Goal: Information Seeking & Learning: Learn about a topic

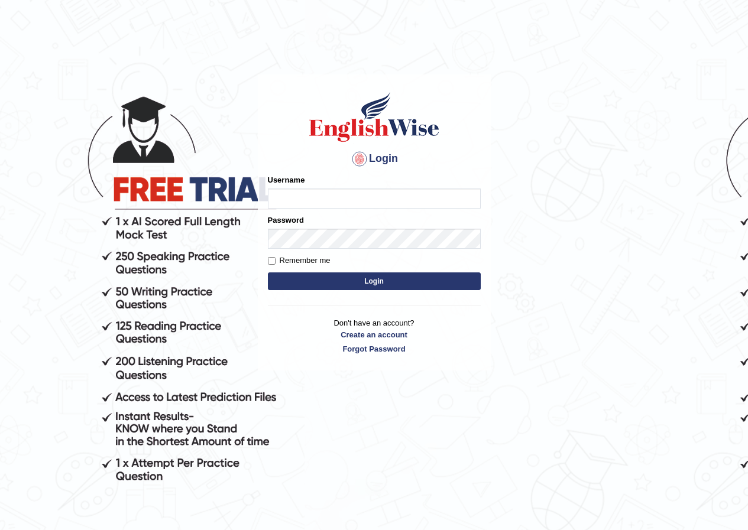
drag, startPoint x: 0, startPoint y: 0, endPoint x: 608, endPoint y: 100, distance: 615.9
drag, startPoint x: 608, startPoint y: 100, endPoint x: 493, endPoint y: 67, distance: 119.4
drag, startPoint x: 493, startPoint y: 67, endPoint x: 297, endPoint y: 195, distance: 233.7
click at [297, 195] on input "Username" at bounding box center [374, 199] width 213 height 20
type input "s"
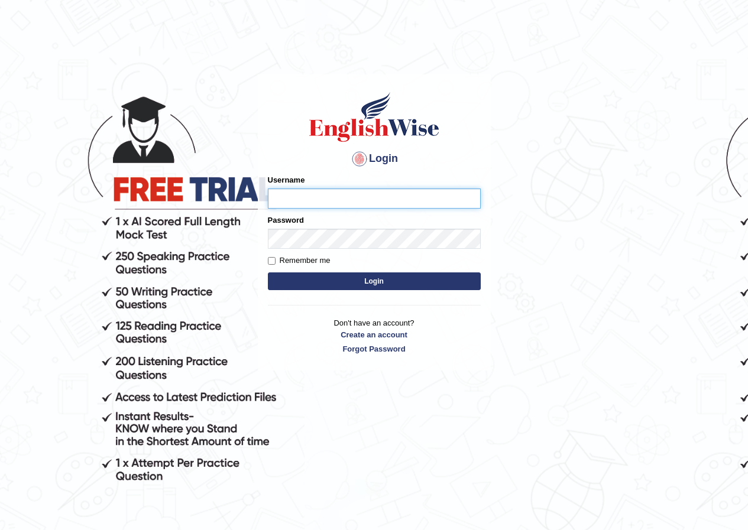
click at [364, 195] on input "Username" at bounding box center [374, 199] width 213 height 20
type input "scholastica_parramatta"
click at [411, 277] on button "Login" at bounding box center [374, 282] width 213 height 18
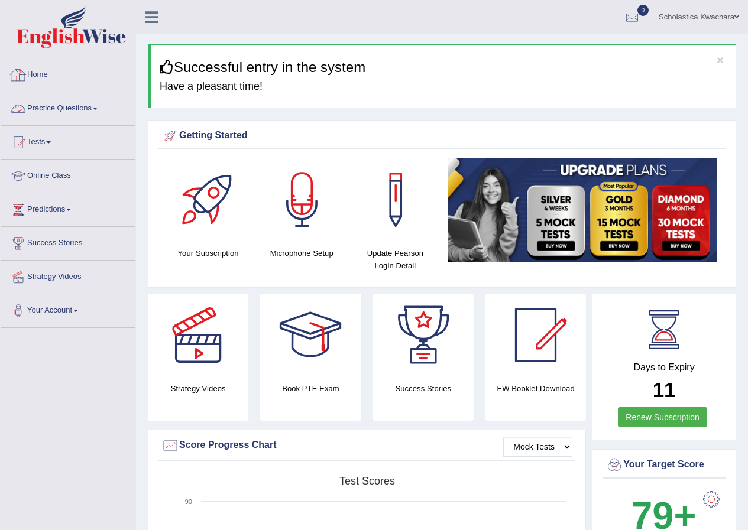
click at [95, 108] on link "Practice Questions" at bounding box center [68, 107] width 135 height 30
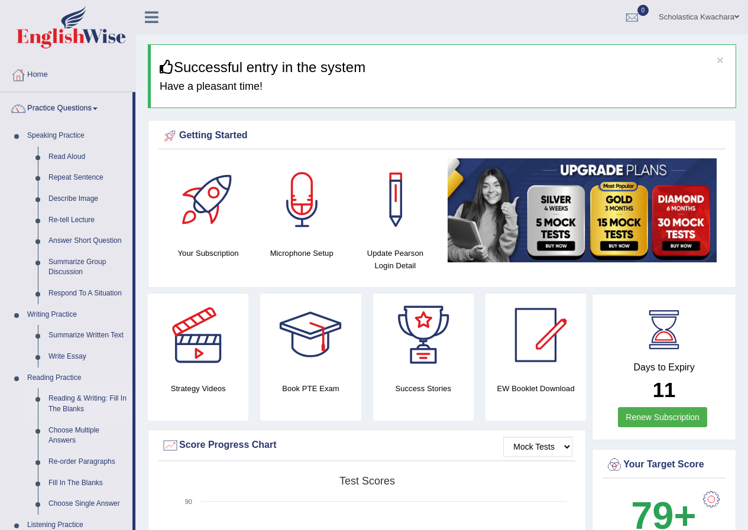
click at [92, 397] on link "Reading & Writing: Fill In The Blanks" at bounding box center [87, 403] width 89 height 31
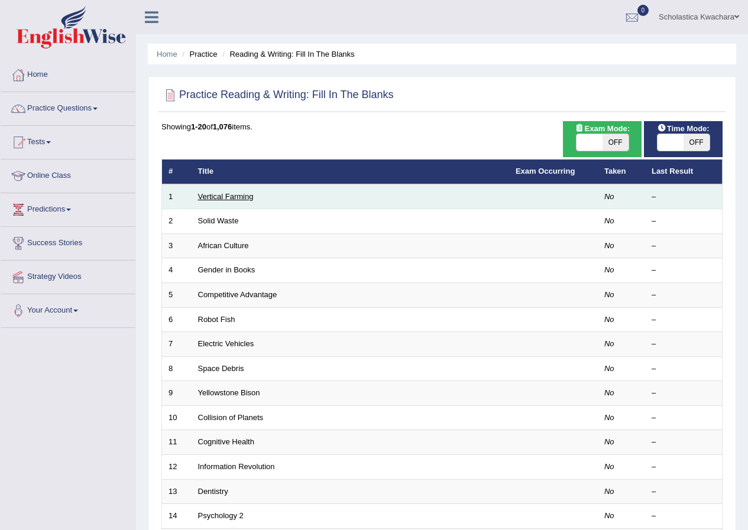
click at [205, 193] on link "Vertical Farming" at bounding box center [226, 196] width 56 height 9
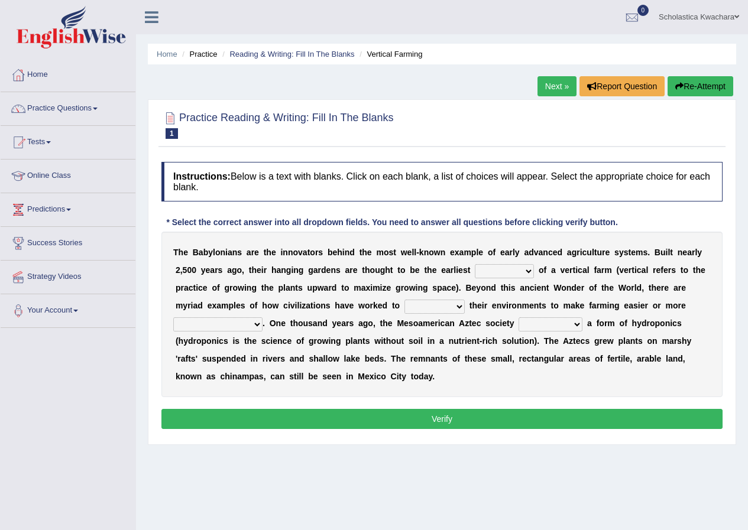
click at [529, 271] on select "prototype failure discredit protocol" at bounding box center [504, 271] width 59 height 14
select select "prototype"
click at [475, 264] on select "prototype failure discredit protocol" at bounding box center [504, 271] width 59 height 14
click at [460, 304] on select "manipulate escape respect disarrange" at bounding box center [434, 307] width 60 height 14
click at [404, 300] on select "manipulate escape respect disarrange" at bounding box center [434, 307] width 60 height 14
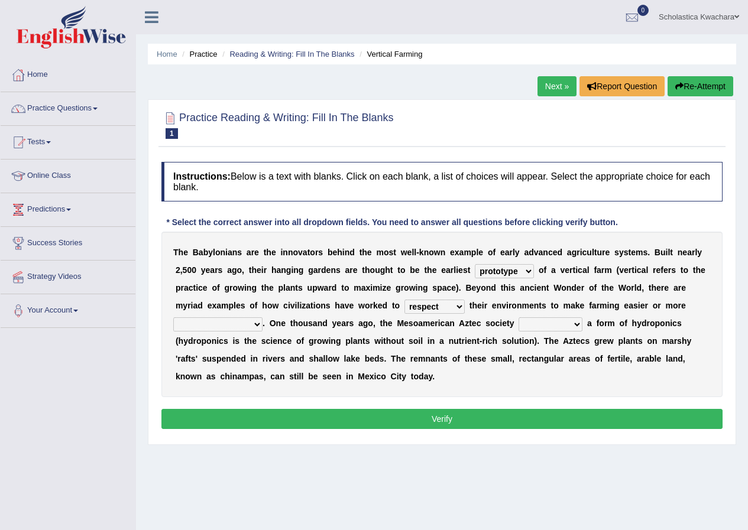
click at [458, 306] on select "manipulate escape respect disarrange" at bounding box center [434, 307] width 60 height 14
select select "disarrange"
click at [404, 300] on select "manipulate escape respect disarrange" at bounding box center [434, 307] width 60 height 14
click at [255, 325] on select "productive constructive connective counterproductive" at bounding box center [217, 324] width 89 height 14
select select "productive"
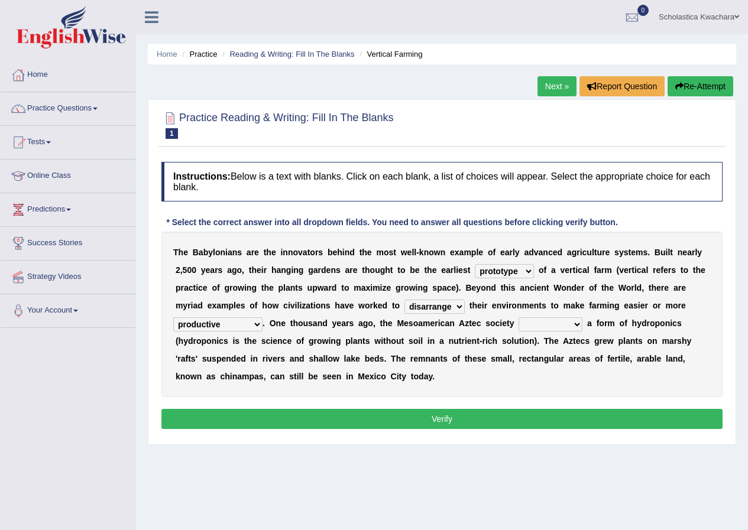
click at [173, 317] on select "productive constructive connective counterproductive" at bounding box center [217, 324] width 89 height 14
click at [578, 326] on select "domineered volunteered pioneered engineered" at bounding box center [551, 324] width 64 height 14
select select "engineered"
click at [519, 317] on select "domineered volunteered pioneered engineered" at bounding box center [551, 324] width 64 height 14
click at [440, 414] on button "Verify" at bounding box center [441, 419] width 561 height 20
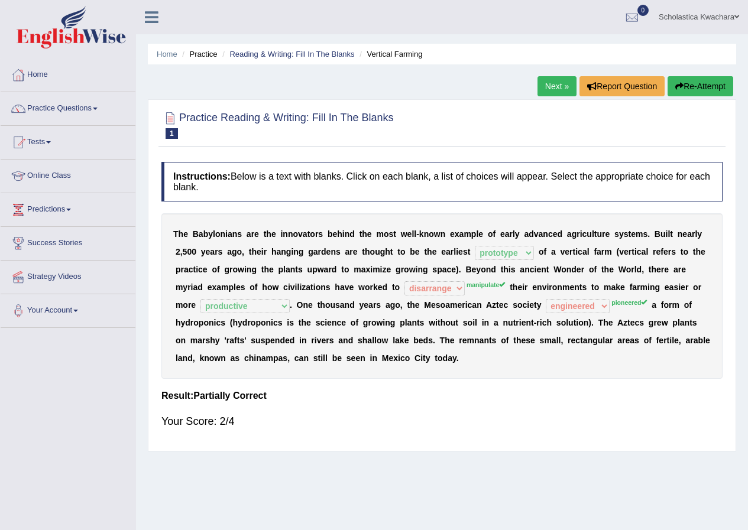
click at [554, 85] on link "Next »" at bounding box center [556, 86] width 39 height 20
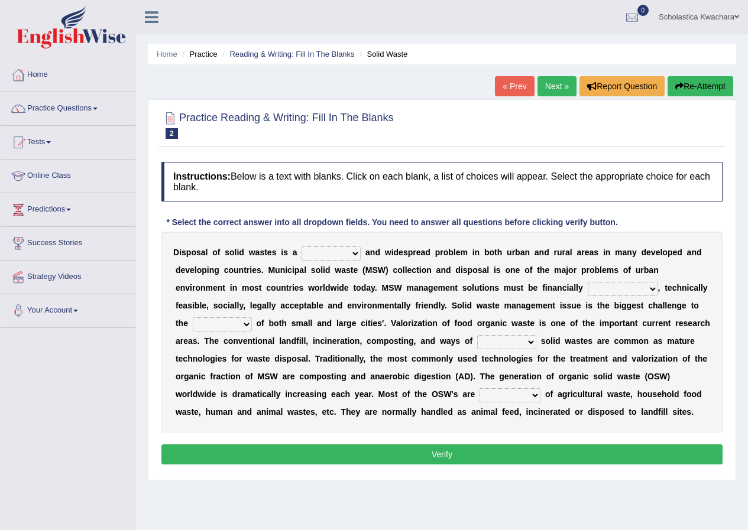
click at [352, 255] on select "slanting stinging stalling shafting" at bounding box center [331, 254] width 59 height 14
select select "shafting"
click at [302, 247] on select "slanting stinging stalling shafting" at bounding box center [331, 254] width 59 height 14
click at [652, 288] on select "unattainable sustainable objectionable treasonable" at bounding box center [623, 289] width 70 height 14
select select "sustainable"
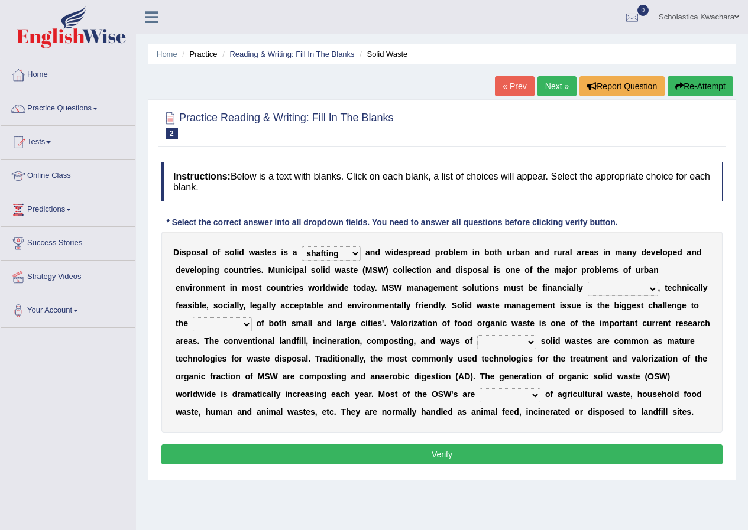
click at [588, 282] on select "unattainable sustainable objectionable treasonable" at bounding box center [623, 289] width 70 height 14
click at [244, 325] on select "plants culture authorities history" at bounding box center [222, 324] width 59 height 14
select select "plants"
click at [193, 317] on select "plants culture authorities history" at bounding box center [222, 324] width 59 height 14
click at [247, 322] on select "plants culture authorities history" at bounding box center [222, 324] width 59 height 14
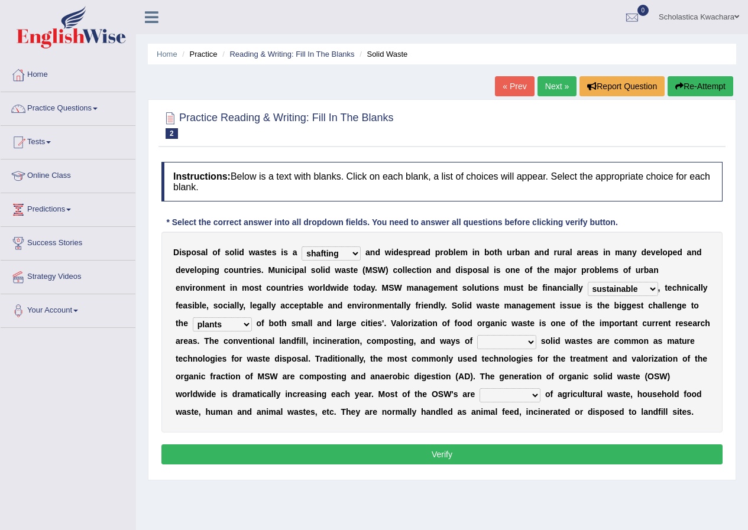
click at [193, 317] on select "plants culture authorities history" at bounding box center [222, 324] width 59 height 14
click at [521, 344] on select "reserving preserving deserving handling" at bounding box center [506, 342] width 59 height 14
select select "preserving"
click at [477, 335] on select "reserving preserving deserving handling" at bounding box center [506, 342] width 59 height 14
click at [531, 397] on select "composed disposed composing disposing" at bounding box center [509, 395] width 61 height 14
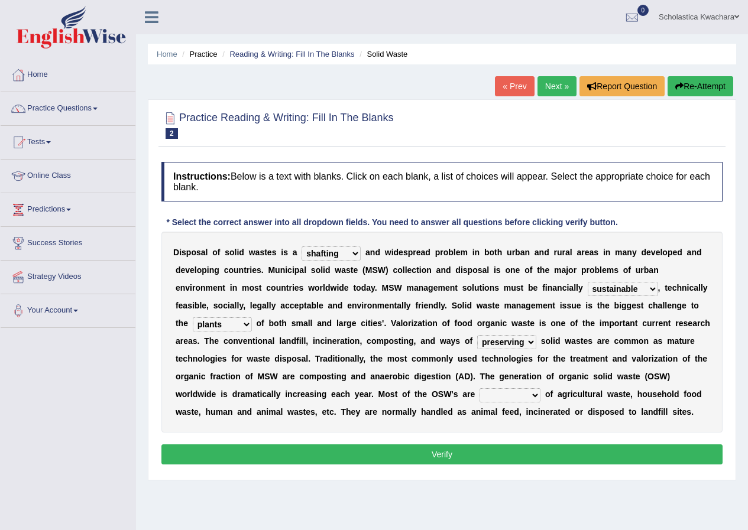
select select "composed"
click at [479, 388] on select "composed disposed composing disposing" at bounding box center [509, 395] width 61 height 14
click at [445, 450] on button "Verify" at bounding box center [441, 455] width 561 height 20
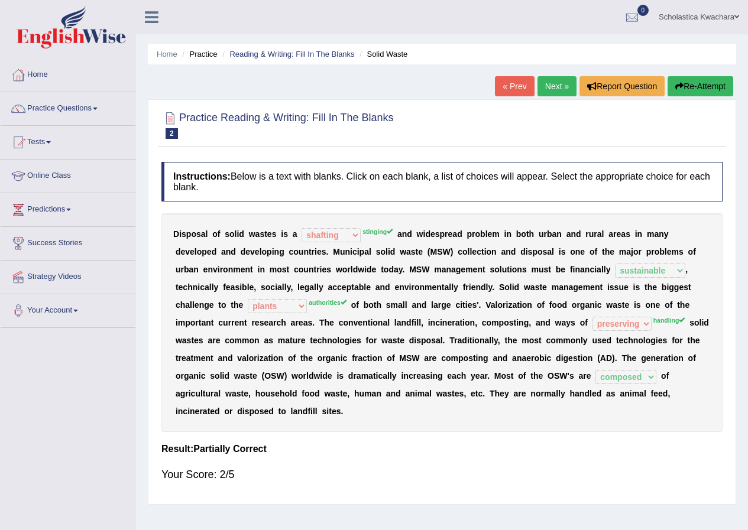
click at [547, 87] on link "Next »" at bounding box center [556, 86] width 39 height 20
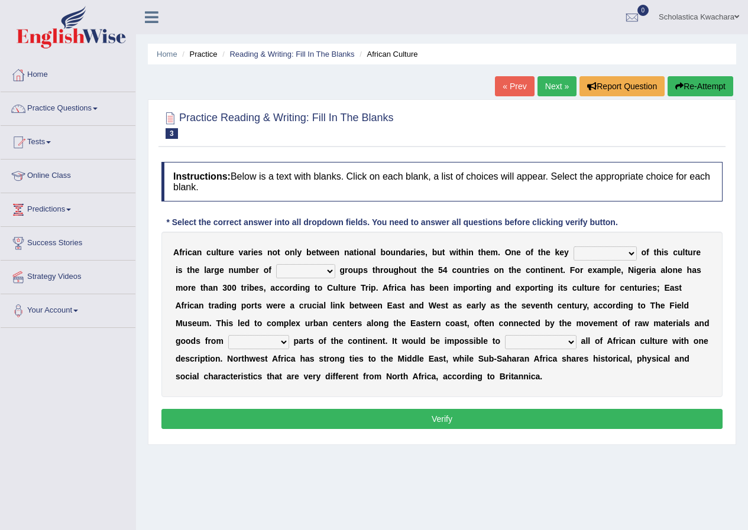
click at [630, 254] on select "conjectures features issues doubts" at bounding box center [604, 254] width 63 height 14
select select "features"
click at [573, 247] on select "conjectures features issues doubts" at bounding box center [604, 254] width 63 height 14
click at [325, 272] on select "ethic ethnic eugenic epic" at bounding box center [305, 271] width 59 height 14
select select "ethic"
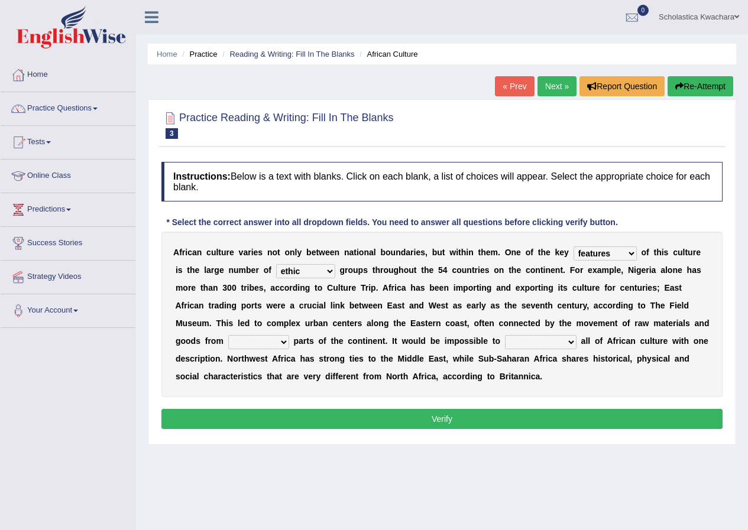
click at [276, 264] on select "ethic ethnic eugenic epic" at bounding box center [305, 271] width 59 height 14
click at [280, 342] on select "forelocked interlocked unlocked landlocked" at bounding box center [258, 342] width 61 height 14
select select "landlocked"
click at [228, 335] on select "forelocked interlocked unlocked landlocked" at bounding box center [258, 342] width 61 height 14
click at [569, 342] on select "characterize conceptualize symbolize synthesize" at bounding box center [541, 342] width 72 height 14
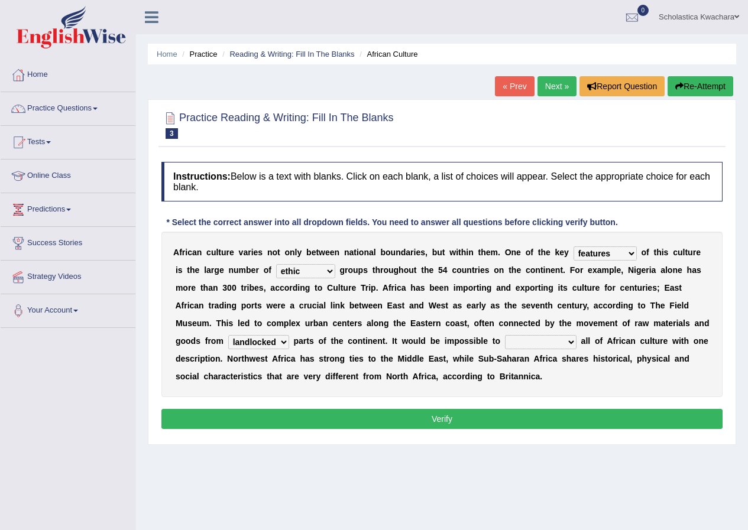
select select "symbolize"
click at [505, 335] on select "characterize conceptualize symbolize synthesize" at bounding box center [541, 342] width 72 height 14
click at [440, 420] on button "Verify" at bounding box center [441, 419] width 561 height 20
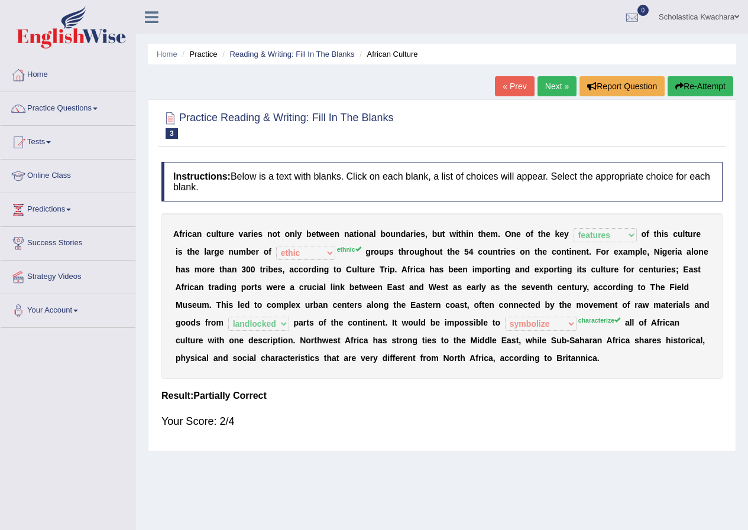
click at [555, 79] on link "Next »" at bounding box center [556, 86] width 39 height 20
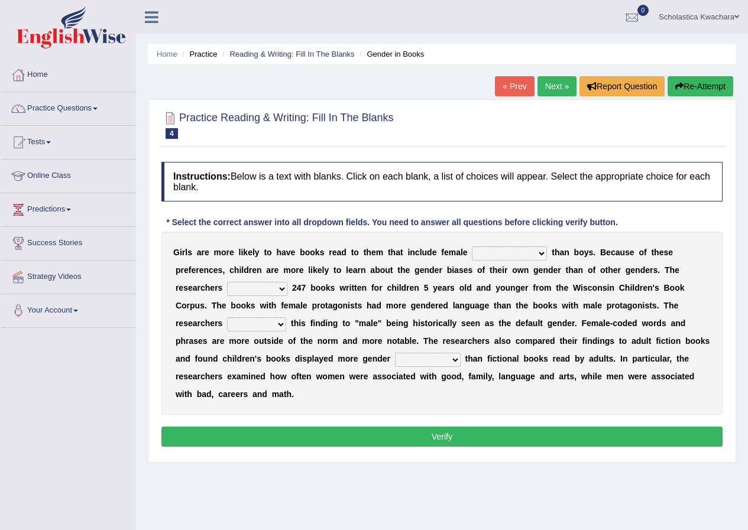
click at [531, 252] on select "protagonists cosmogonists agonists expressionists" at bounding box center [509, 254] width 75 height 14
select select "cosmogonists"
click at [472, 247] on select "protagonists cosmogonists agonists expressionists" at bounding box center [509, 254] width 75 height 14
click at [281, 289] on select "hydrolyzed paralyzed catalyzed analyzed" at bounding box center [257, 289] width 60 height 14
select select "analyzed"
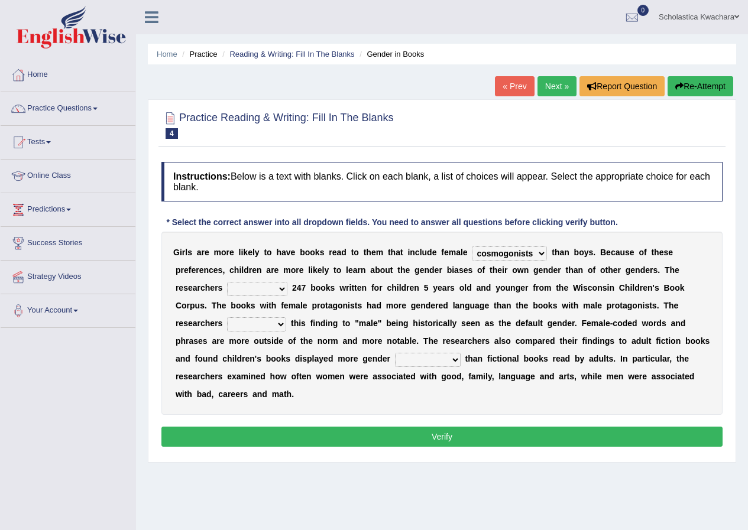
click at [227, 282] on select "hydrolyzed paralyzed catalyzed analyzed" at bounding box center [257, 289] width 60 height 14
click at [277, 322] on select "contribute tribute distribute attribute" at bounding box center [256, 324] width 59 height 14
select select "attribute"
click at [227, 317] on select "contribute tribute distribute attribute" at bounding box center [256, 324] width 59 height 14
click at [451, 358] on select "stereotypes teletypes prototypes electrotypes" at bounding box center [428, 360] width 66 height 14
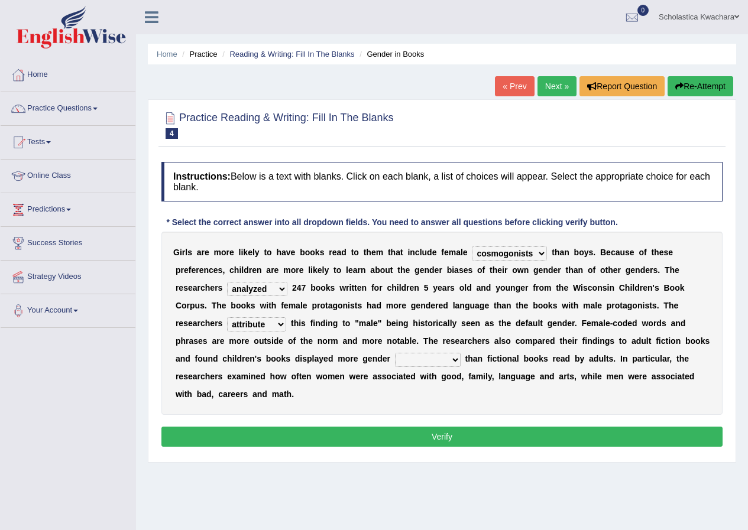
select select "stereotypes"
click at [395, 353] on select "stereotypes teletypes prototypes electrotypes" at bounding box center [428, 360] width 66 height 14
click at [445, 437] on button "Verify" at bounding box center [441, 437] width 561 height 20
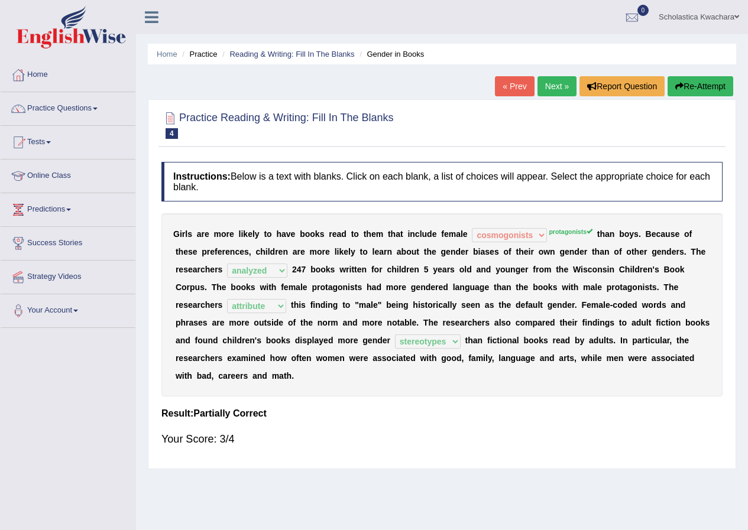
click at [550, 85] on link "Next »" at bounding box center [556, 86] width 39 height 20
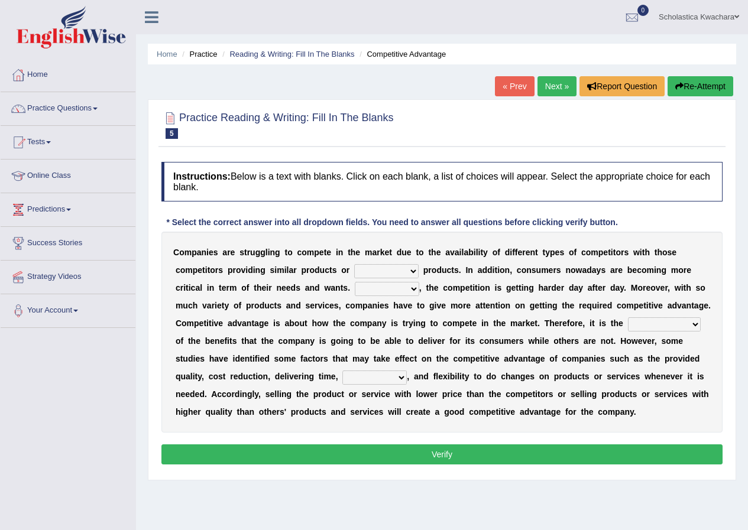
click at [411, 270] on select "constitution restitution substitution institution" at bounding box center [386, 271] width 64 height 14
select select "substitution"
click at [354, 264] on select "constitution restitution substitution institution" at bounding box center [386, 271] width 64 height 14
click at [406, 284] on select "However Instead Additionally Therefore" at bounding box center [387, 289] width 64 height 14
click at [355, 282] on select "However Instead Additionally Therefore" at bounding box center [387, 289] width 64 height 14
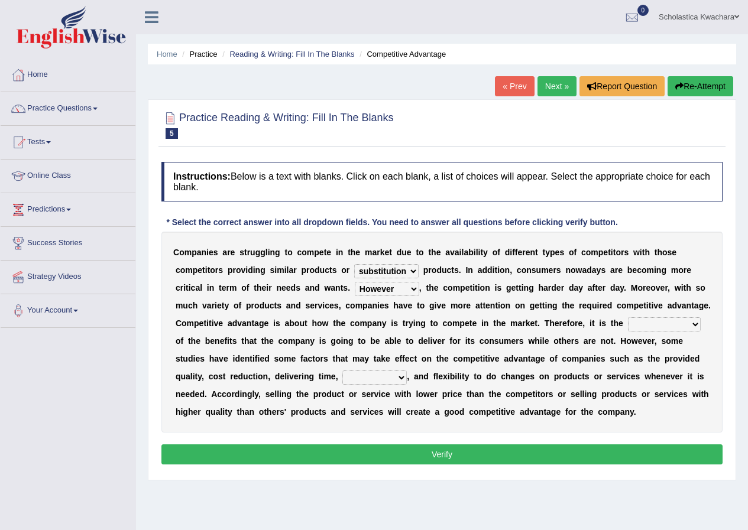
click at [413, 286] on select "However Instead Additionally Therefore" at bounding box center [387, 289] width 64 height 14
select select "Therefore"
click at [355, 282] on select "However Instead Additionally Therefore" at bounding box center [387, 289] width 64 height 14
click at [690, 327] on select "dissemination ordination determination incarnation" at bounding box center [664, 324] width 73 height 14
select select "determination"
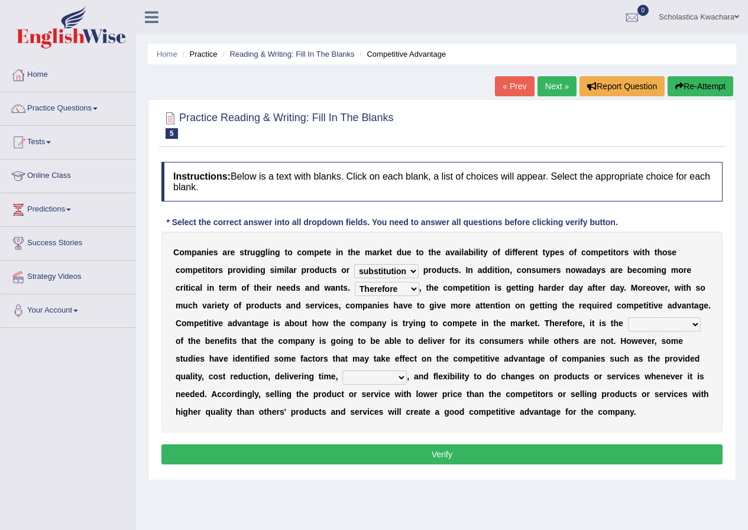
click at [628, 317] on select "dissemination ordination determination incarnation" at bounding box center [664, 324] width 73 height 14
click at [401, 378] on select "captivation aggregation deprivation innovation" at bounding box center [374, 378] width 64 height 14
select select "innovation"
click at [342, 371] on select "captivation aggregation deprivation innovation" at bounding box center [374, 378] width 64 height 14
click at [462, 453] on button "Verify" at bounding box center [441, 455] width 561 height 20
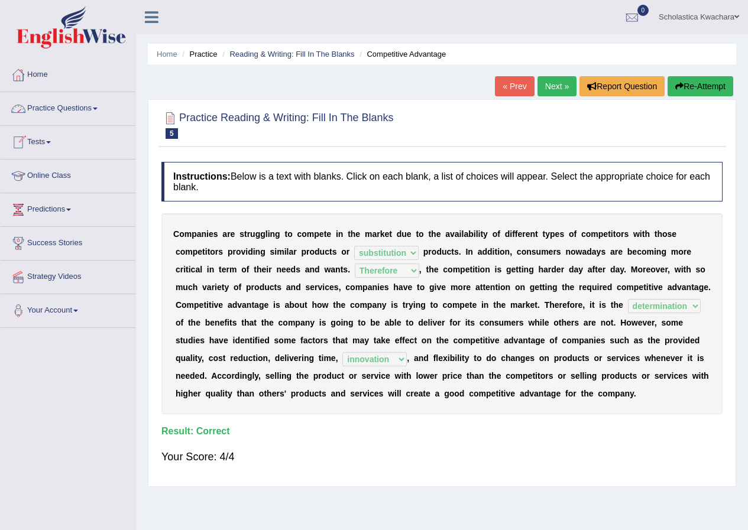
click at [92, 110] on link "Practice Questions" at bounding box center [68, 107] width 135 height 30
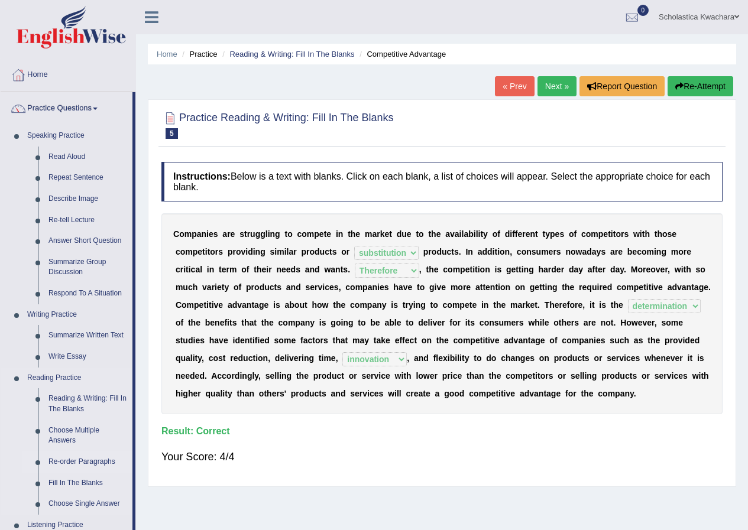
click at [90, 459] on link "Re-order Paragraphs" at bounding box center [87, 462] width 89 height 21
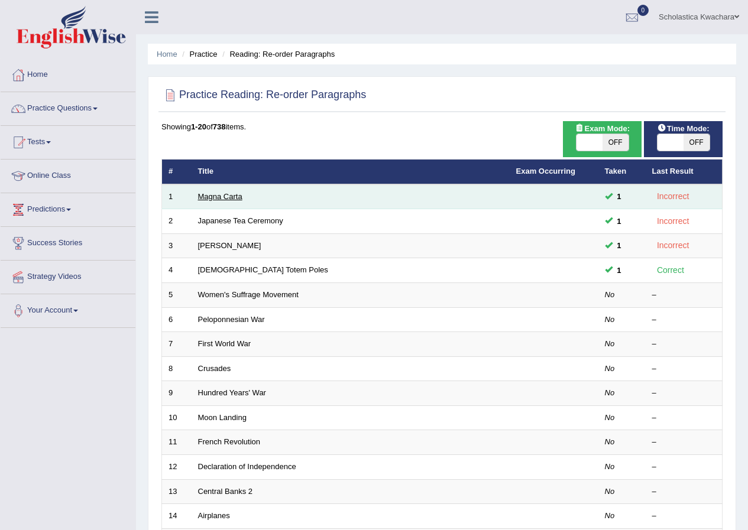
click at [212, 198] on link "Magna Carta" at bounding box center [220, 196] width 44 height 9
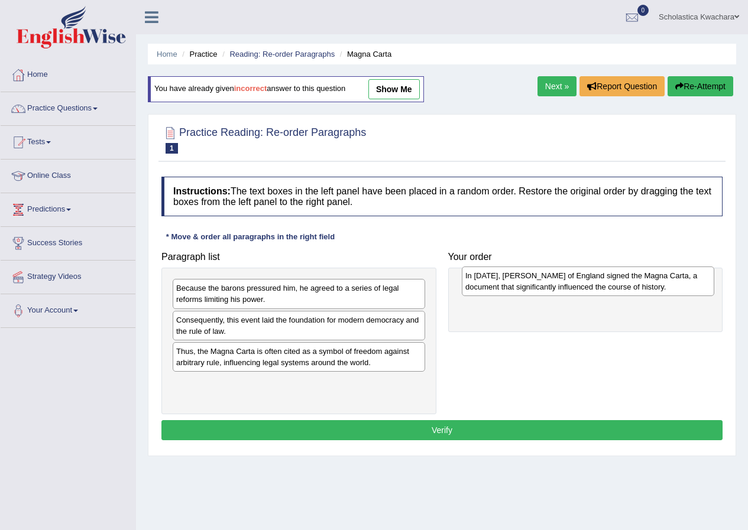
drag, startPoint x: 227, startPoint y: 325, endPoint x: 516, endPoint y: 281, distance: 292.5
click at [516, 281] on div "In [DATE], [PERSON_NAME] of England signed the Magna Carta, a document that sig…" at bounding box center [588, 282] width 252 height 30
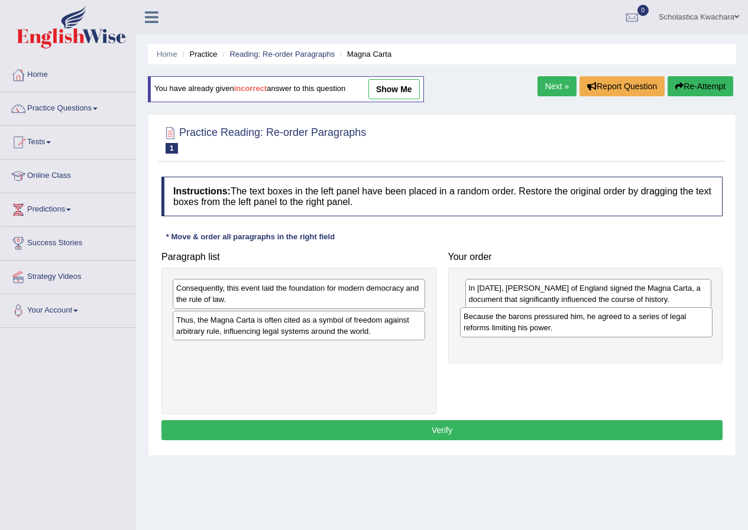
drag, startPoint x: 304, startPoint y: 302, endPoint x: 591, endPoint y: 330, distance: 288.7
click at [591, 330] on div "Because the barons pressured him, he agreed to a series of legal reforms limiti…" at bounding box center [586, 322] width 252 height 30
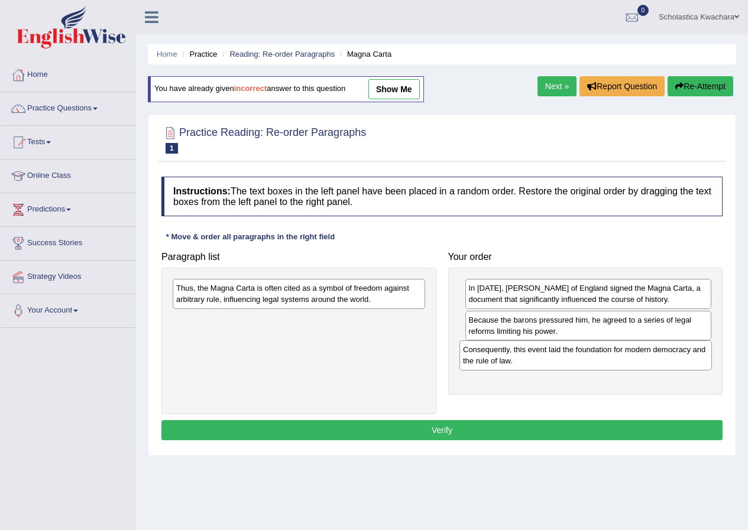
drag, startPoint x: 262, startPoint y: 299, endPoint x: 549, endPoint y: 360, distance: 293.7
click at [549, 360] on div "Consequently, this event laid the foundation for modern democracy and the rule …" at bounding box center [585, 356] width 252 height 30
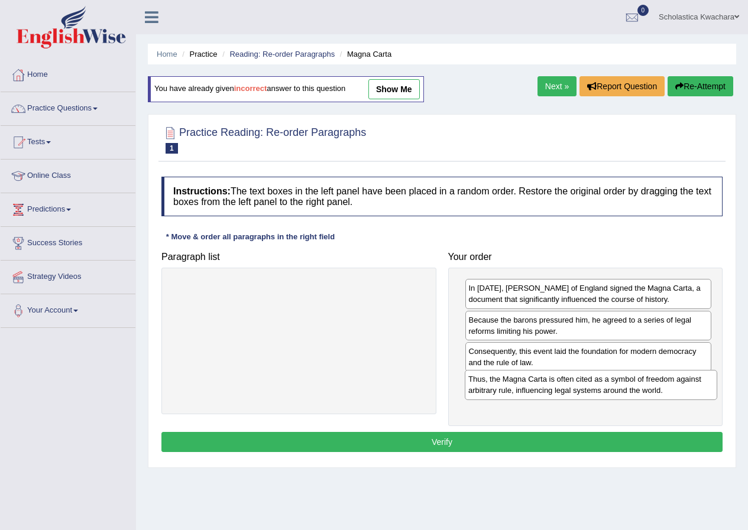
drag, startPoint x: 338, startPoint y: 299, endPoint x: 630, endPoint y: 390, distance: 305.9
click at [630, 390] on div "Thus, the Magna Carta is often cited as a symbol of freedom against arbitrary r…" at bounding box center [591, 385] width 252 height 30
click at [472, 441] on button "Verify" at bounding box center [441, 442] width 561 height 20
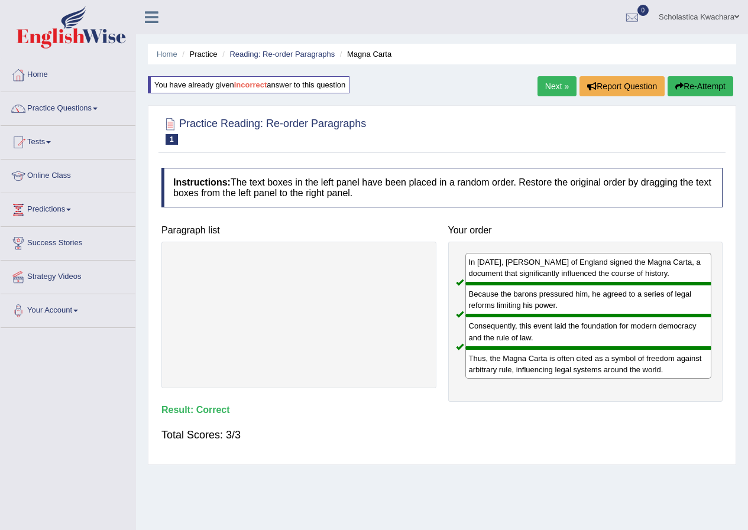
click at [553, 88] on link "Next »" at bounding box center [556, 86] width 39 height 20
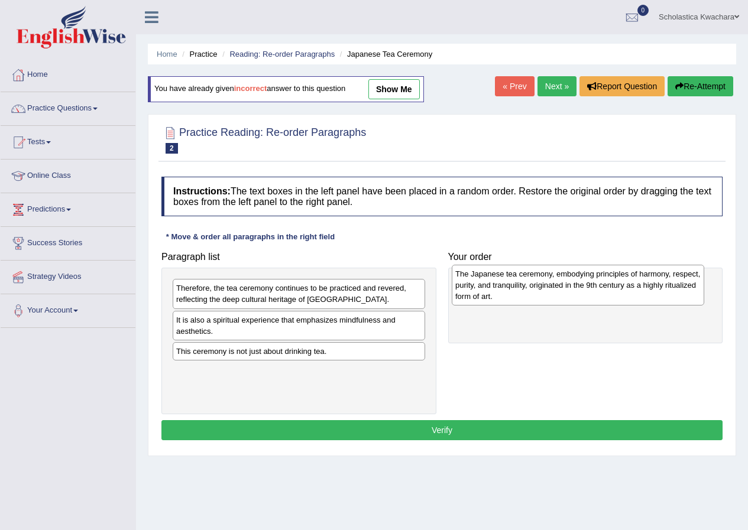
drag, startPoint x: 288, startPoint y: 340, endPoint x: 568, endPoint y: 293, distance: 284.1
click at [568, 293] on div "The Japanese tea ceremony, embodying principles of harmony, respect, purity, an…" at bounding box center [578, 285] width 252 height 41
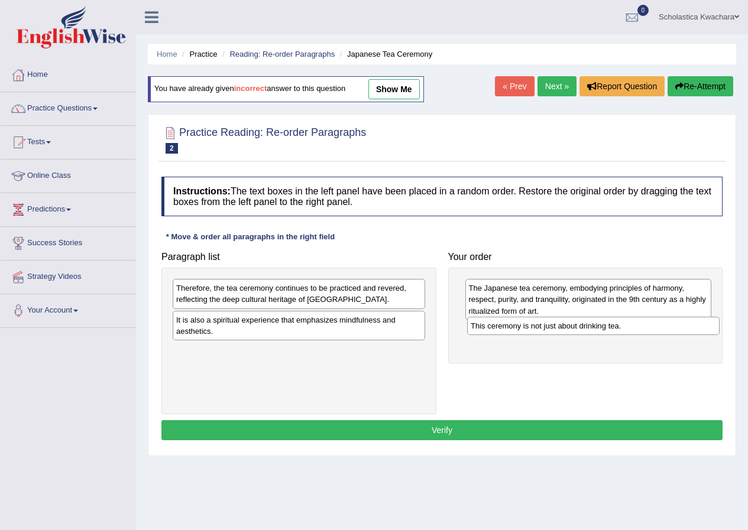
drag, startPoint x: 293, startPoint y: 357, endPoint x: 587, endPoint y: 332, distance: 295.5
click at [587, 332] on div "This ceremony is not just about drinking tea." at bounding box center [593, 326] width 252 height 18
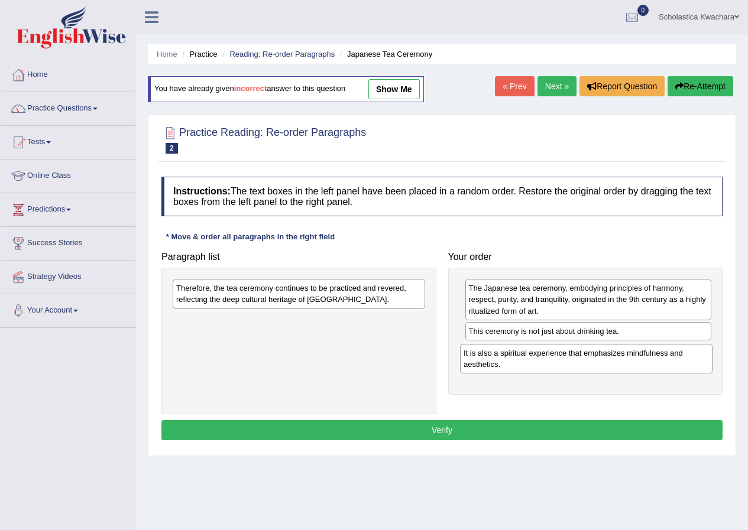
drag, startPoint x: 293, startPoint y: 324, endPoint x: 581, endPoint y: 357, distance: 289.2
click at [581, 357] on div "It is also a spiritual experience that emphasizes mindfulness and aesthetics." at bounding box center [586, 359] width 252 height 30
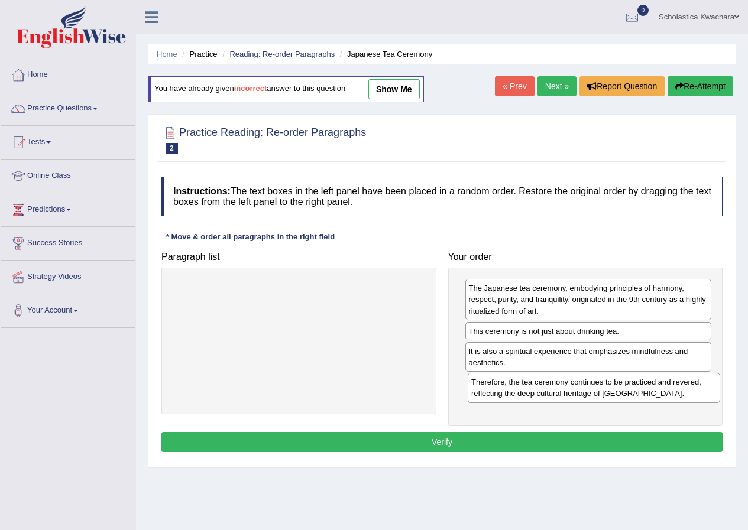
drag, startPoint x: 267, startPoint y: 297, endPoint x: 562, endPoint y: 391, distance: 309.6
click at [562, 391] on div "Therefore, the tea ceremony continues to be practiced and revered, reflecting t…" at bounding box center [594, 388] width 252 height 30
click at [479, 436] on button "Verify" at bounding box center [441, 442] width 561 height 20
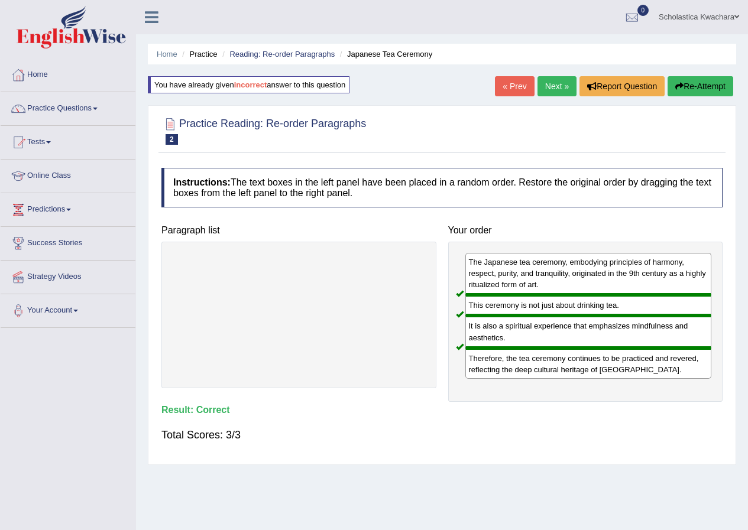
click at [552, 85] on link "Next »" at bounding box center [556, 86] width 39 height 20
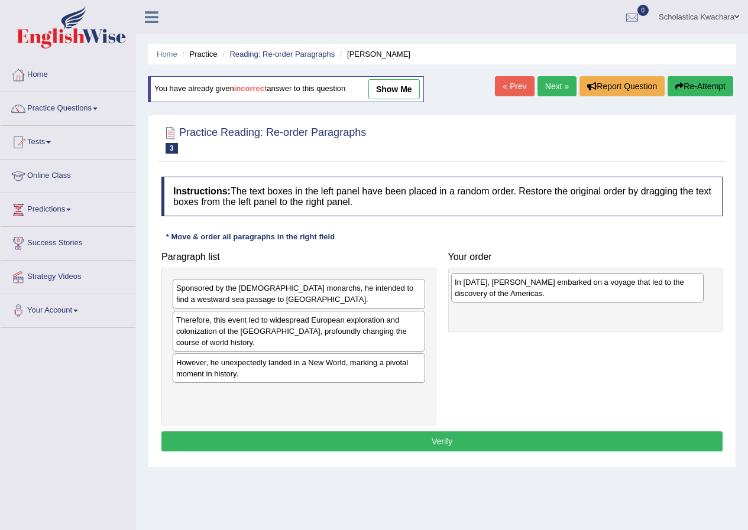
drag, startPoint x: 236, startPoint y: 406, endPoint x: 514, endPoint y: 294, distance: 300.0
click at [514, 294] on div "In [DATE], [PERSON_NAME] embarked on a voyage that led to the discovery of the …" at bounding box center [577, 288] width 252 height 30
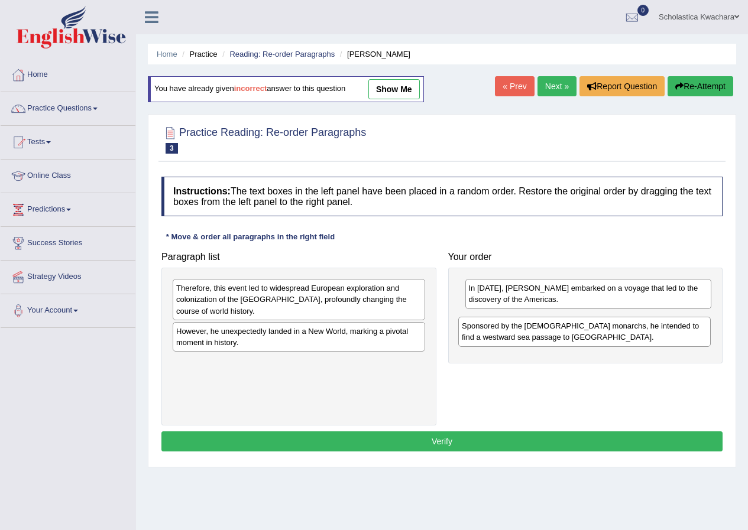
drag, startPoint x: 299, startPoint y: 300, endPoint x: 585, endPoint y: 338, distance: 288.1
click at [585, 338] on div "Sponsored by the [DEMOGRAPHIC_DATA] monarchs, he intended to find a westward se…" at bounding box center [584, 332] width 252 height 30
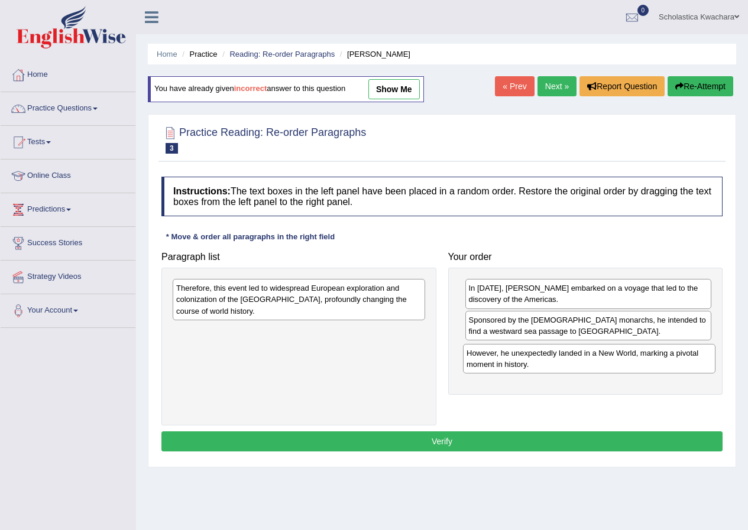
drag, startPoint x: 313, startPoint y: 338, endPoint x: 603, endPoint y: 359, distance: 291.1
click at [603, 359] on div "However, he unexpectedly landed in a New World, marking a pivotal moment in his…" at bounding box center [589, 359] width 252 height 30
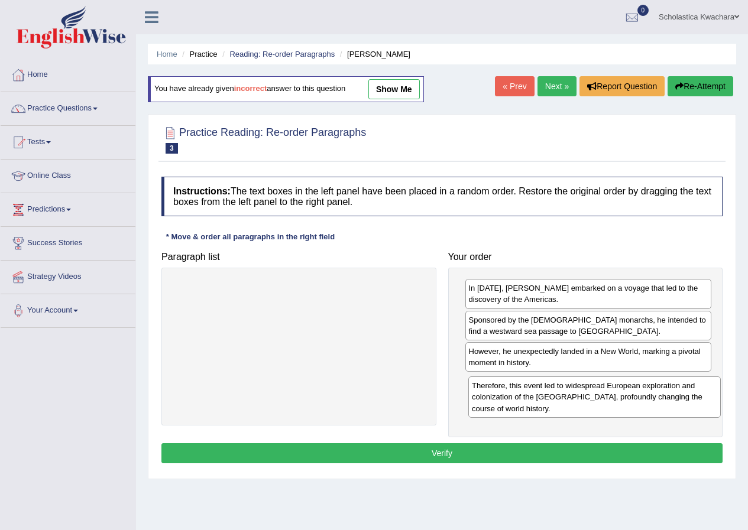
drag, startPoint x: 386, startPoint y: 306, endPoint x: 682, endPoint y: 403, distance: 311.3
click at [682, 403] on div "Therefore, this event led to widespread European exploration and colonization o…" at bounding box center [594, 397] width 252 height 41
click at [464, 452] on button "Verify" at bounding box center [441, 453] width 561 height 20
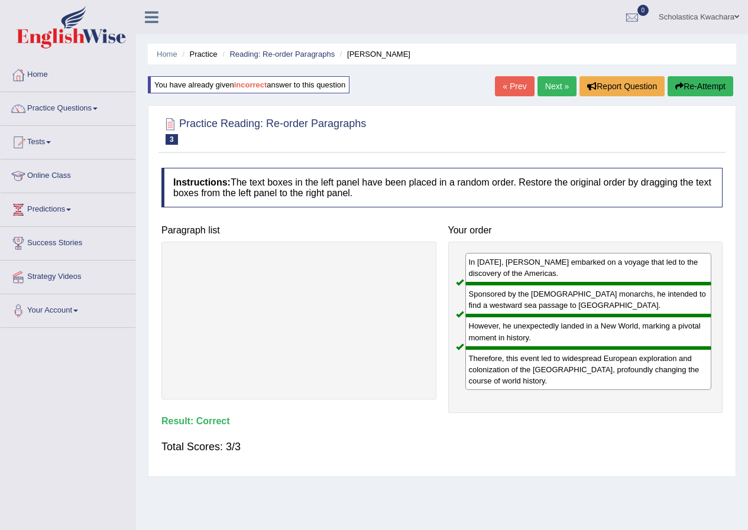
click at [556, 84] on link "Next »" at bounding box center [556, 86] width 39 height 20
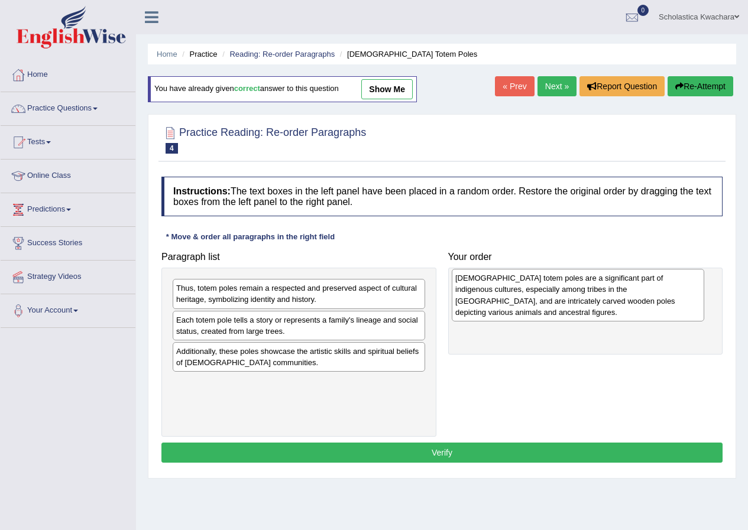
drag, startPoint x: 267, startPoint y: 300, endPoint x: 546, endPoint y: 290, distance: 279.2
click at [546, 290] on div "Native American totem poles are a significant part of indigenous cultures, espe…" at bounding box center [578, 295] width 252 height 52
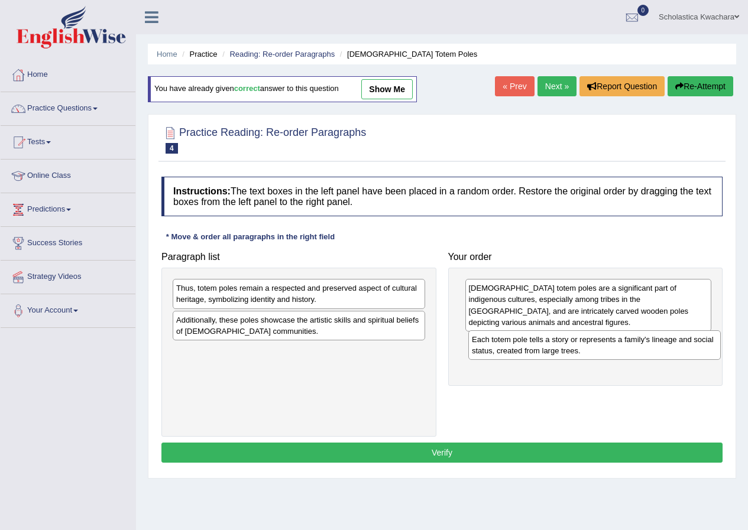
drag, startPoint x: 202, startPoint y: 327, endPoint x: 498, endPoint y: 346, distance: 296.3
click at [498, 346] on div "Each totem pole tells a story or represents a family's lineage and social statu…" at bounding box center [594, 345] width 252 height 30
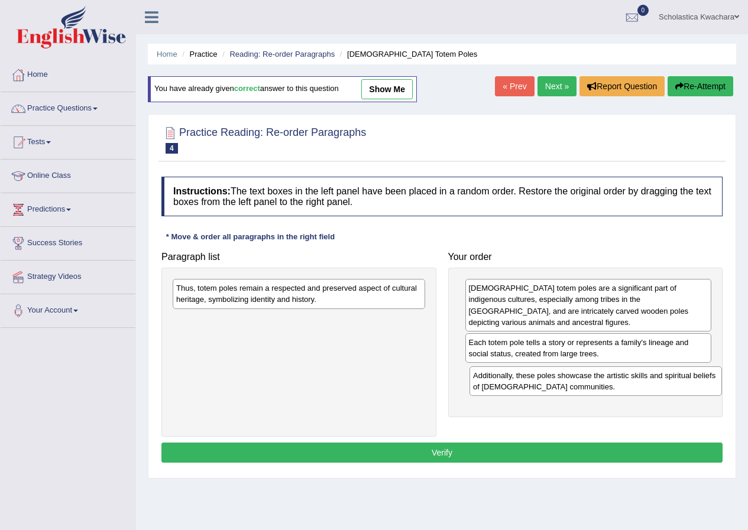
drag, startPoint x: 263, startPoint y: 328, endPoint x: 559, endPoint y: 384, distance: 302.0
click at [559, 384] on div "Additionally, these poles showcase the artistic skills and spiritual beliefs of…" at bounding box center [595, 382] width 252 height 30
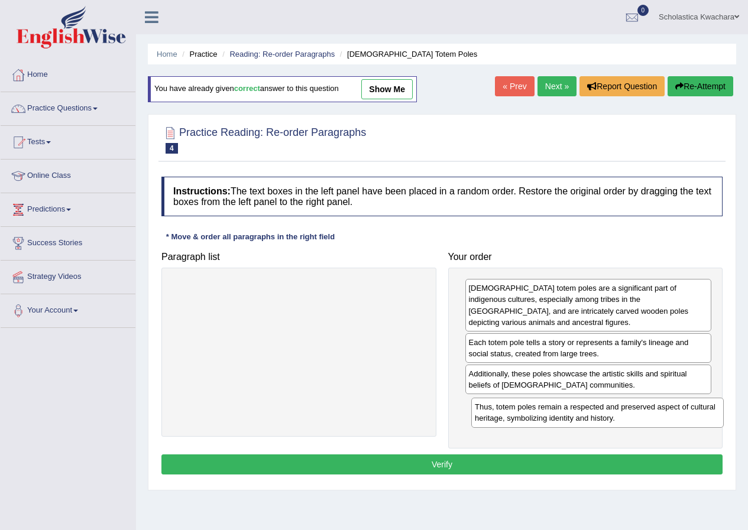
drag, startPoint x: 321, startPoint y: 300, endPoint x: 620, endPoint y: 419, distance: 321.3
click at [620, 419] on div "Thus, totem poles remain a respected and preserved aspect of cultural heritage,…" at bounding box center [597, 413] width 252 height 30
click at [509, 461] on button "Verify" at bounding box center [441, 465] width 561 height 20
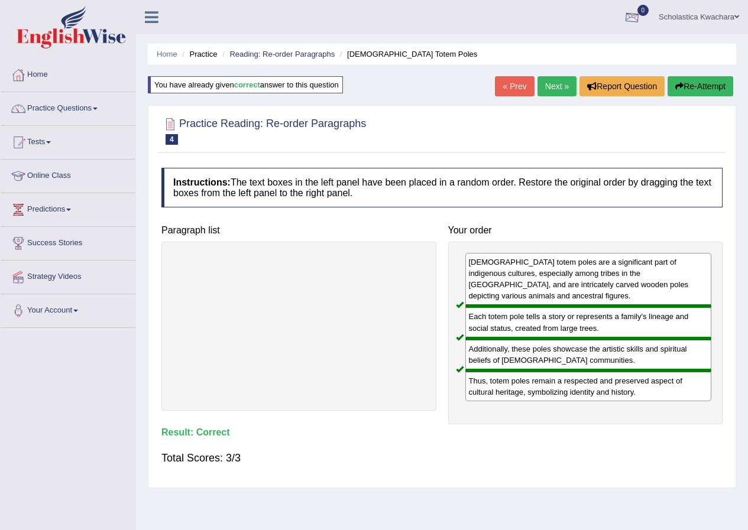
click at [560, 80] on link "Next »" at bounding box center [556, 86] width 39 height 20
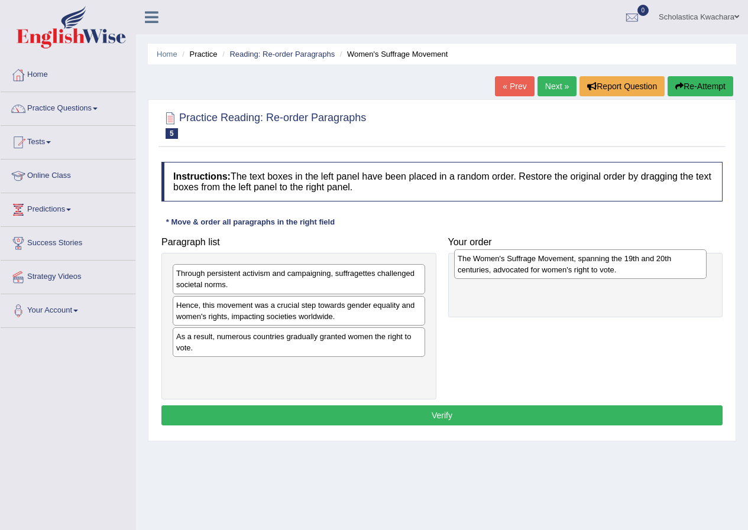
drag, startPoint x: 304, startPoint y: 375, endPoint x: 585, endPoint y: 265, distance: 301.9
click at [585, 265] on div "The Women's Suffrage Movement, spanning the 19th and 20th centuries, advocated …" at bounding box center [580, 264] width 252 height 30
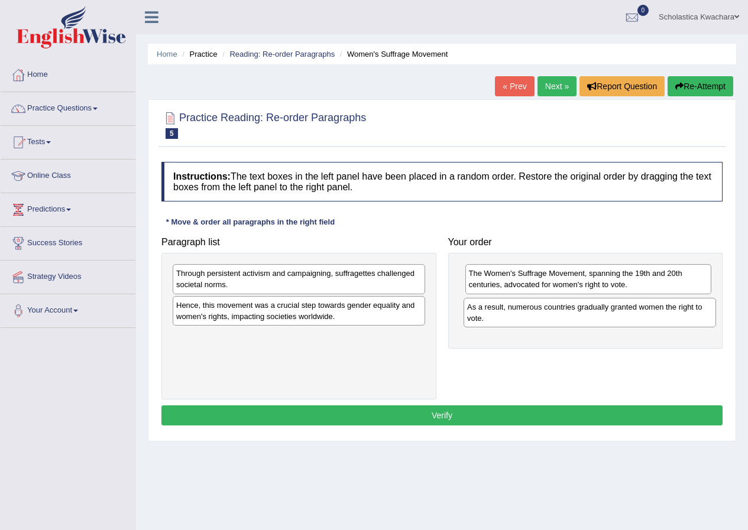
drag, startPoint x: 223, startPoint y: 341, endPoint x: 514, endPoint y: 312, distance: 292.4
click at [514, 312] on div "As a result, numerous countries gradually granted women the right to vote." at bounding box center [590, 313] width 252 height 30
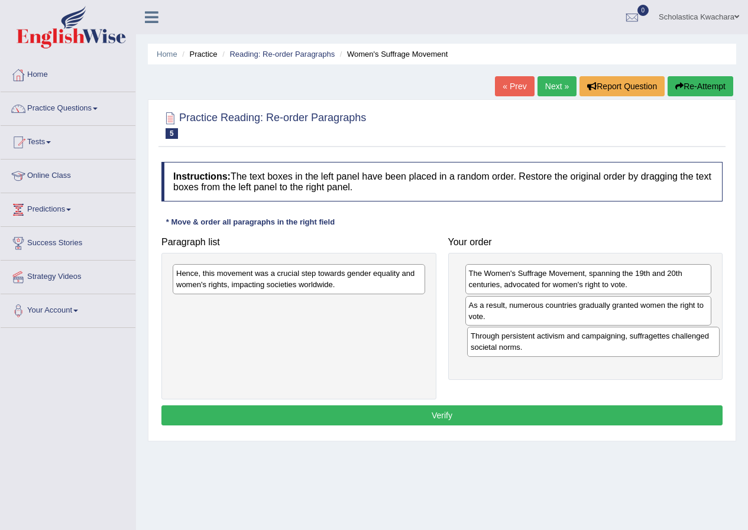
drag, startPoint x: 364, startPoint y: 287, endPoint x: 658, endPoint y: 350, distance: 301.0
click at [658, 350] on div "Through persistent activism and campaigning, suffragettes challenged societal n…" at bounding box center [593, 342] width 252 height 30
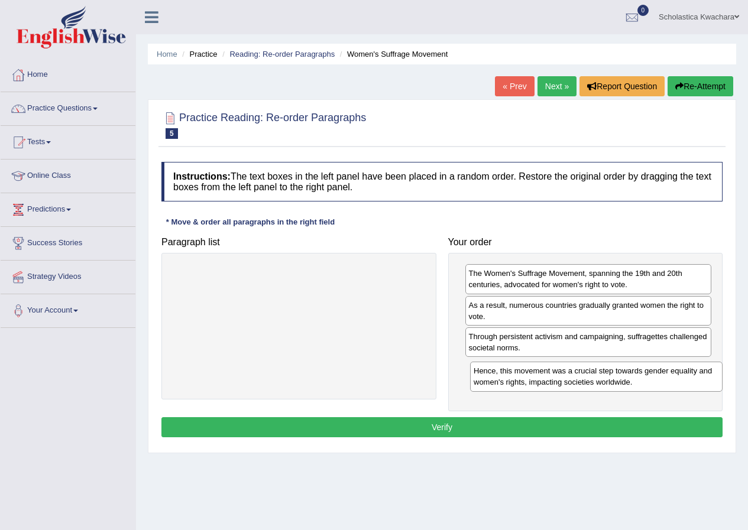
drag, startPoint x: 367, startPoint y: 281, endPoint x: 665, endPoint y: 378, distance: 313.0
click at [665, 378] on div "Hence, this movement was a crucial step towards gender equality and women's rig…" at bounding box center [596, 377] width 252 height 30
drag, startPoint x: 532, startPoint y: 426, endPoint x: 529, endPoint y: 387, distance: 39.1
click at [534, 423] on button "Verify" at bounding box center [441, 427] width 561 height 20
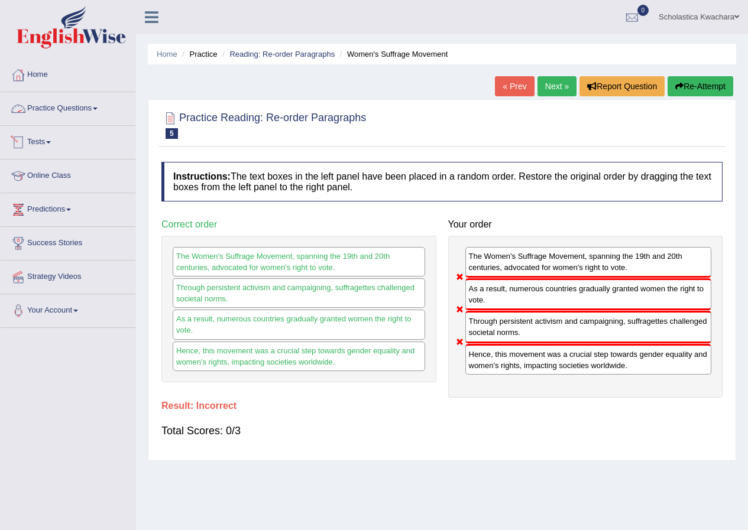
click at [93, 110] on link "Practice Questions" at bounding box center [68, 107] width 135 height 30
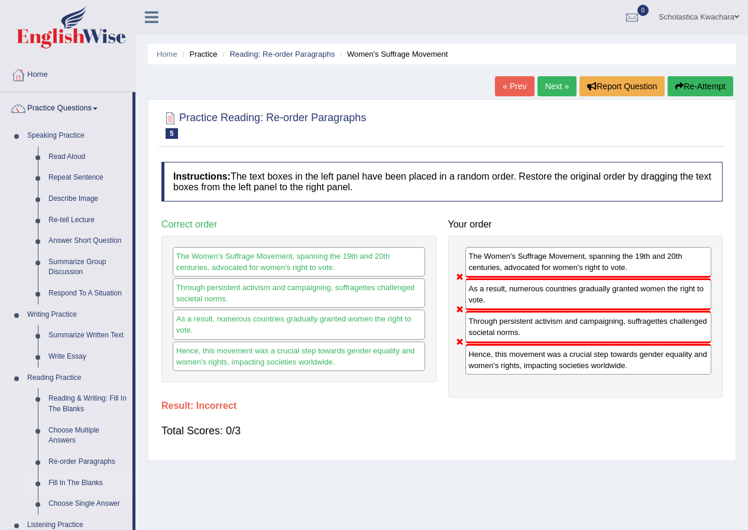
click at [73, 482] on link "Fill In The Blanks" at bounding box center [87, 483] width 89 height 21
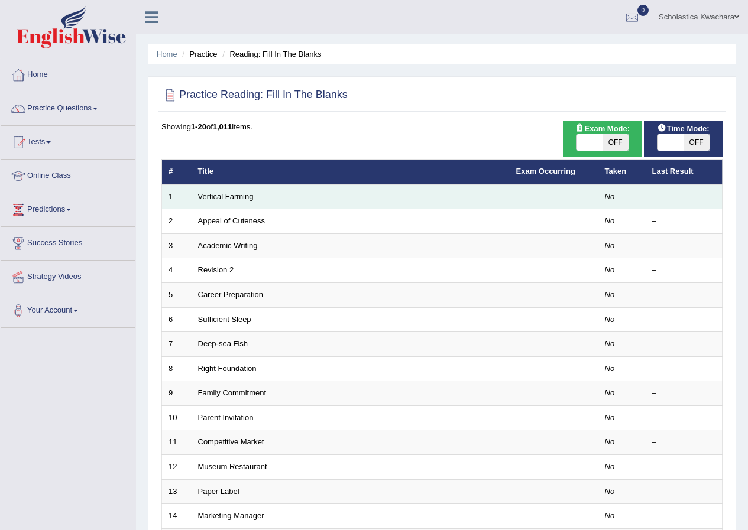
click at [214, 195] on link "Vertical Farming" at bounding box center [226, 196] width 56 height 9
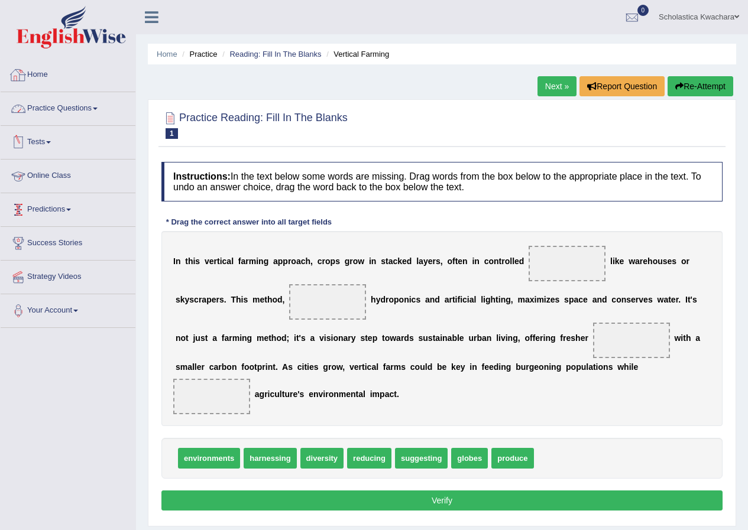
click at [93, 105] on link "Practice Questions" at bounding box center [68, 107] width 135 height 30
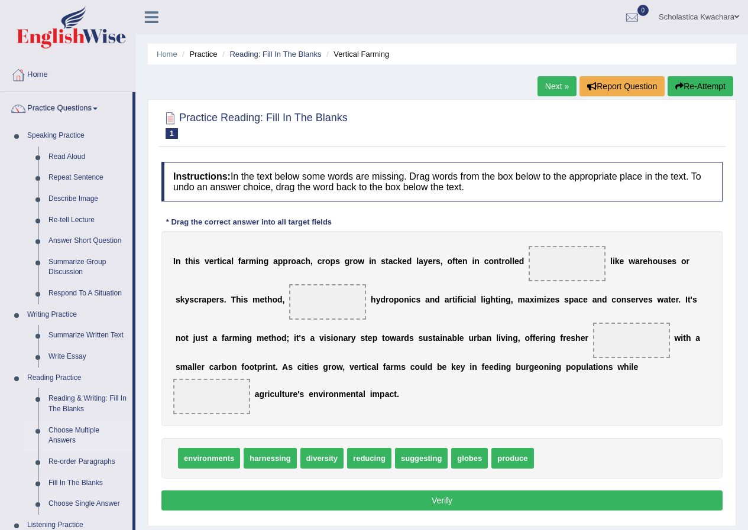
click at [64, 428] on link "Choose Multiple Answers" at bounding box center [87, 435] width 89 height 31
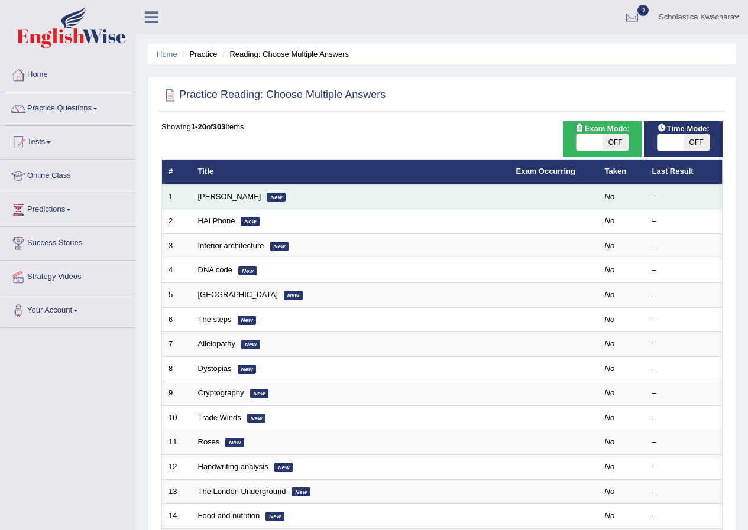
click at [227, 195] on link "Damian Scarf" at bounding box center [229, 196] width 63 height 9
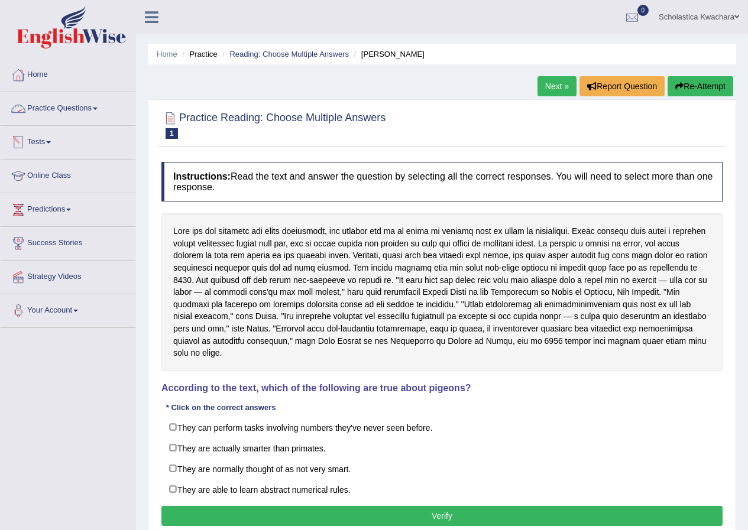
click at [98, 111] on link "Practice Questions" at bounding box center [68, 107] width 135 height 30
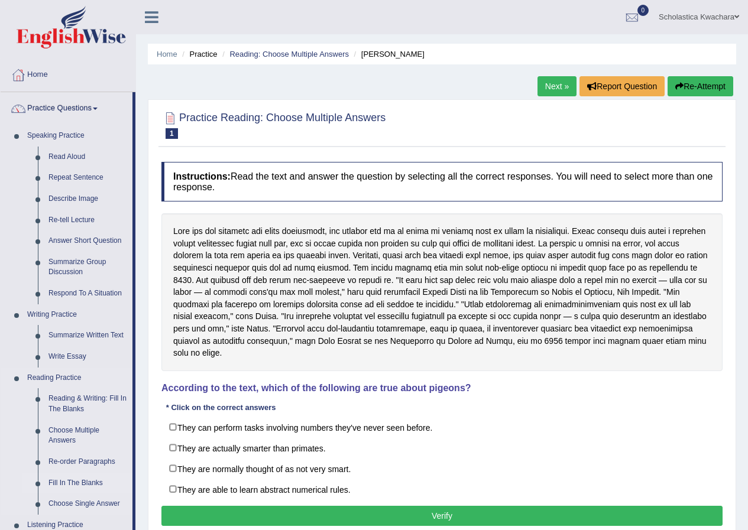
click at [88, 481] on link "Fill In The Blanks" at bounding box center [87, 483] width 89 height 21
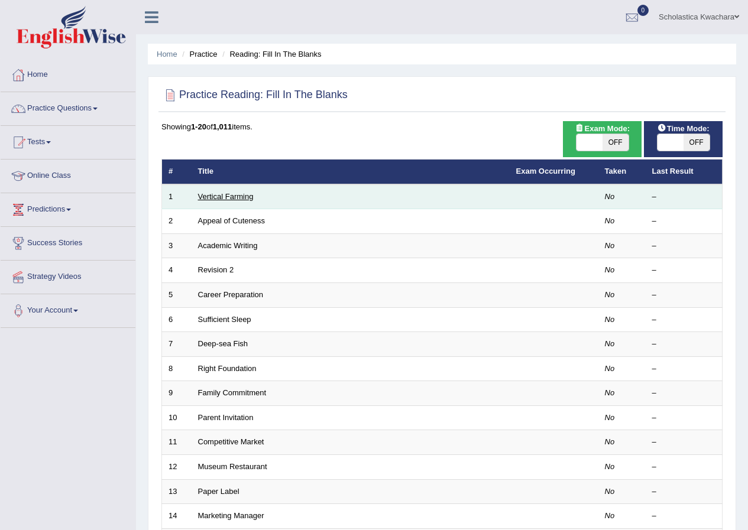
click at [221, 197] on link "Vertical Farming" at bounding box center [226, 196] width 56 height 9
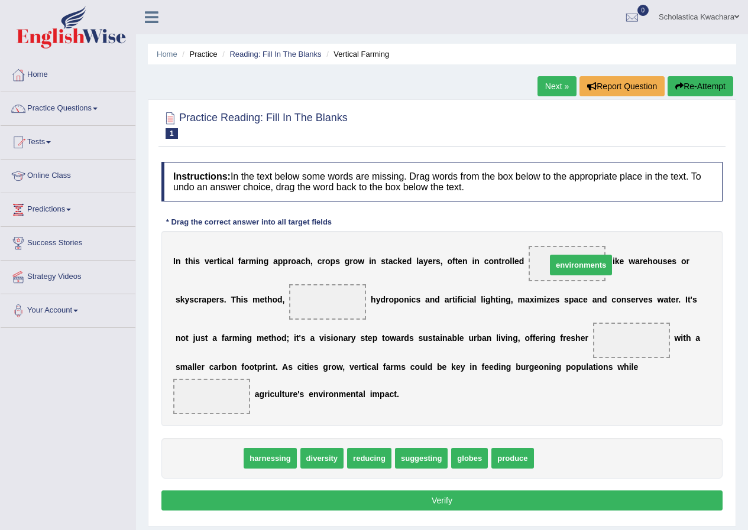
drag, startPoint x: 211, startPoint y: 456, endPoint x: 583, endPoint y: 263, distance: 419.1
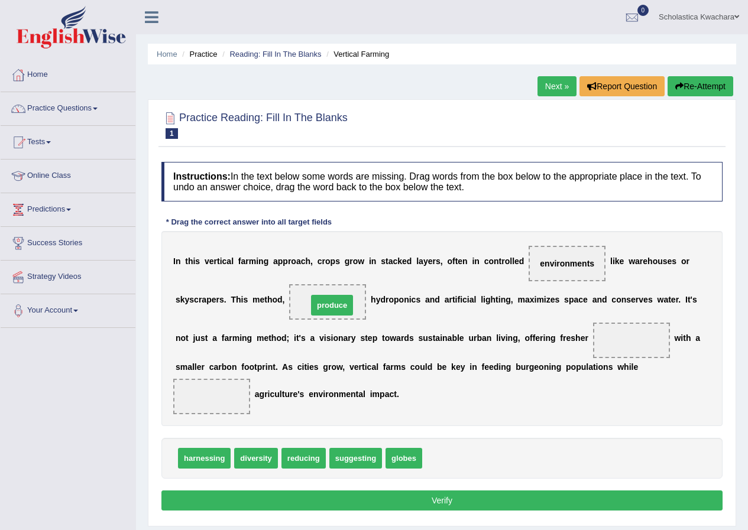
drag, startPoint x: 446, startPoint y: 451, endPoint x: 330, endPoint y: 301, distance: 189.7
drag, startPoint x: 254, startPoint y: 458, endPoint x: 640, endPoint y: 339, distance: 403.8
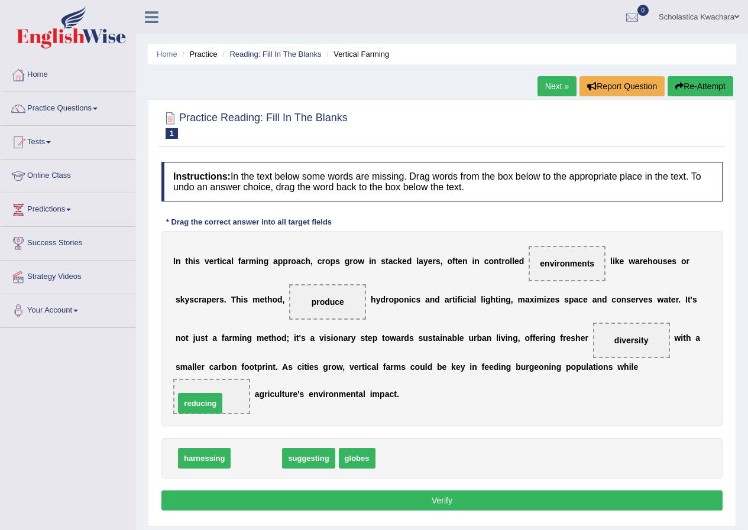
drag, startPoint x: 260, startPoint y: 460, endPoint x: 204, endPoint y: 405, distance: 78.6
click at [455, 496] on button "Verify" at bounding box center [441, 501] width 561 height 20
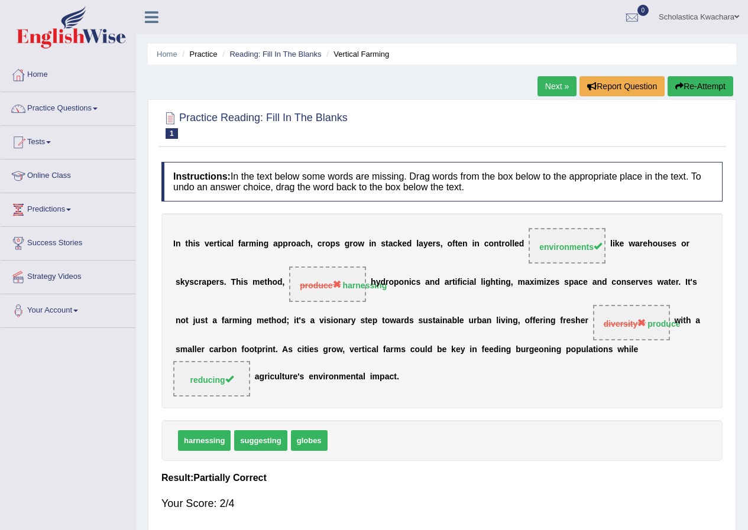
click at [554, 79] on link "Next »" at bounding box center [556, 86] width 39 height 20
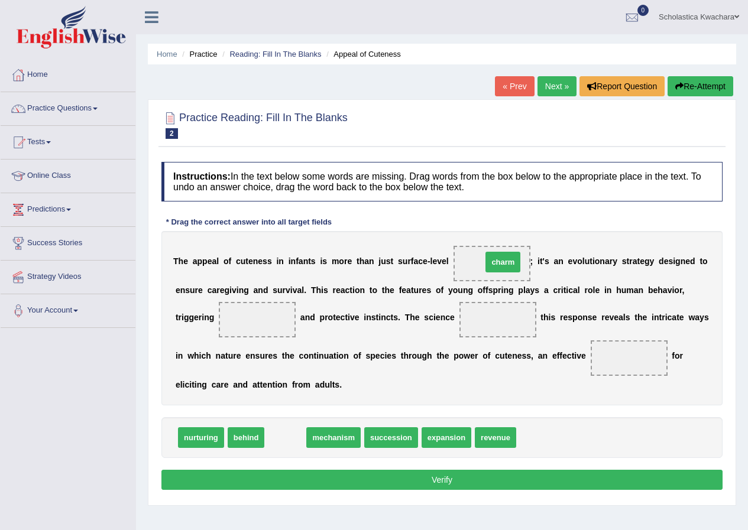
drag, startPoint x: 289, startPoint y: 432, endPoint x: 506, endPoint y: 257, distance: 279.6
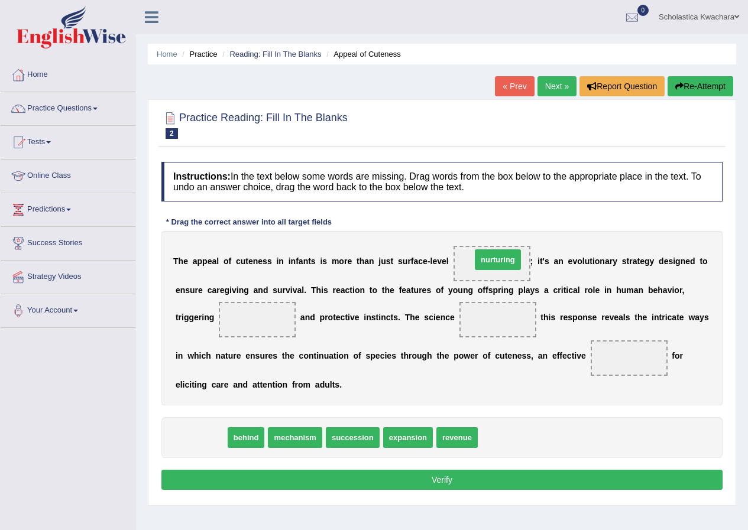
drag, startPoint x: 208, startPoint y: 439, endPoint x: 505, endPoint y: 261, distance: 346.1
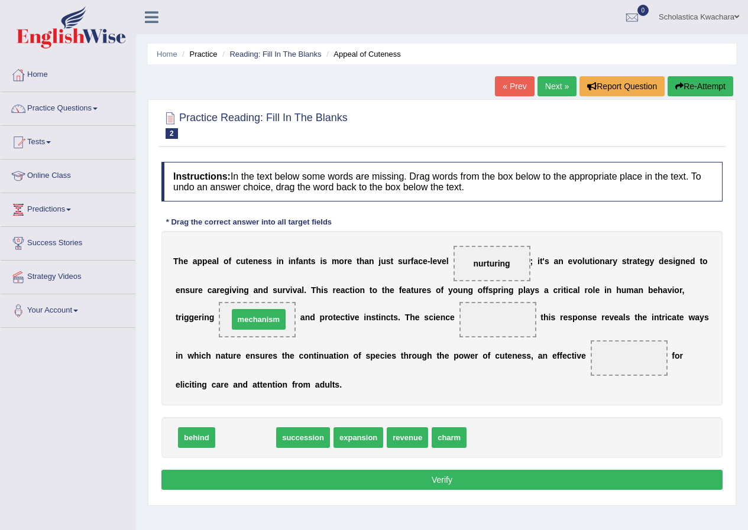
drag, startPoint x: 249, startPoint y: 439, endPoint x: 262, endPoint y: 320, distance: 119.0
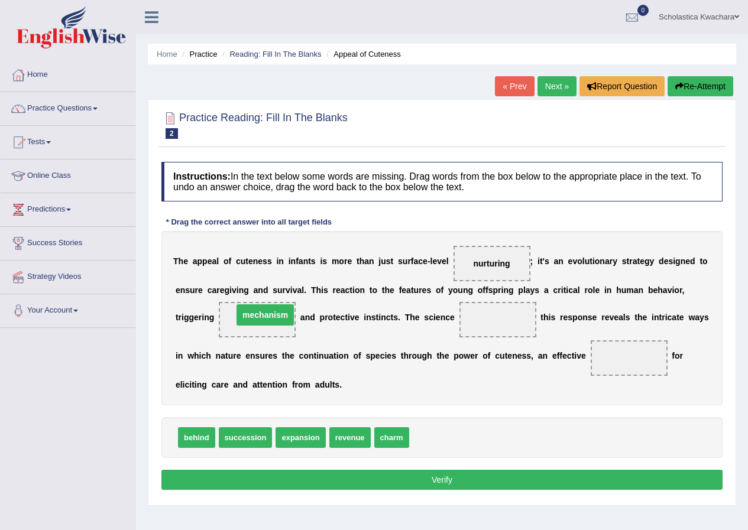
drag, startPoint x: 255, startPoint y: 317, endPoint x: 263, endPoint y: 313, distance: 8.5
drag, startPoint x: 393, startPoint y: 433, endPoint x: 511, endPoint y: 313, distance: 168.9
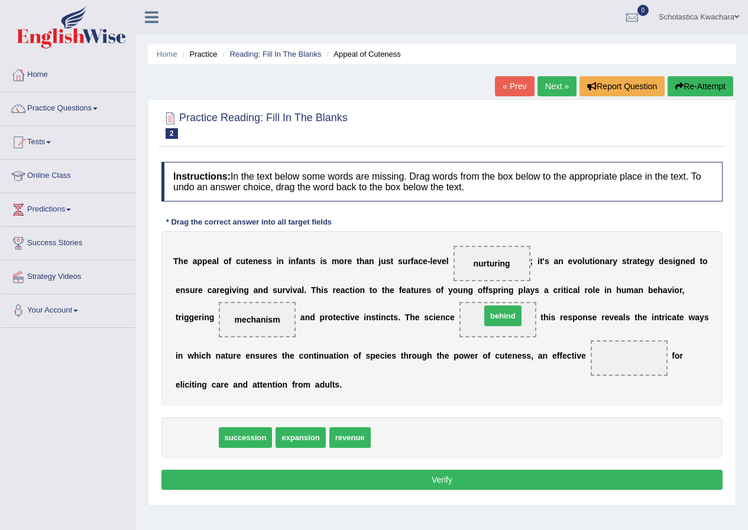
drag, startPoint x: 200, startPoint y: 438, endPoint x: 506, endPoint y: 316, distance: 329.6
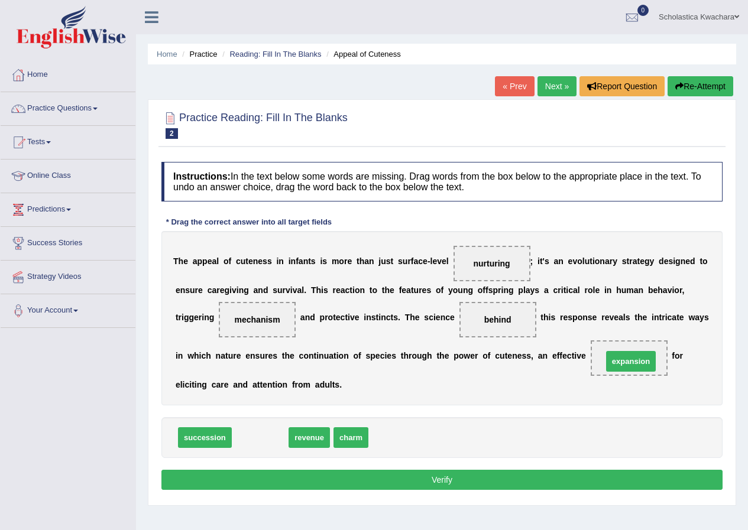
drag, startPoint x: 258, startPoint y: 438, endPoint x: 629, endPoint y: 361, distance: 378.5
click at [436, 479] on button "Verify" at bounding box center [441, 480] width 561 height 20
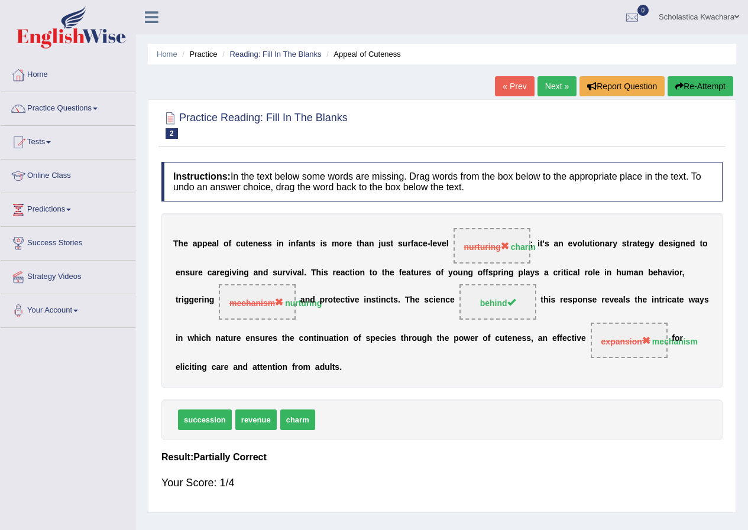
click at [548, 84] on link "Next »" at bounding box center [556, 86] width 39 height 20
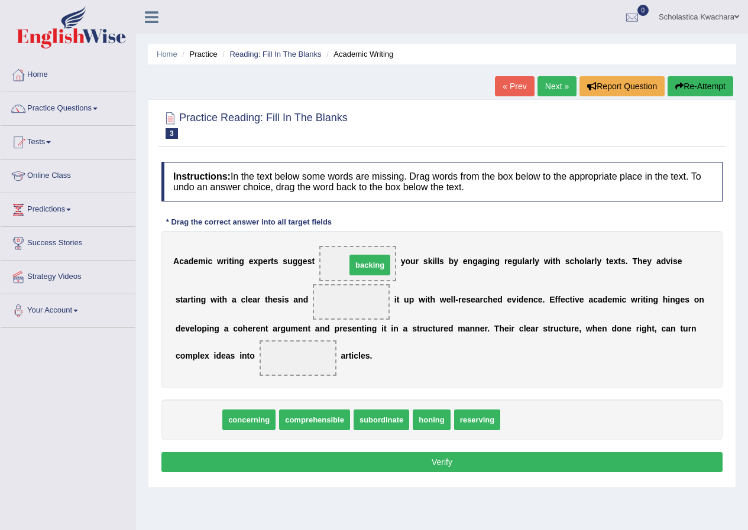
drag, startPoint x: 202, startPoint y: 421, endPoint x: 372, endPoint y: 265, distance: 230.6
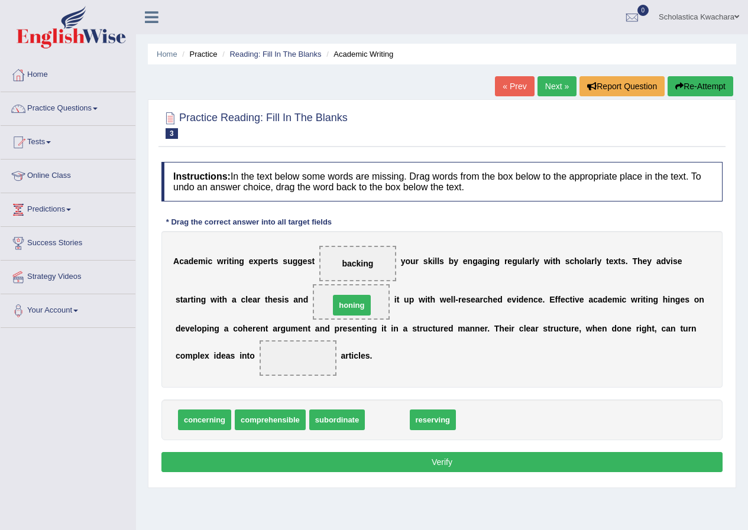
drag, startPoint x: 383, startPoint y: 420, endPoint x: 348, endPoint y: 305, distance: 120.1
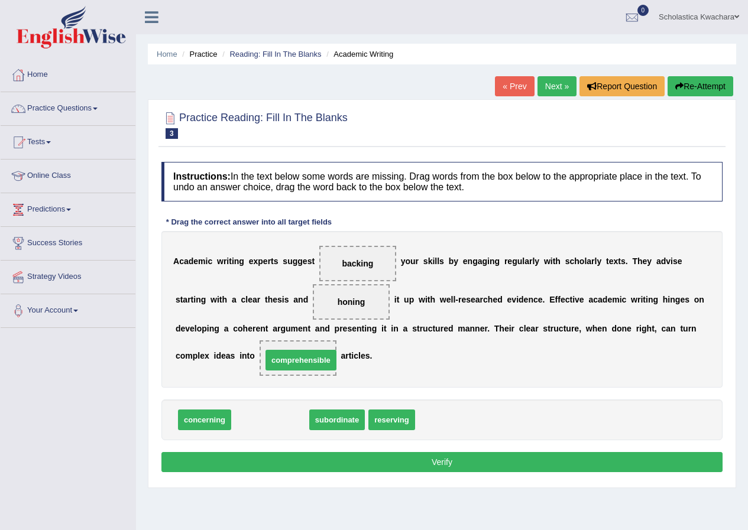
drag, startPoint x: 274, startPoint y: 422, endPoint x: 304, endPoint y: 362, distance: 67.2
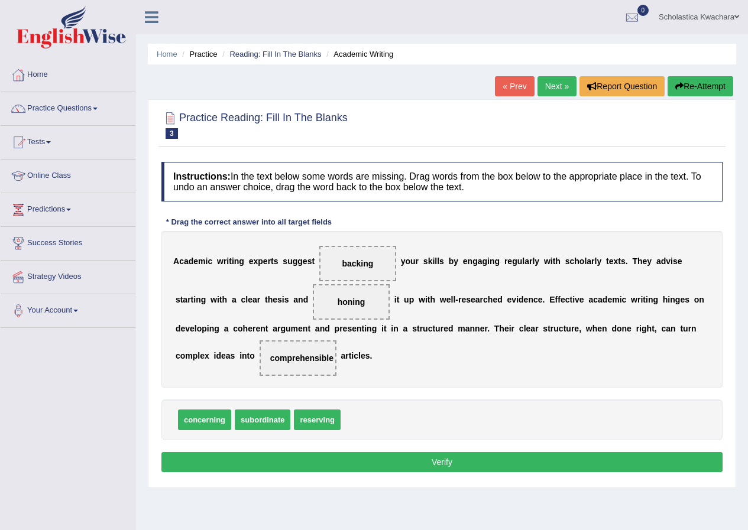
click at [449, 464] on button "Verify" at bounding box center [441, 462] width 561 height 20
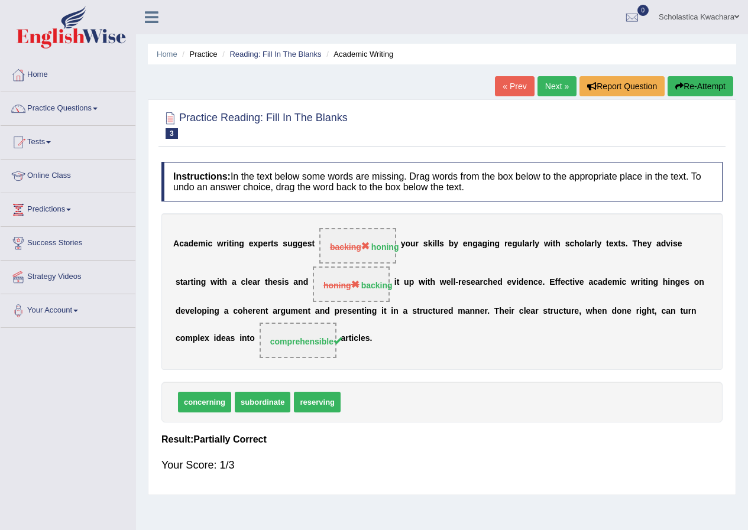
click at [544, 85] on link "Next »" at bounding box center [556, 86] width 39 height 20
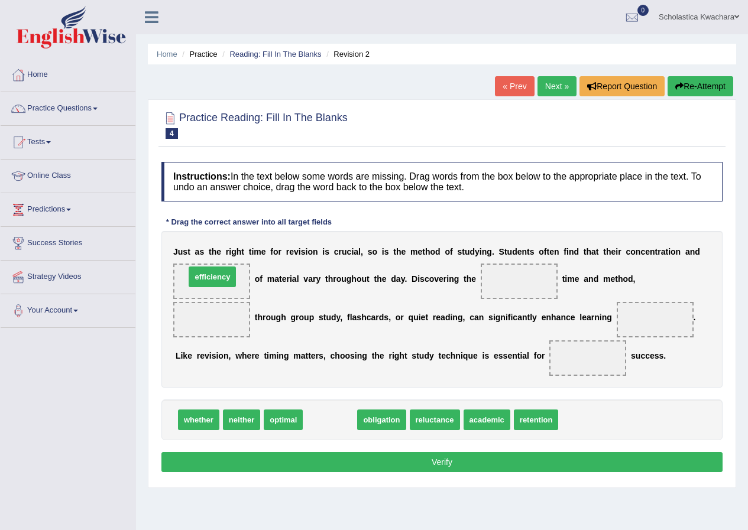
drag, startPoint x: 338, startPoint y: 422, endPoint x: 220, endPoint y: 279, distance: 185.2
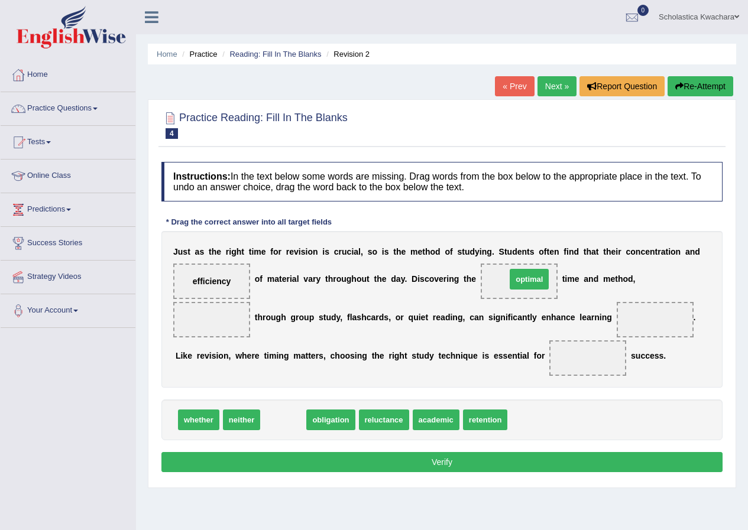
drag, startPoint x: 279, startPoint y: 419, endPoint x: 525, endPoint y: 278, distance: 283.4
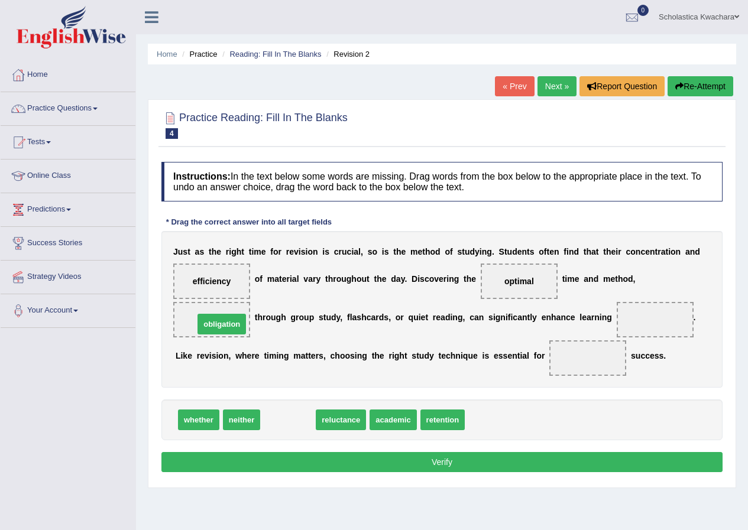
drag, startPoint x: 283, startPoint y: 420, endPoint x: 215, endPoint y: 323, distance: 119.2
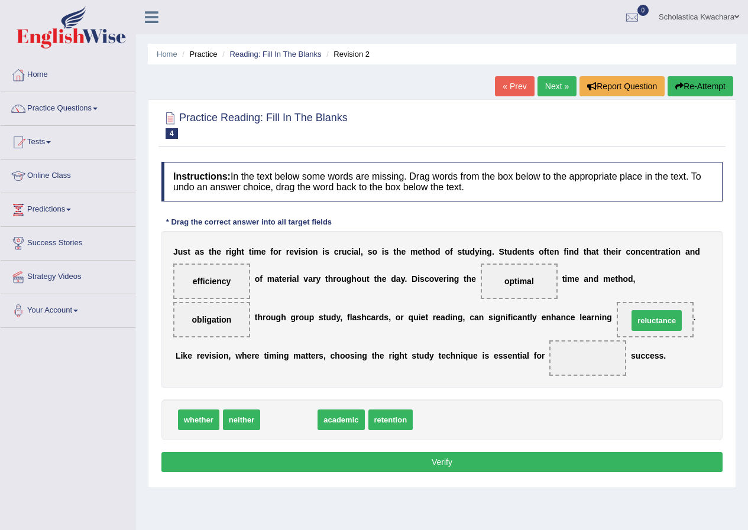
drag, startPoint x: 280, startPoint y: 422, endPoint x: 647, endPoint y: 323, distance: 380.9
drag, startPoint x: 290, startPoint y: 421, endPoint x: 605, endPoint y: 363, distance: 319.8
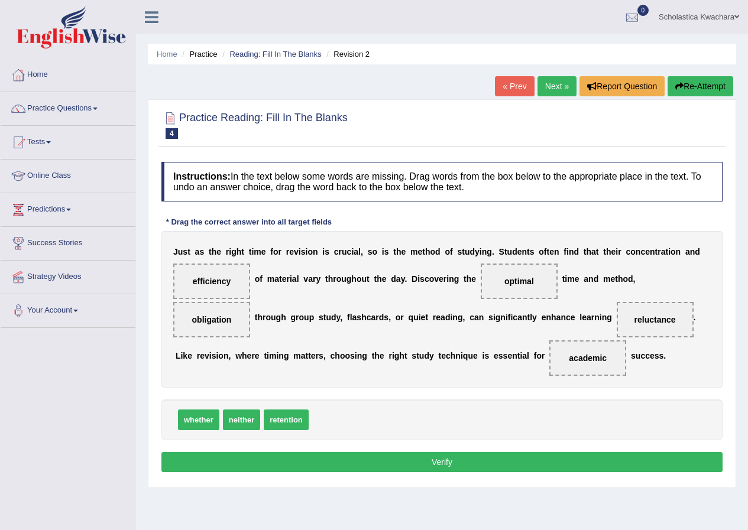
click at [444, 464] on button "Verify" at bounding box center [441, 462] width 561 height 20
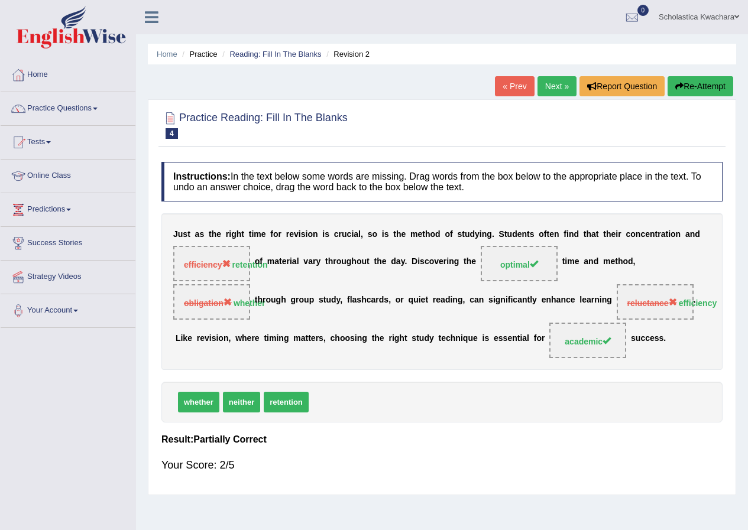
click at [552, 82] on link "Next »" at bounding box center [556, 86] width 39 height 20
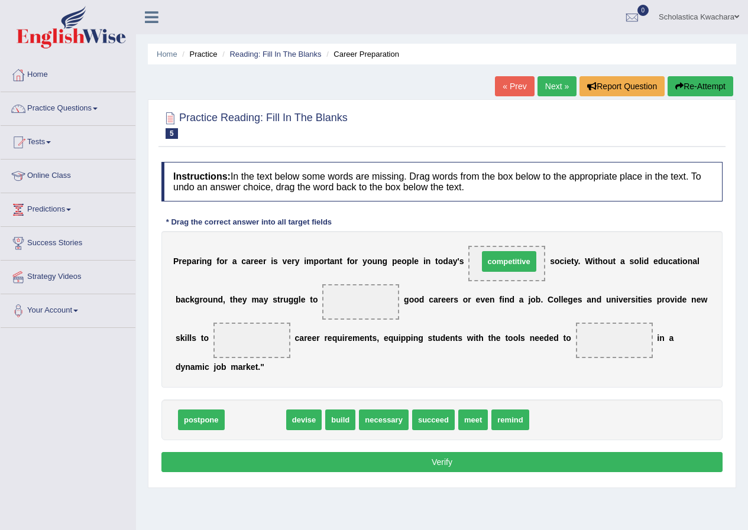
drag, startPoint x: 263, startPoint y: 421, endPoint x: 517, endPoint y: 263, distance: 300.1
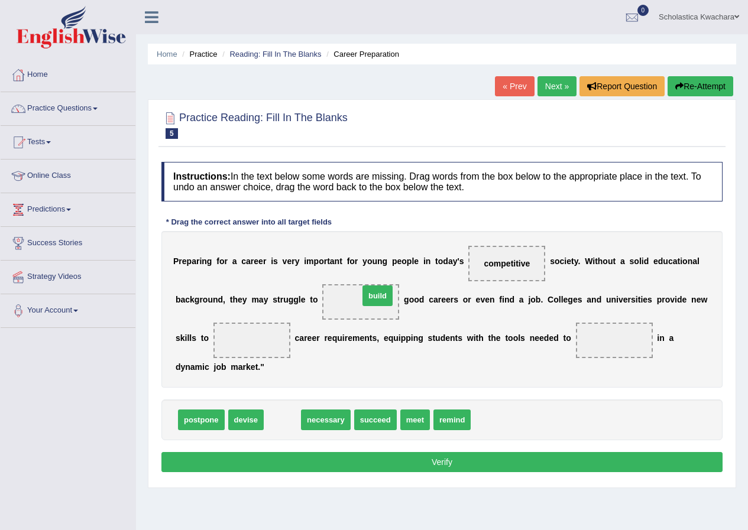
drag, startPoint x: 286, startPoint y: 420, endPoint x: 381, endPoint y: 296, distance: 156.4
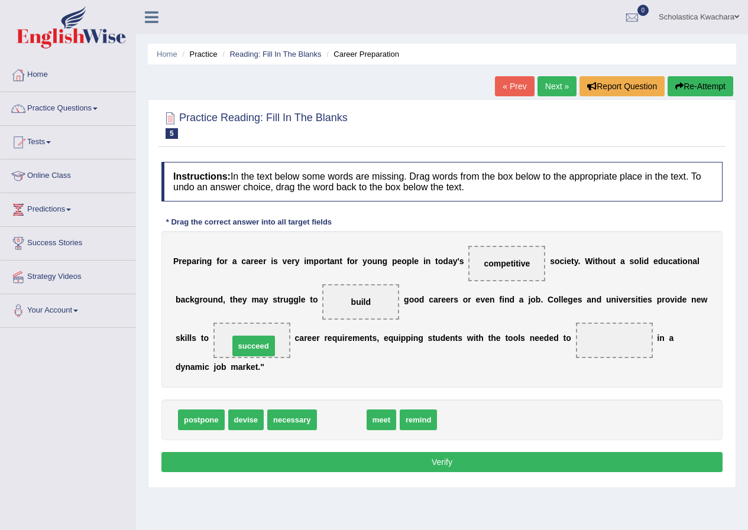
drag, startPoint x: 349, startPoint y: 419, endPoint x: 261, endPoint y: 345, distance: 115.0
drag, startPoint x: 327, startPoint y: 420, endPoint x: 620, endPoint y: 346, distance: 302.6
click at [488, 464] on button "Verify" at bounding box center [441, 462] width 561 height 20
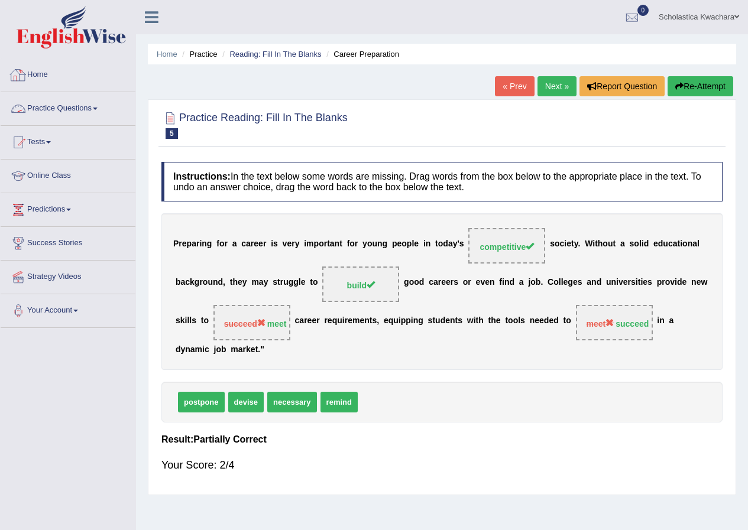
click at [92, 111] on link "Practice Questions" at bounding box center [68, 107] width 135 height 30
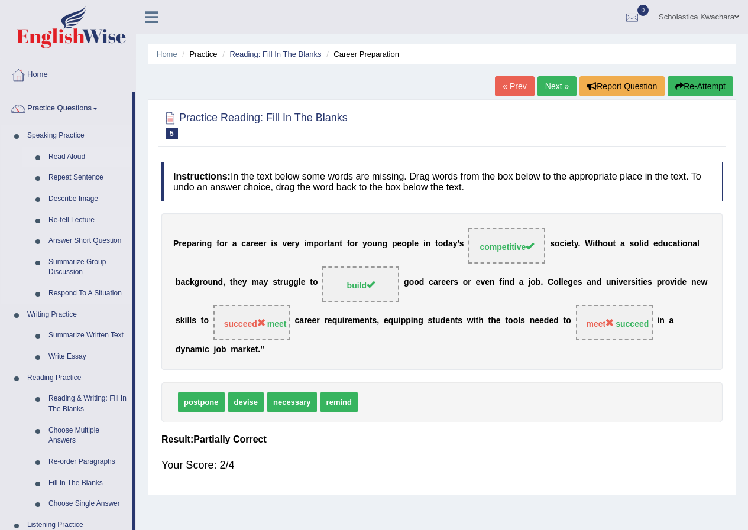
click at [67, 155] on link "Read Aloud" at bounding box center [87, 157] width 89 height 21
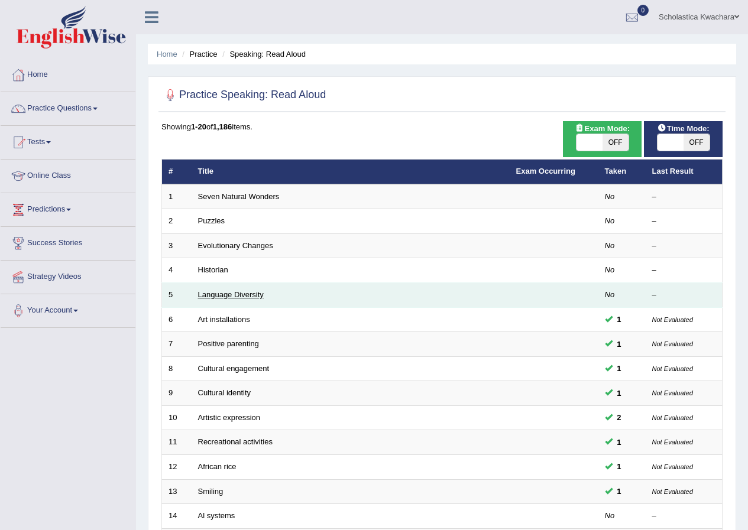
click at [221, 293] on link "Language Diversity" at bounding box center [231, 294] width 66 height 9
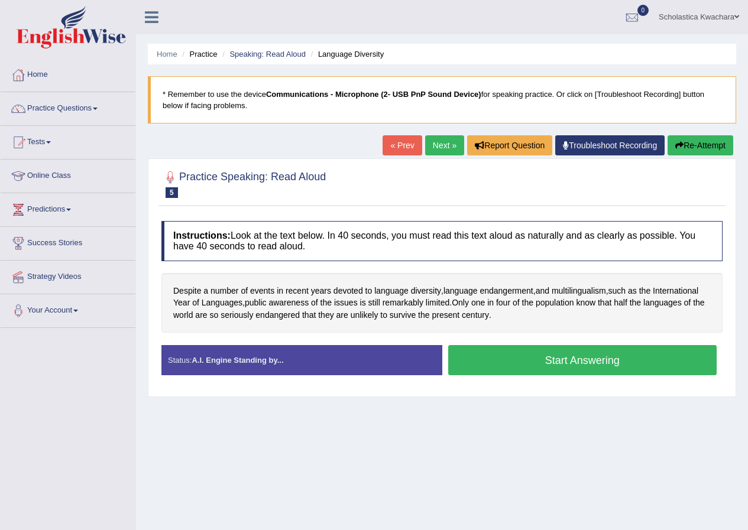
click at [554, 361] on button "Start Answering" at bounding box center [582, 360] width 269 height 30
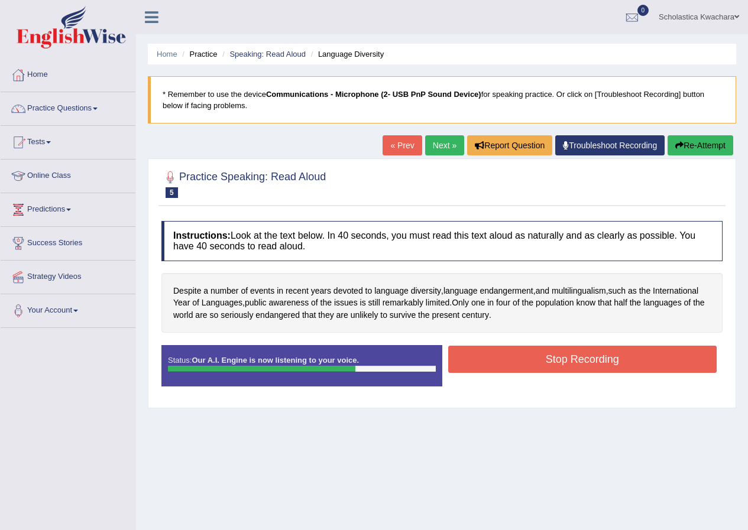
click at [511, 358] on button "Stop Recording" at bounding box center [582, 359] width 269 height 27
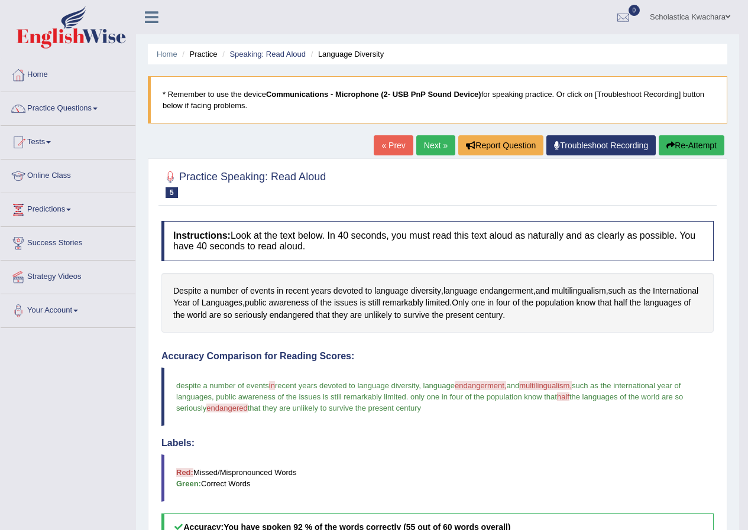
click at [425, 147] on link "Next »" at bounding box center [435, 145] width 39 height 20
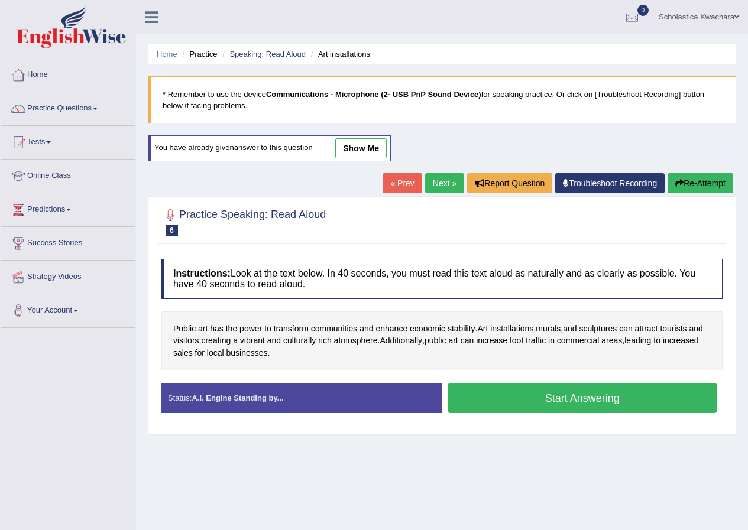
click at [546, 398] on button "Start Answering" at bounding box center [582, 398] width 269 height 30
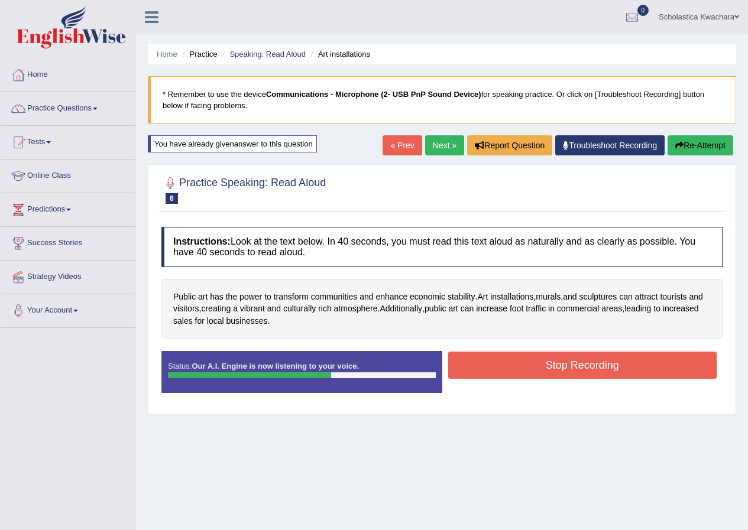
click at [536, 365] on button "Stop Recording" at bounding box center [582, 365] width 269 height 27
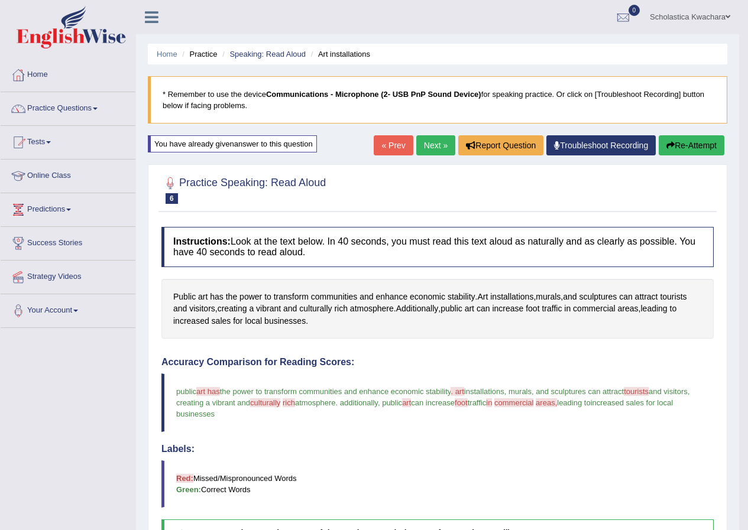
click at [433, 144] on link "Next »" at bounding box center [435, 145] width 39 height 20
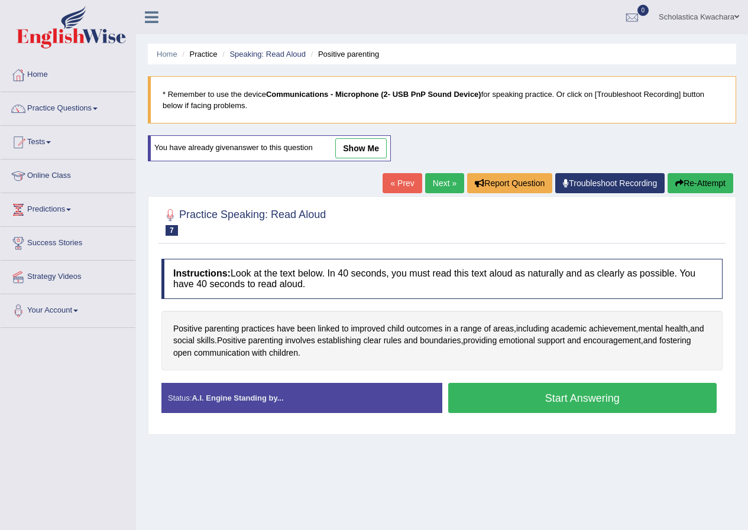
click at [566, 394] on button "Start Answering" at bounding box center [582, 398] width 269 height 30
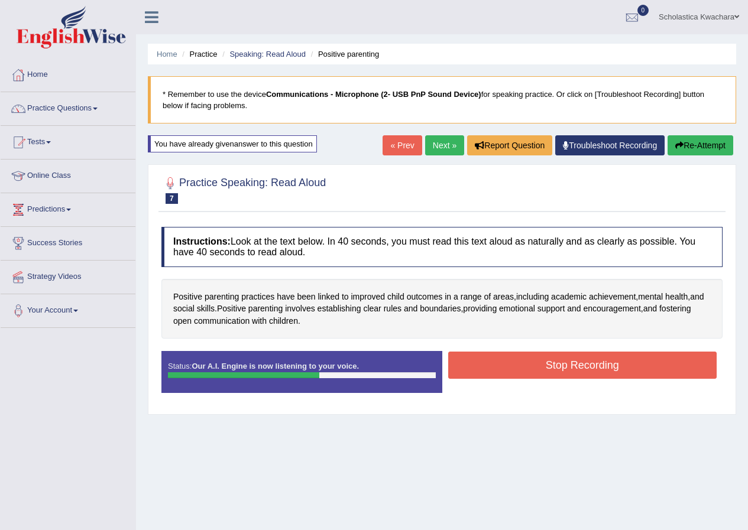
click at [595, 368] on button "Stop Recording" at bounding box center [582, 365] width 269 height 27
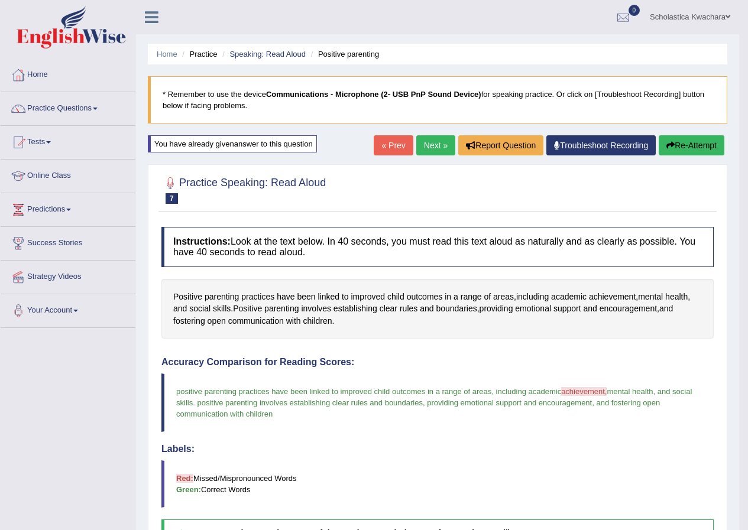
click at [434, 149] on link "Next »" at bounding box center [435, 145] width 39 height 20
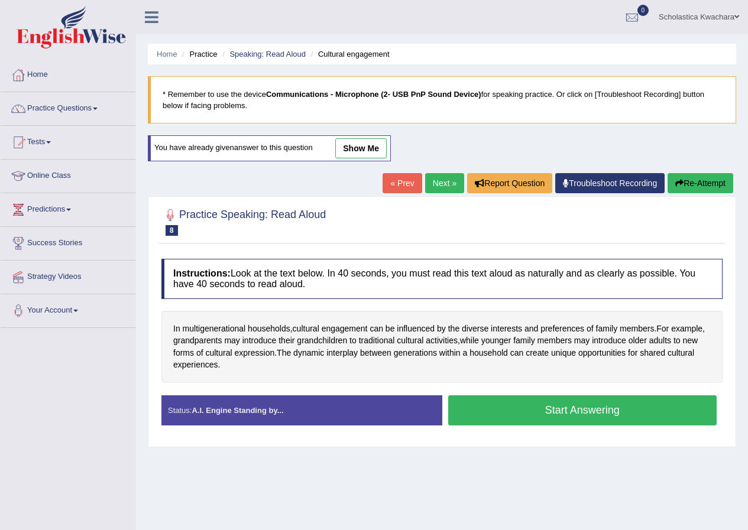
click at [555, 409] on button "Start Answering" at bounding box center [582, 411] width 269 height 30
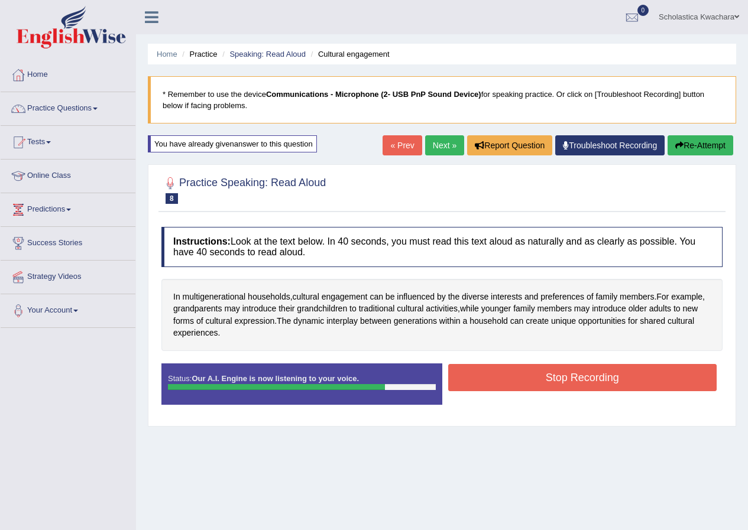
click at [574, 381] on button "Stop Recording" at bounding box center [582, 377] width 269 height 27
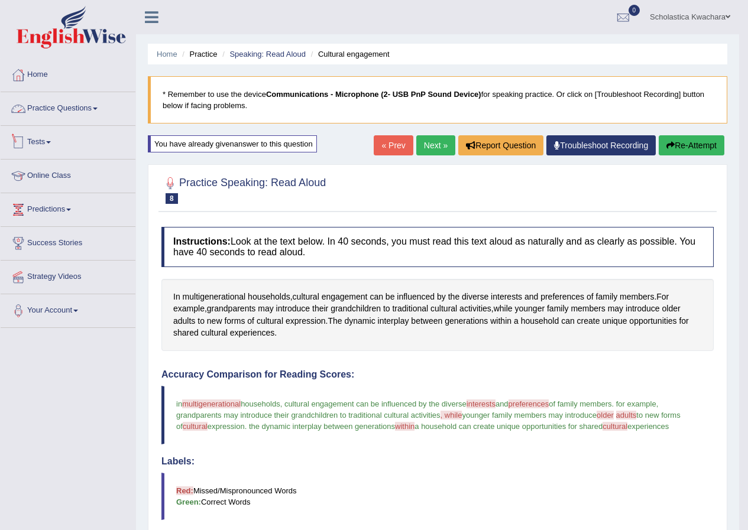
click at [98, 108] on span at bounding box center [95, 109] width 5 height 2
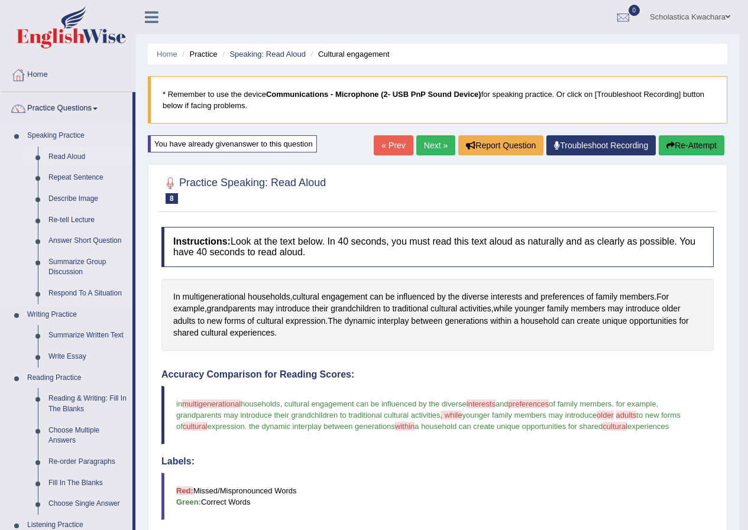
click at [76, 154] on link "Read Aloud" at bounding box center [87, 157] width 89 height 21
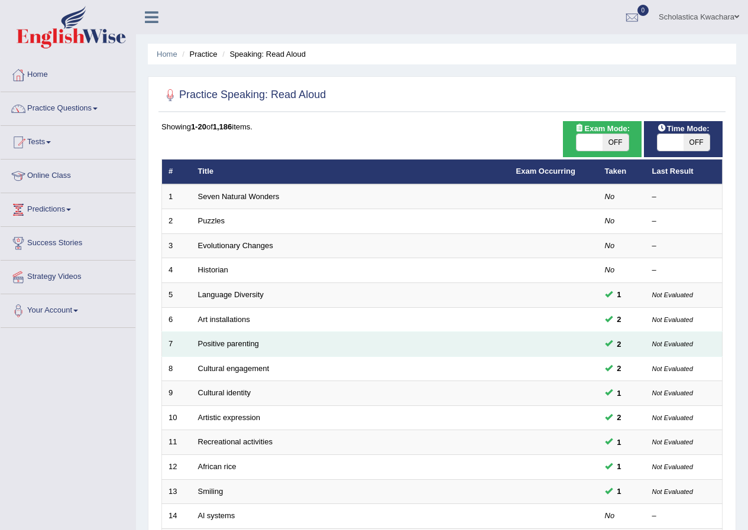
scroll to position [252, 0]
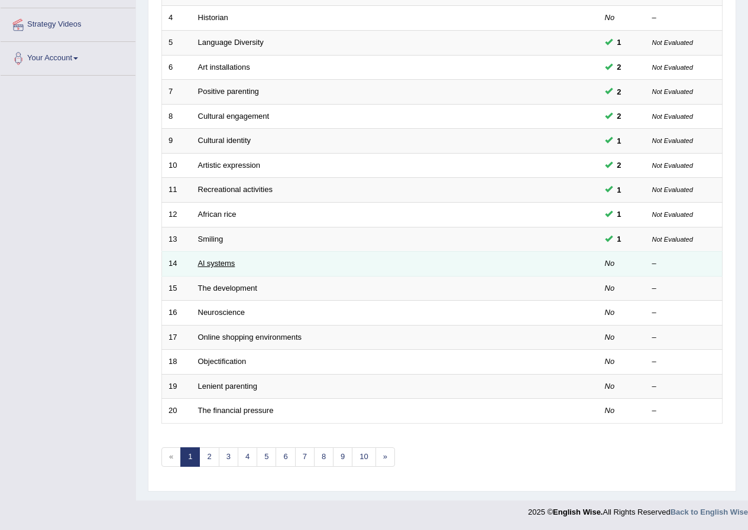
click at [212, 264] on link "Al systems" at bounding box center [216, 263] width 37 height 9
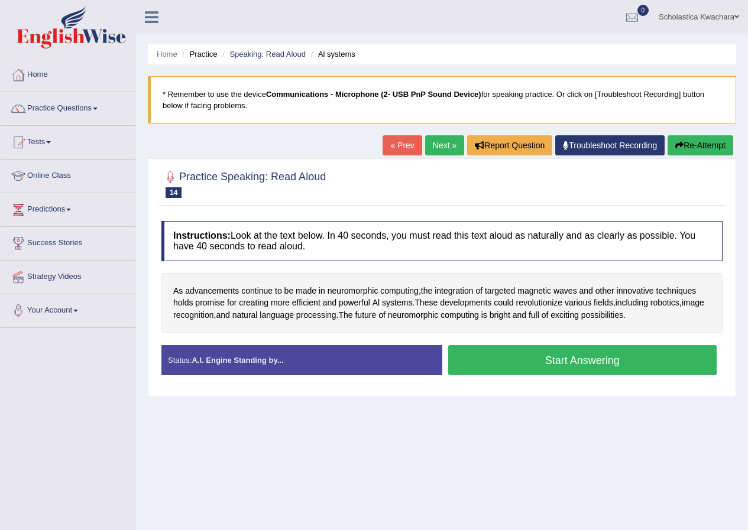
click at [604, 357] on button "Start Answering" at bounding box center [582, 360] width 269 height 30
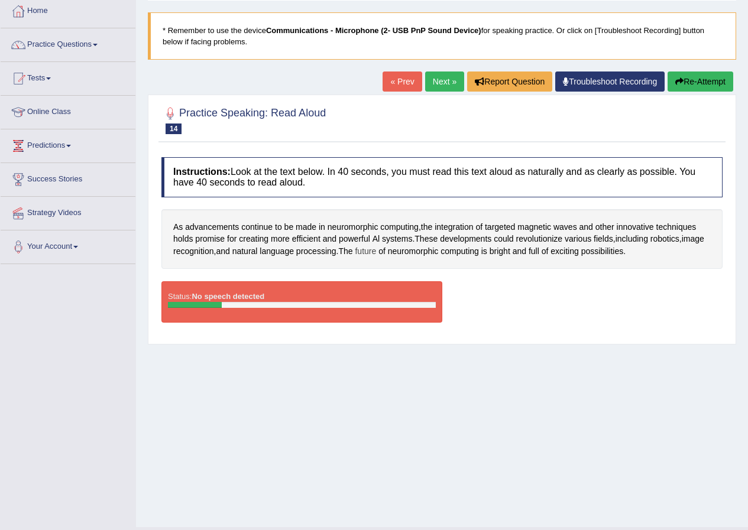
scroll to position [90, 0]
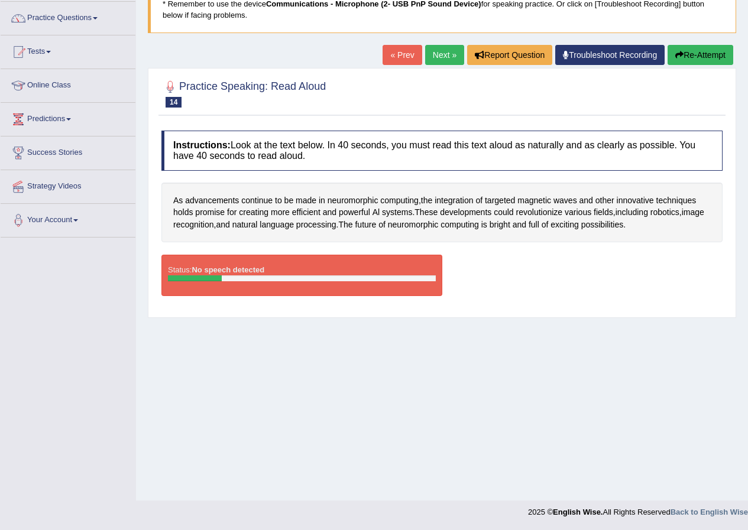
click at [714, 53] on button "Re-Attempt" at bounding box center [700, 55] width 66 height 20
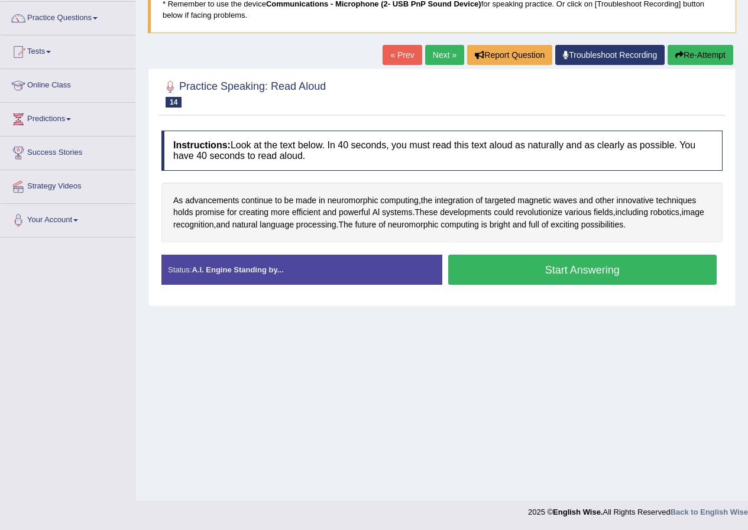
scroll to position [90, 0]
click at [586, 271] on button "Start Answering" at bounding box center [582, 270] width 269 height 30
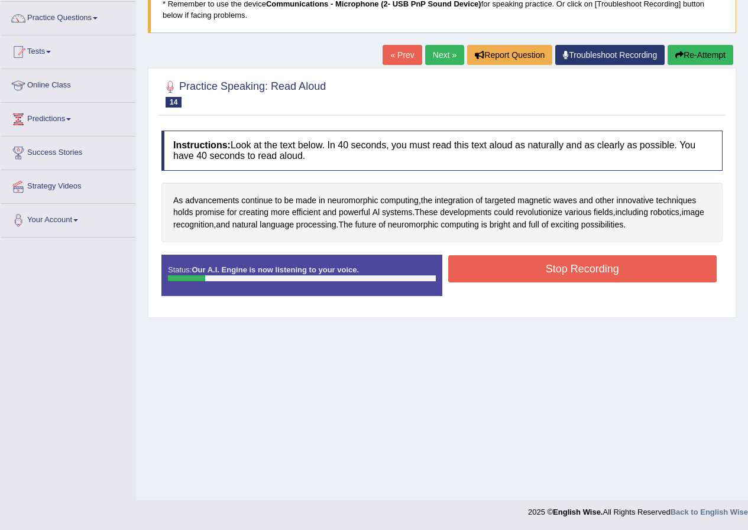
click at [547, 267] on button "Stop Recording" at bounding box center [582, 268] width 269 height 27
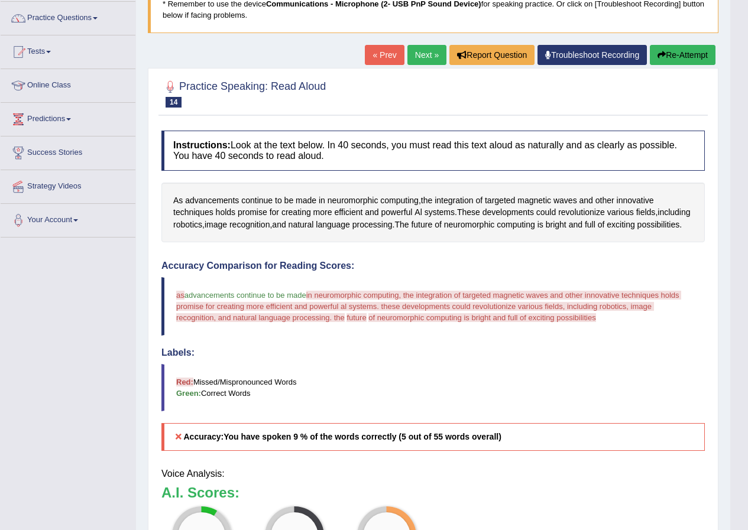
click at [688, 55] on div "Our A.I. Engine is working on your speech analysis! Please be patient. It may t…" at bounding box center [374, 265] width 748 height 530
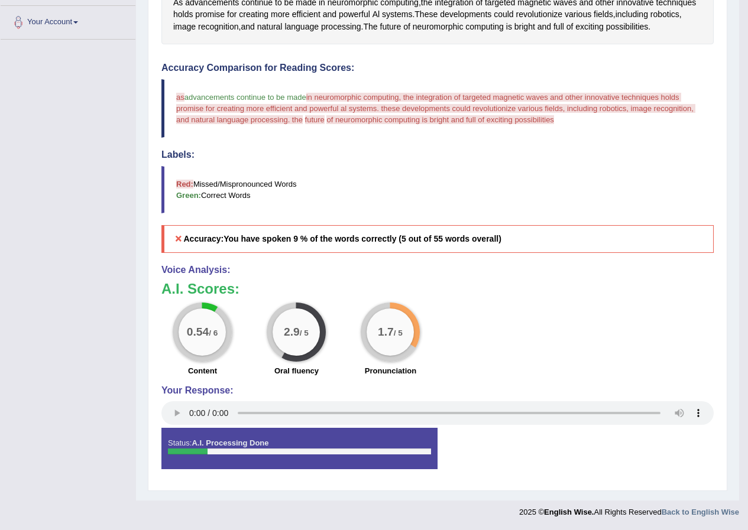
scroll to position [0, 0]
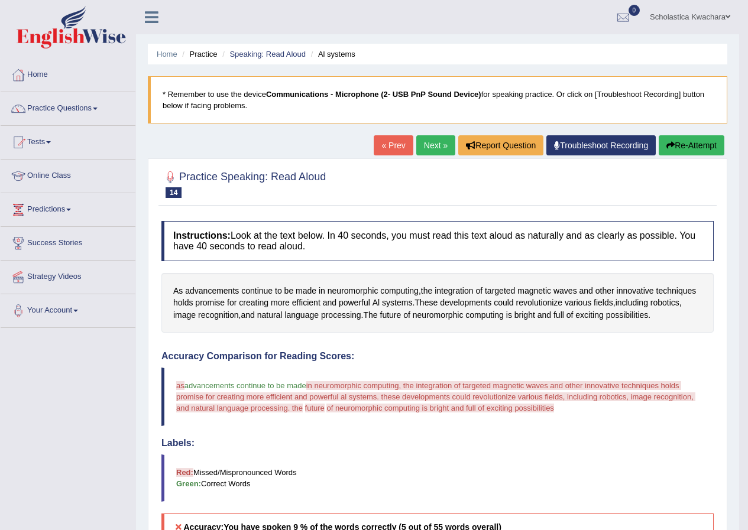
click at [680, 142] on button "Re-Attempt" at bounding box center [692, 145] width 66 height 20
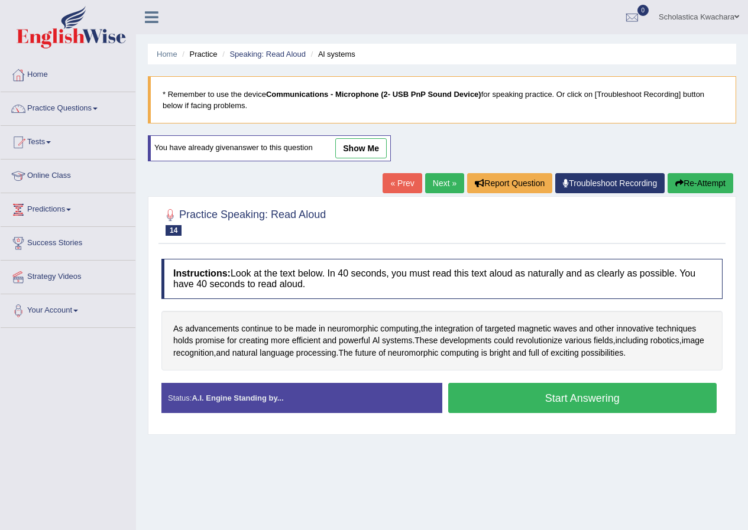
click at [582, 396] on button "Start Answering" at bounding box center [582, 398] width 269 height 30
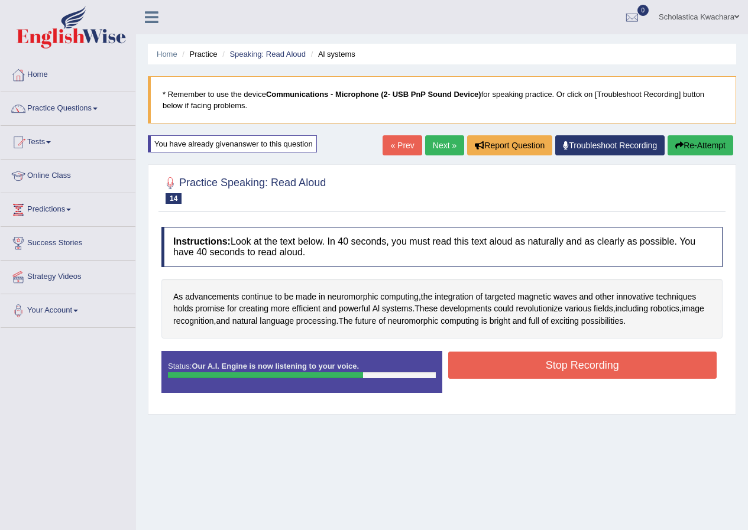
click at [614, 365] on button "Stop Recording" at bounding box center [582, 365] width 269 height 27
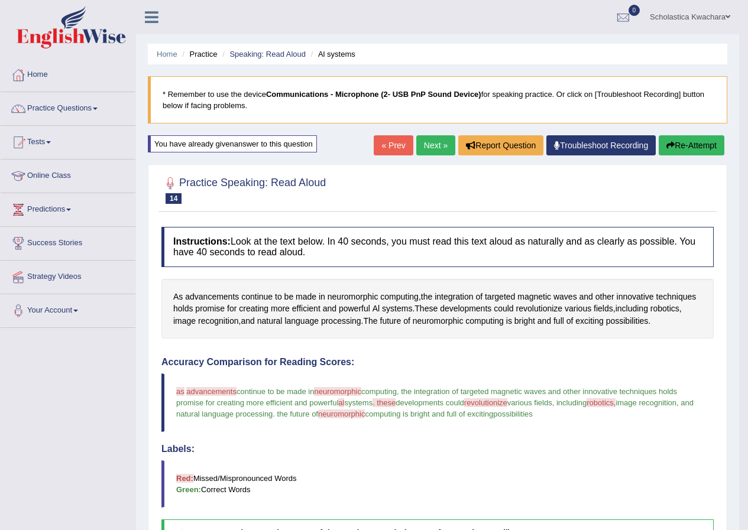
click at [90, 107] on link "Practice Questions" at bounding box center [68, 107] width 135 height 30
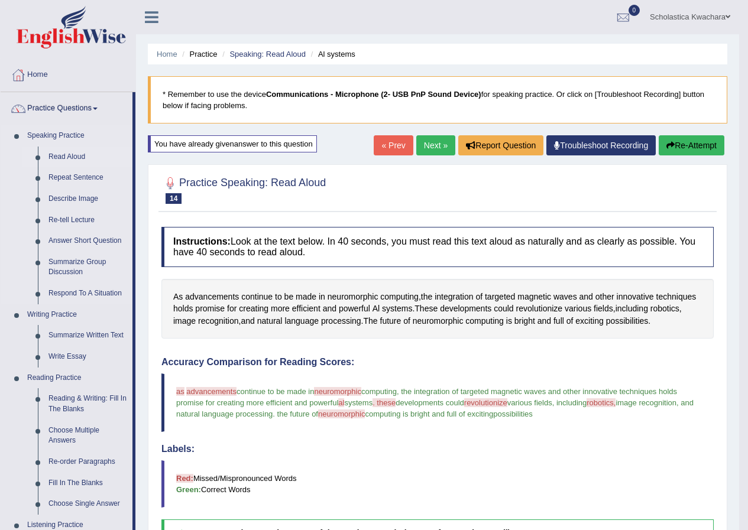
click at [67, 157] on link "Read Aloud" at bounding box center [87, 157] width 89 height 21
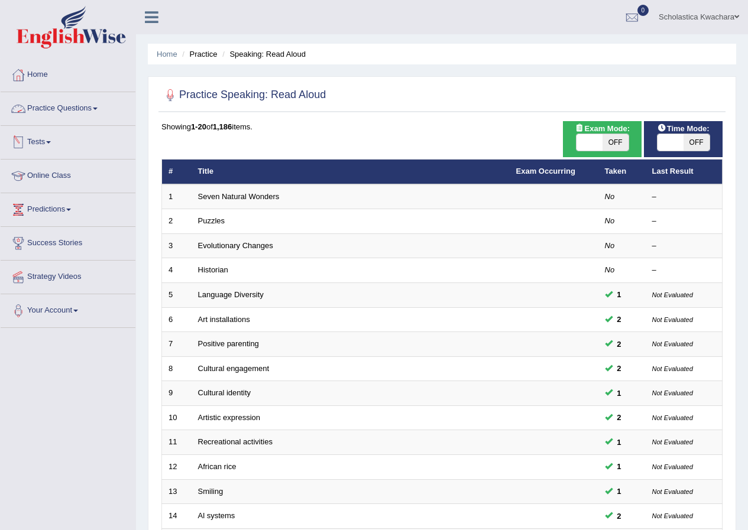
click at [98, 105] on link "Practice Questions" at bounding box center [68, 107] width 135 height 30
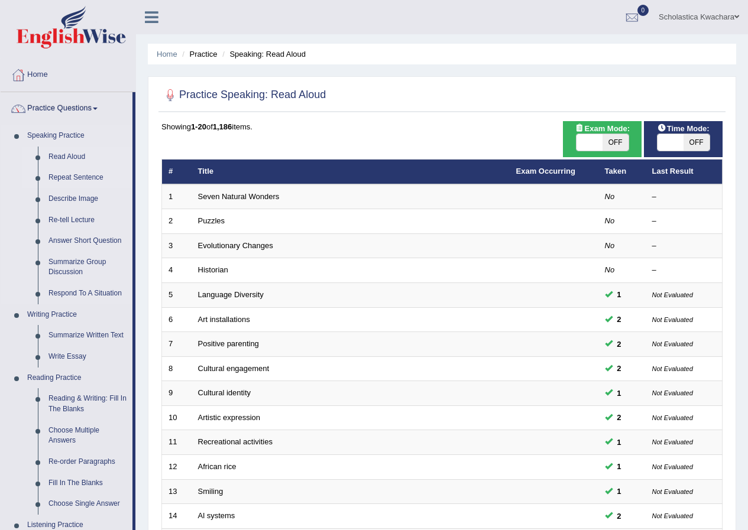
click at [85, 178] on link "Repeat Sentence" at bounding box center [87, 177] width 89 height 21
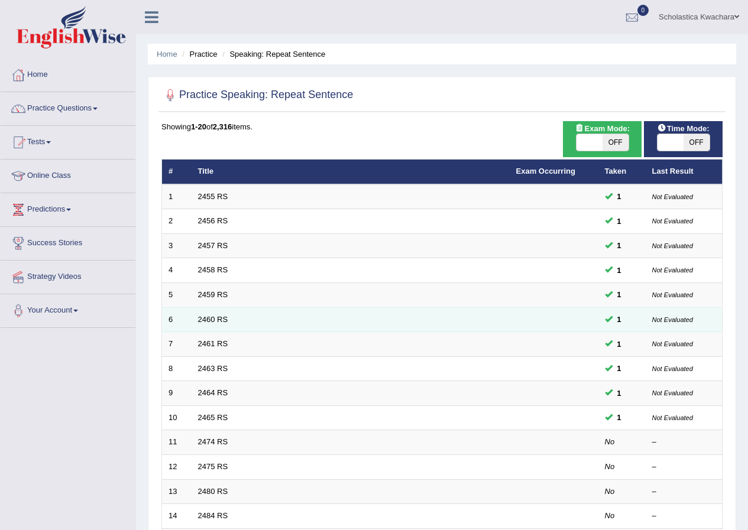
scroll to position [252, 0]
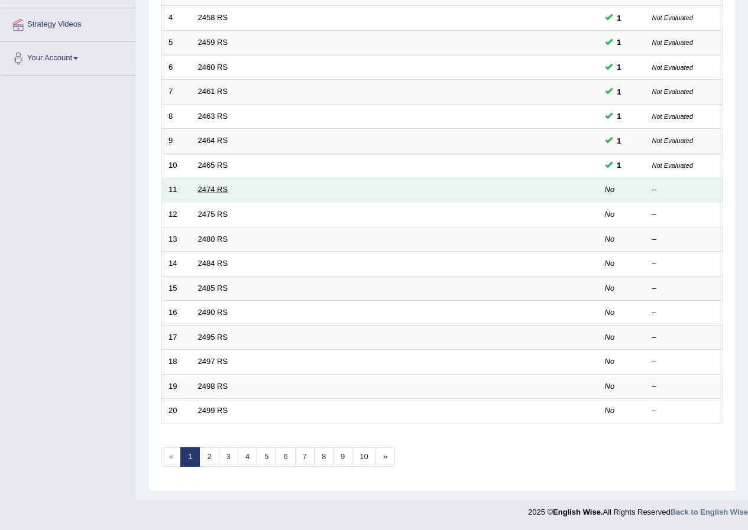
click at [212, 186] on link "2474 RS" at bounding box center [213, 189] width 30 height 9
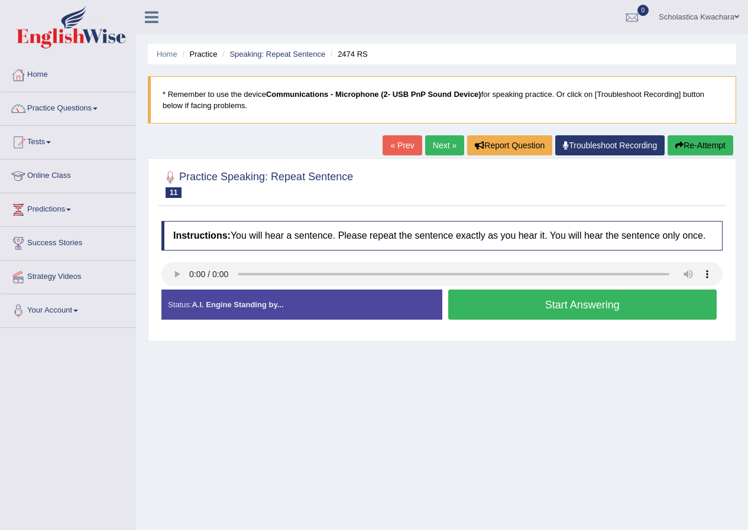
click at [580, 309] on button "Start Answering" at bounding box center [582, 305] width 269 height 30
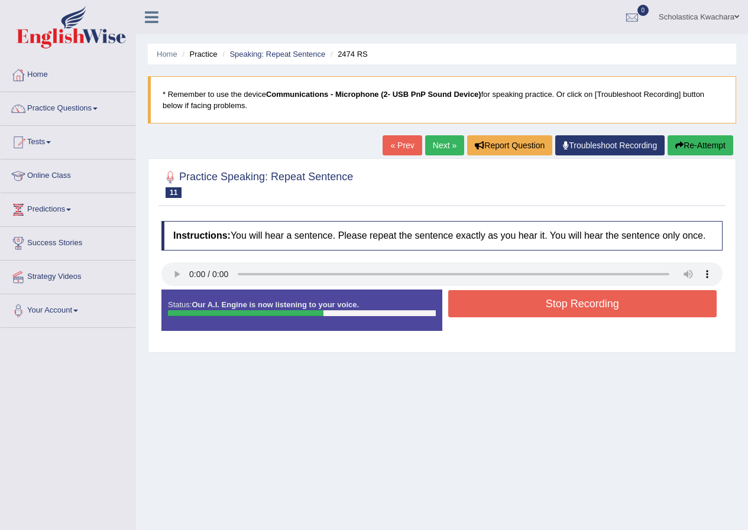
click at [574, 303] on button "Stop Recording" at bounding box center [582, 303] width 269 height 27
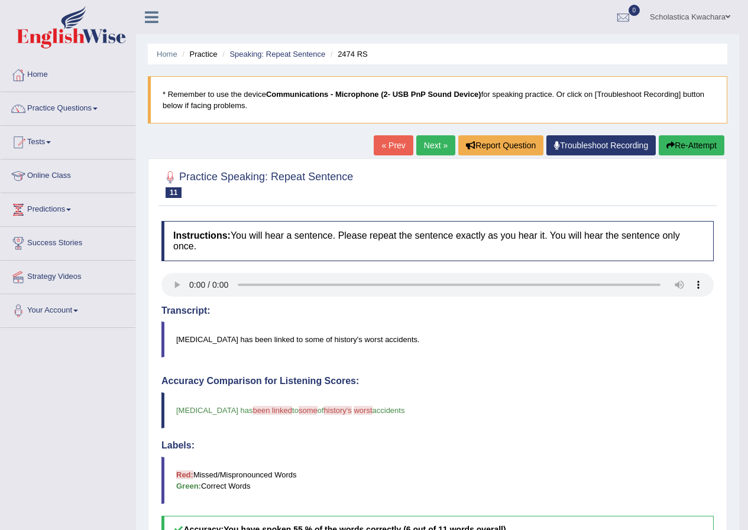
click at [430, 145] on link "Next »" at bounding box center [435, 145] width 39 height 20
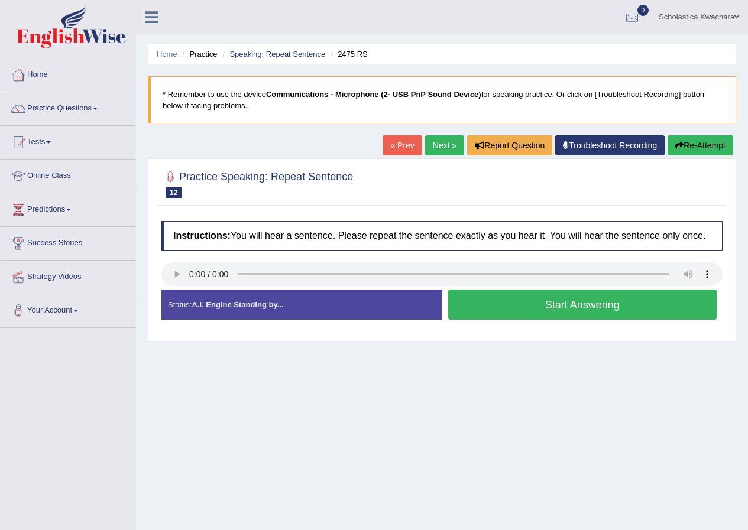
click at [570, 300] on button "Start Answering" at bounding box center [582, 305] width 269 height 30
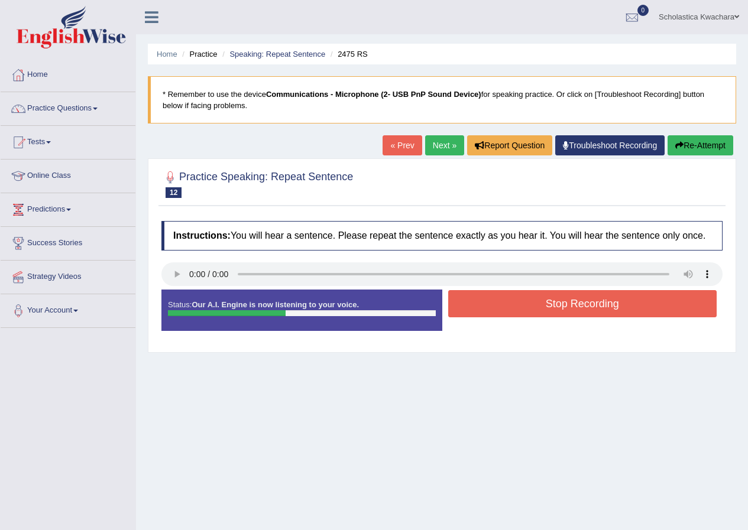
click at [568, 301] on button "Stop Recording" at bounding box center [582, 303] width 269 height 27
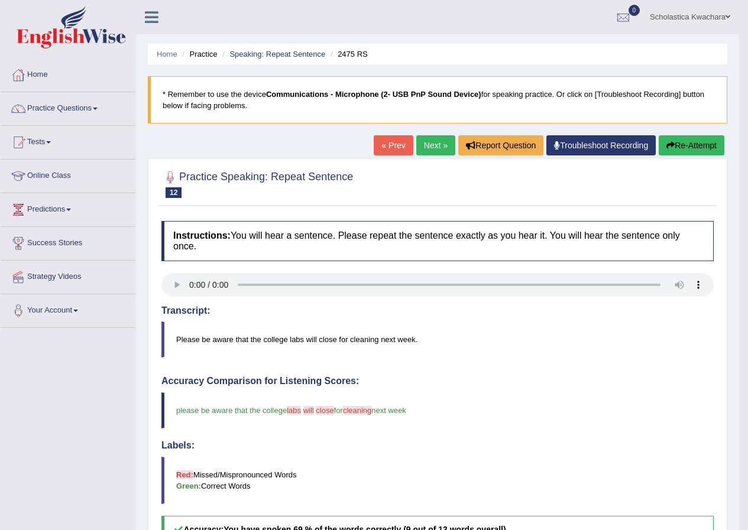
click at [423, 146] on link "Next »" at bounding box center [435, 145] width 39 height 20
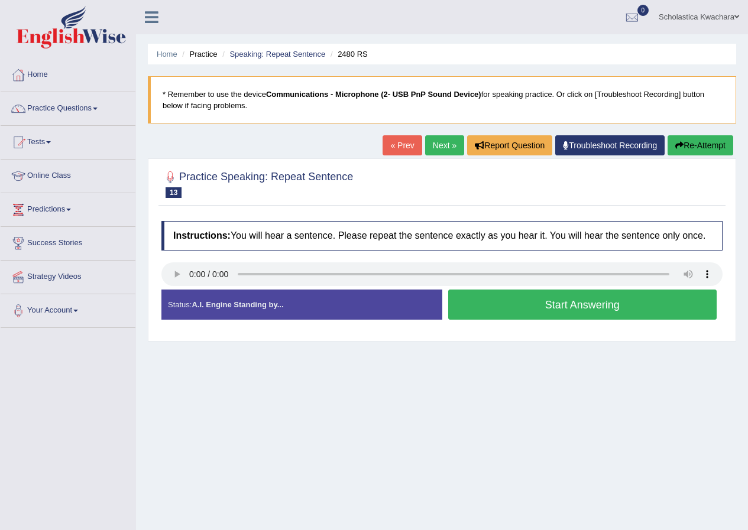
click at [542, 305] on button "Start Answering" at bounding box center [582, 305] width 269 height 30
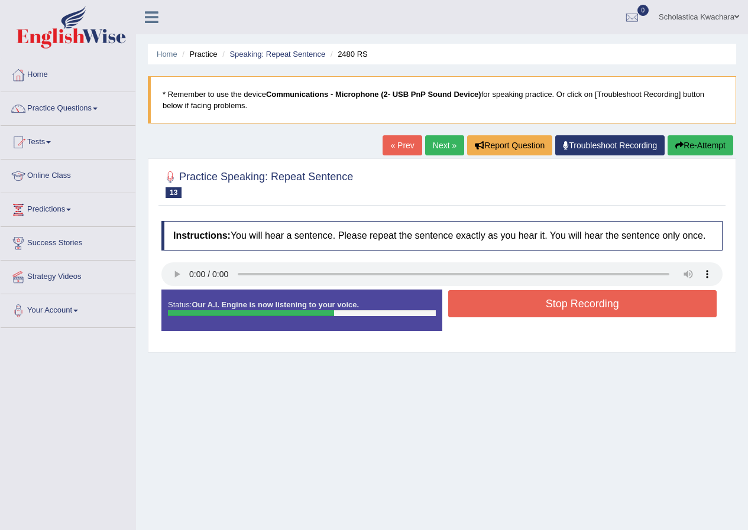
click at [542, 305] on button "Stop Recording" at bounding box center [582, 303] width 269 height 27
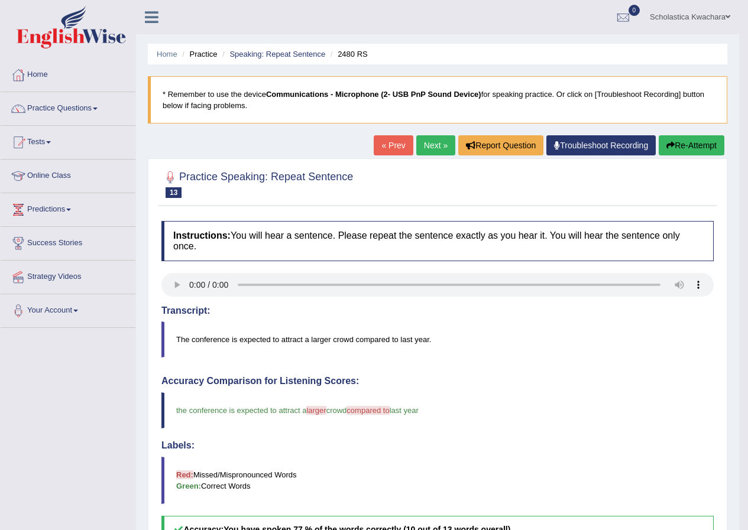
click at [423, 141] on link "Next »" at bounding box center [435, 145] width 39 height 20
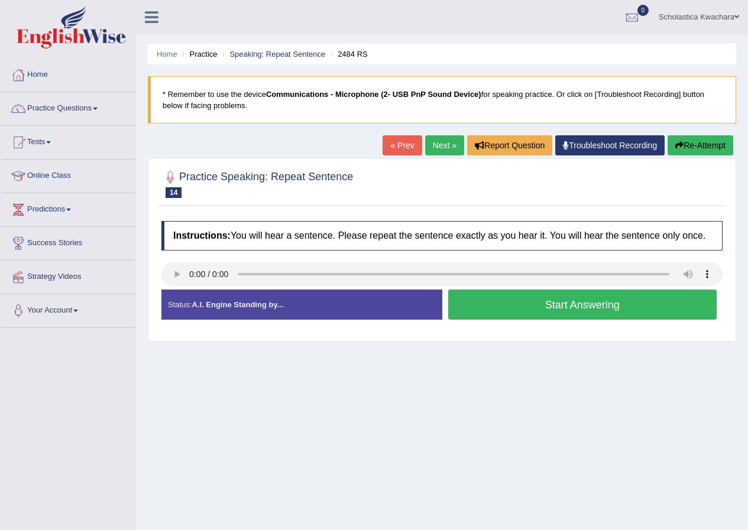
click at [556, 304] on button "Start Answering" at bounding box center [582, 305] width 269 height 30
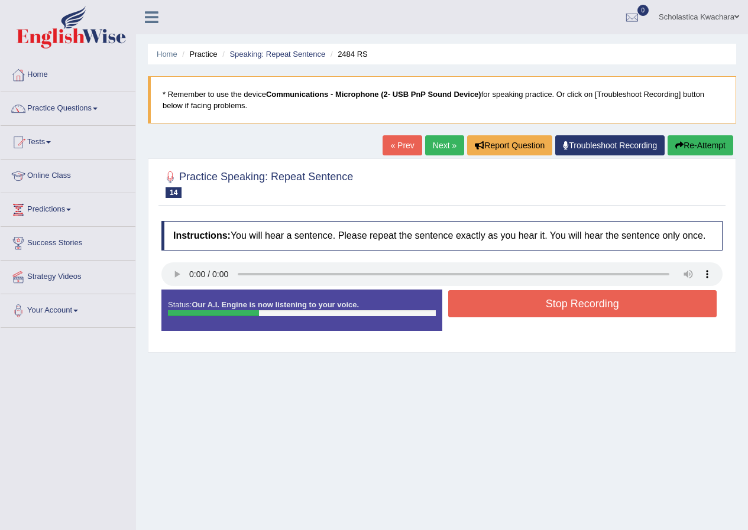
click at [556, 304] on button "Stop Recording" at bounding box center [582, 303] width 269 height 27
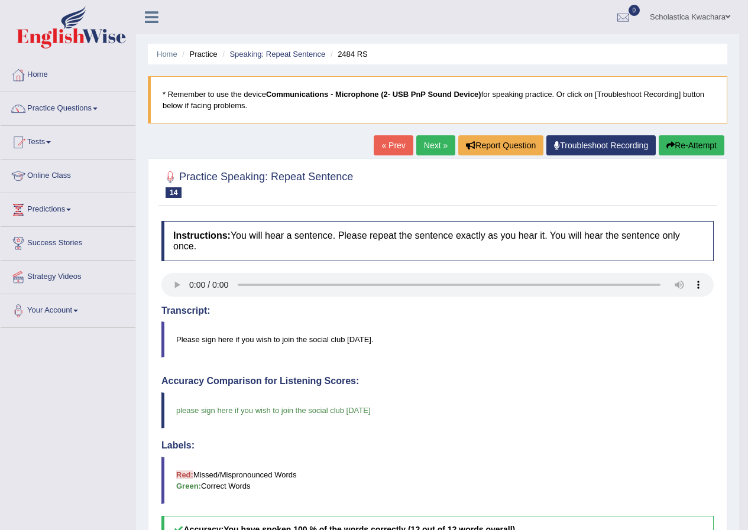
click at [428, 143] on link "Next »" at bounding box center [435, 145] width 39 height 20
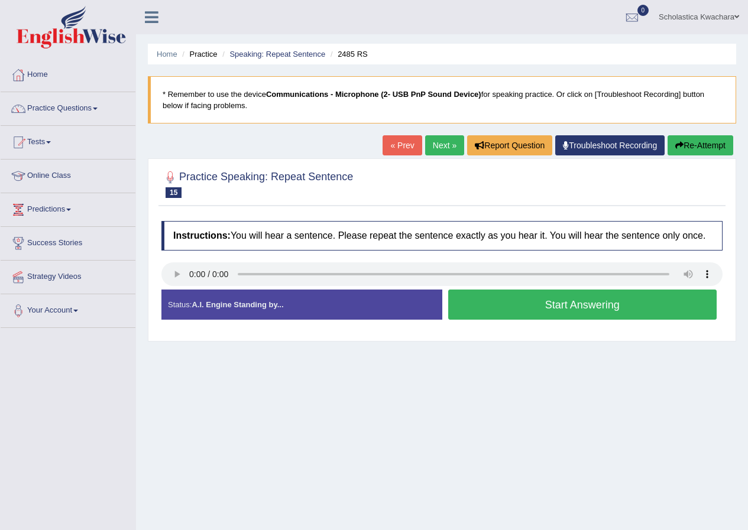
click at [598, 299] on button "Start Answering" at bounding box center [582, 305] width 269 height 30
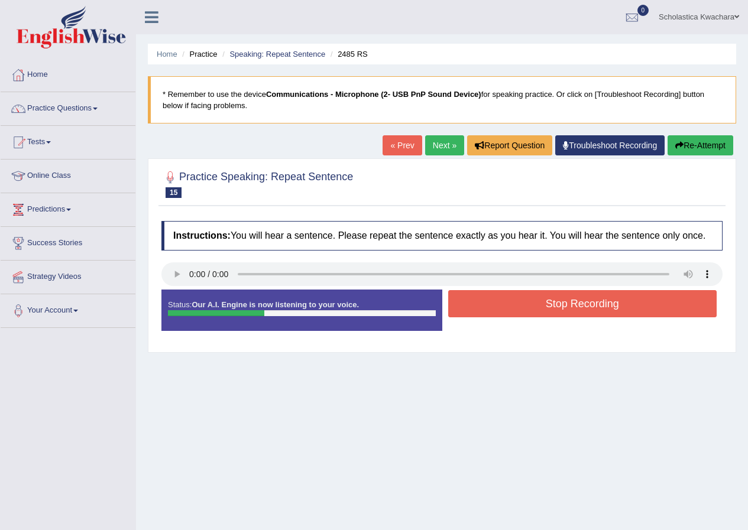
click at [597, 300] on button "Stop Recording" at bounding box center [582, 303] width 269 height 27
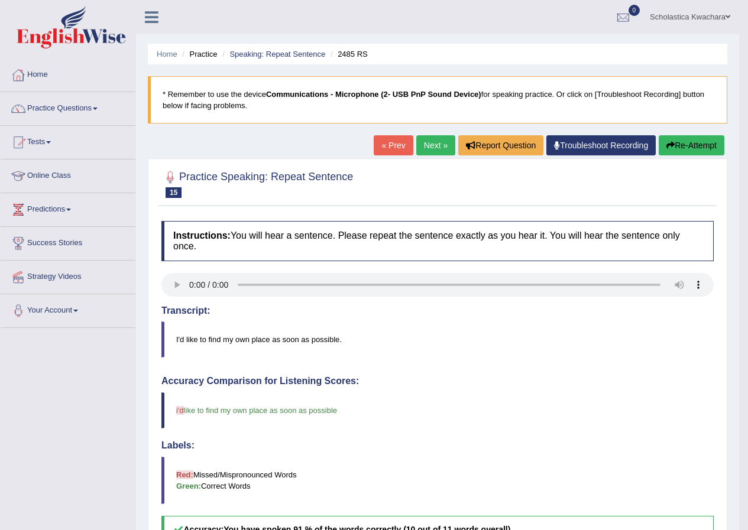
click at [429, 139] on link "Next »" at bounding box center [435, 145] width 39 height 20
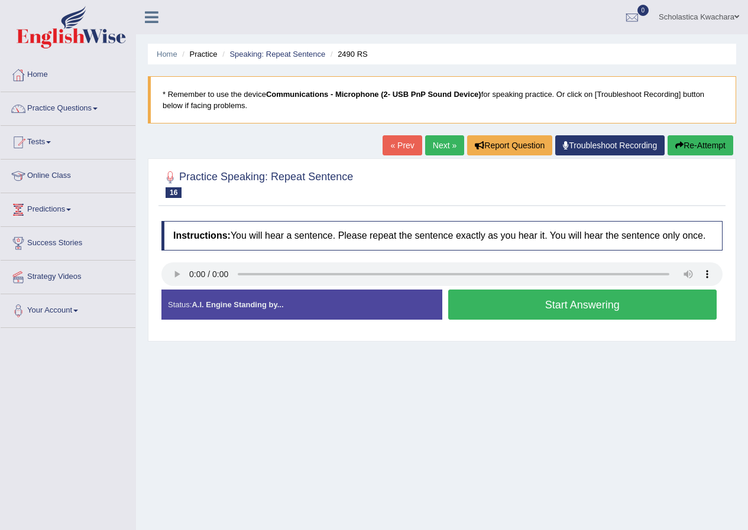
click at [578, 305] on button "Start Answering" at bounding box center [582, 305] width 269 height 30
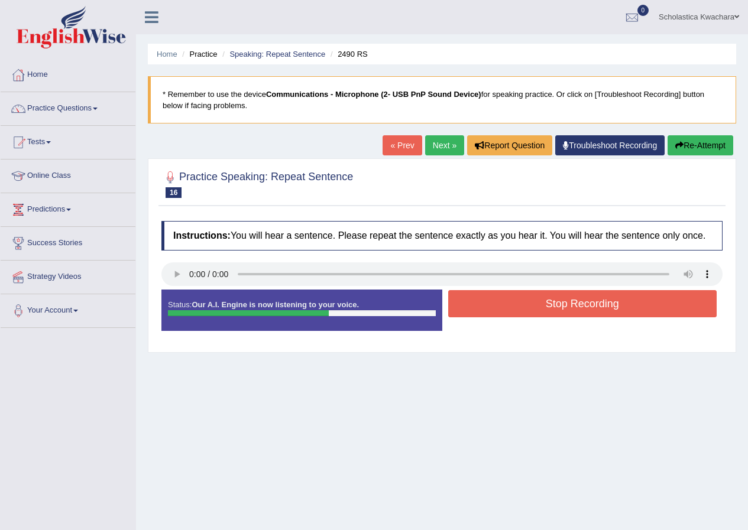
click at [516, 302] on button "Stop Recording" at bounding box center [582, 303] width 269 height 27
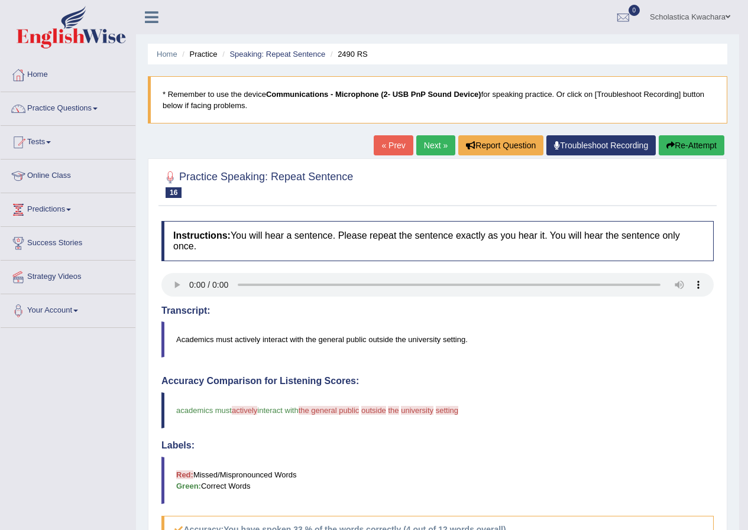
click at [428, 143] on link "Next »" at bounding box center [435, 145] width 39 height 20
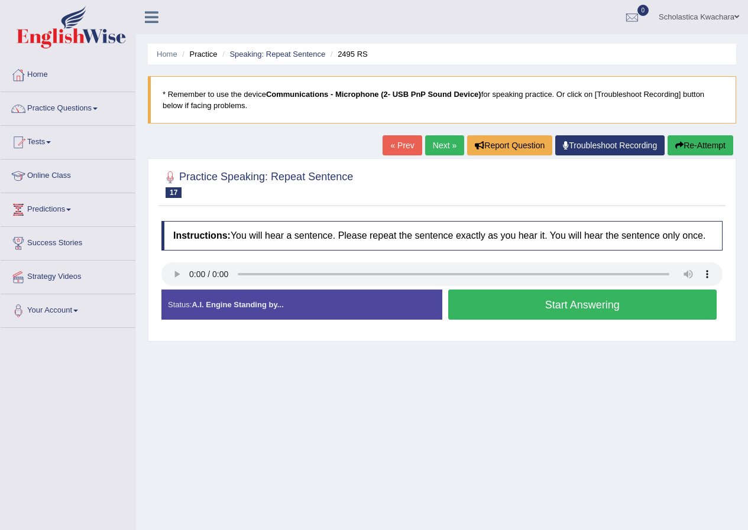
click at [564, 306] on button "Start Answering" at bounding box center [582, 305] width 269 height 30
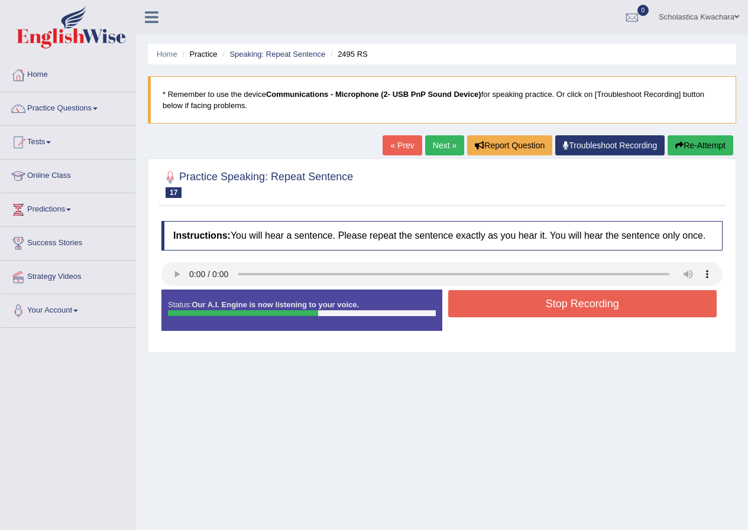
click at [563, 299] on button "Stop Recording" at bounding box center [582, 303] width 269 height 27
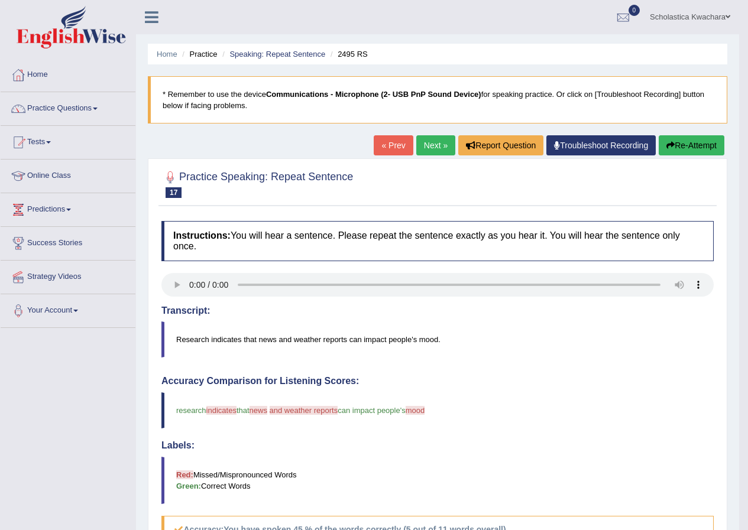
click at [428, 142] on link "Next »" at bounding box center [435, 145] width 39 height 20
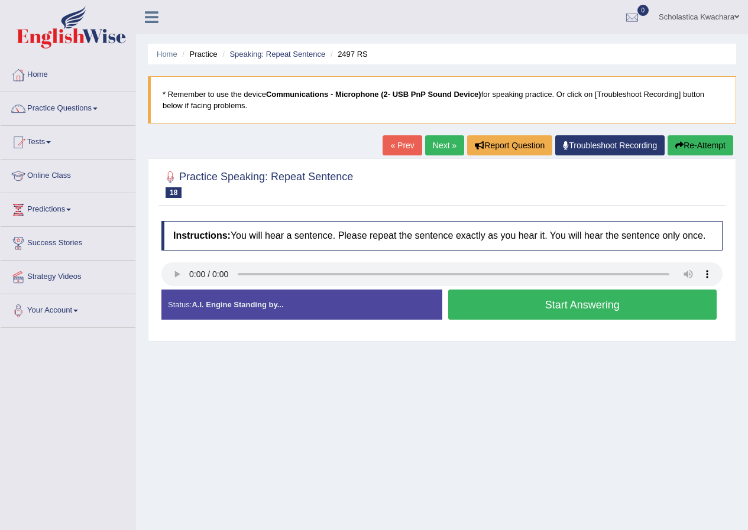
click at [583, 307] on button "Start Answering" at bounding box center [582, 305] width 269 height 30
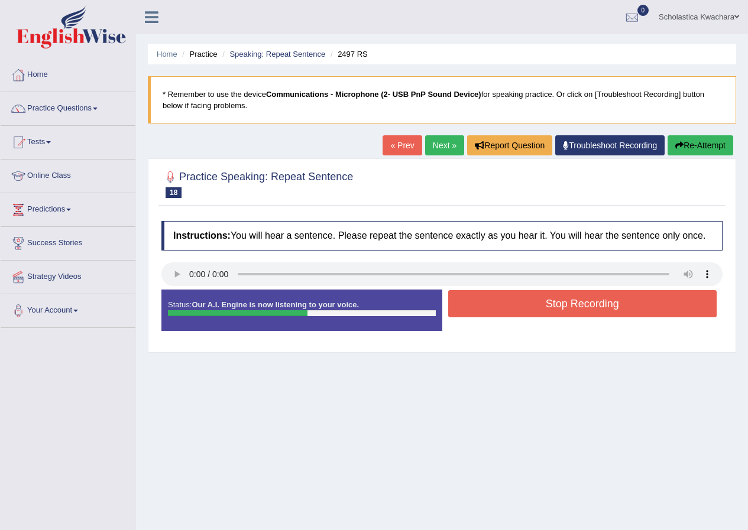
click at [583, 307] on button "Stop Recording" at bounding box center [582, 303] width 269 height 27
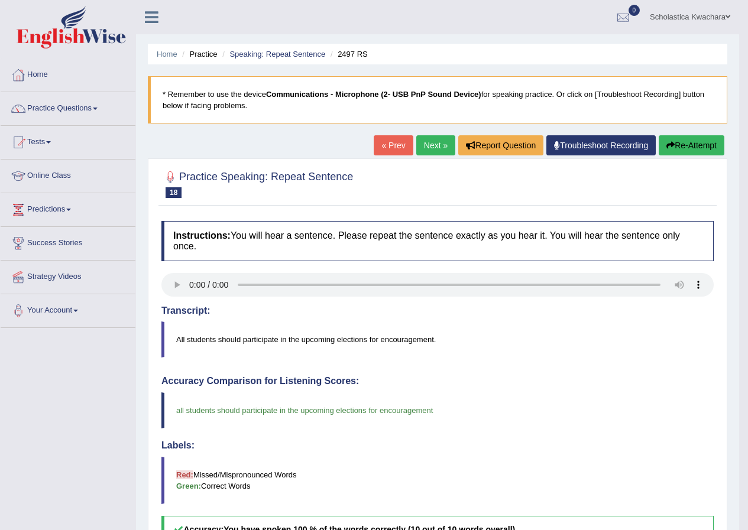
click at [424, 141] on link "Next »" at bounding box center [435, 145] width 39 height 20
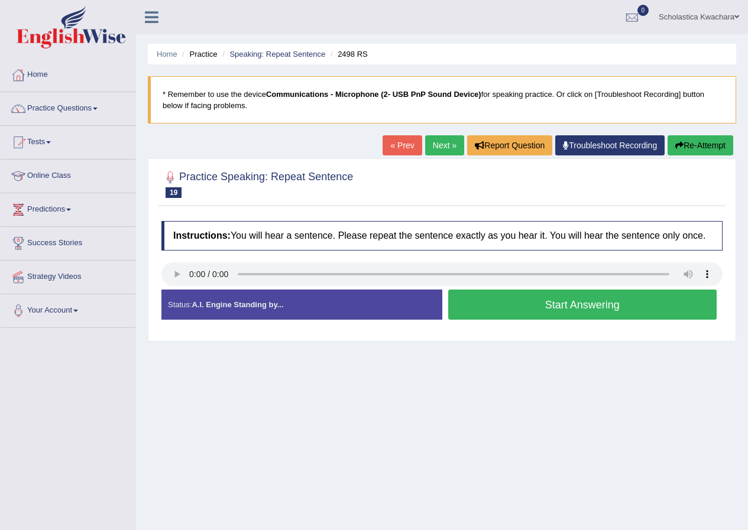
click at [564, 304] on button "Start Answering" at bounding box center [582, 305] width 269 height 30
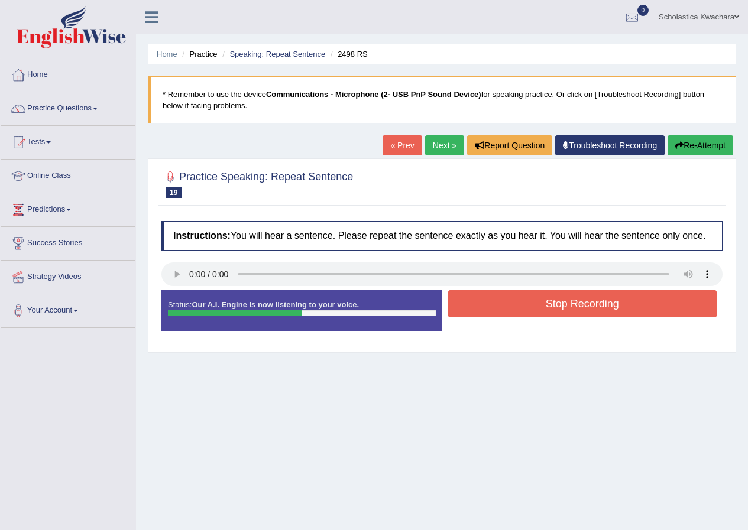
click at [565, 303] on button "Stop Recording" at bounding box center [582, 303] width 269 height 27
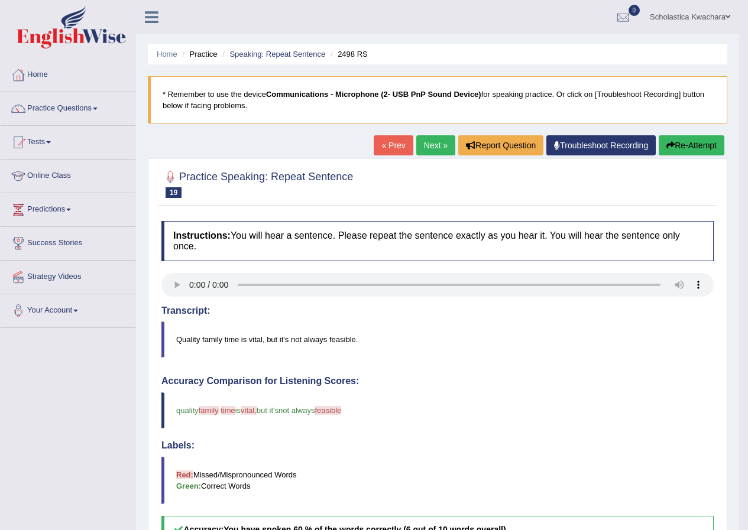
click at [433, 142] on link "Next »" at bounding box center [435, 145] width 39 height 20
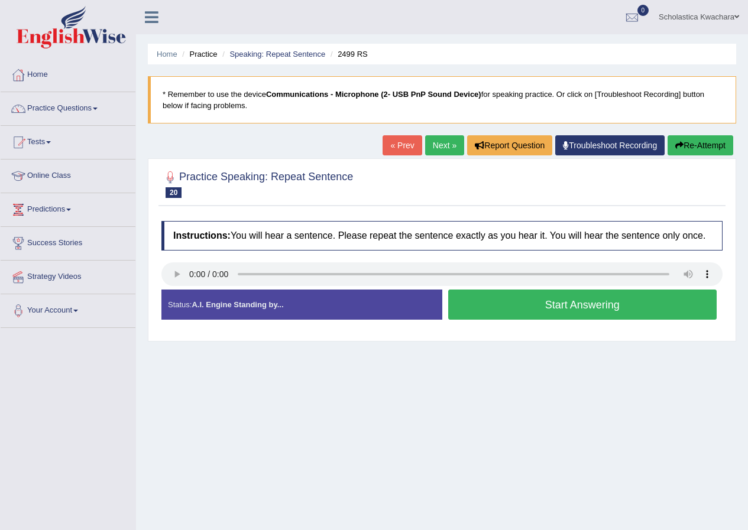
click at [530, 316] on button "Start Answering" at bounding box center [582, 305] width 269 height 30
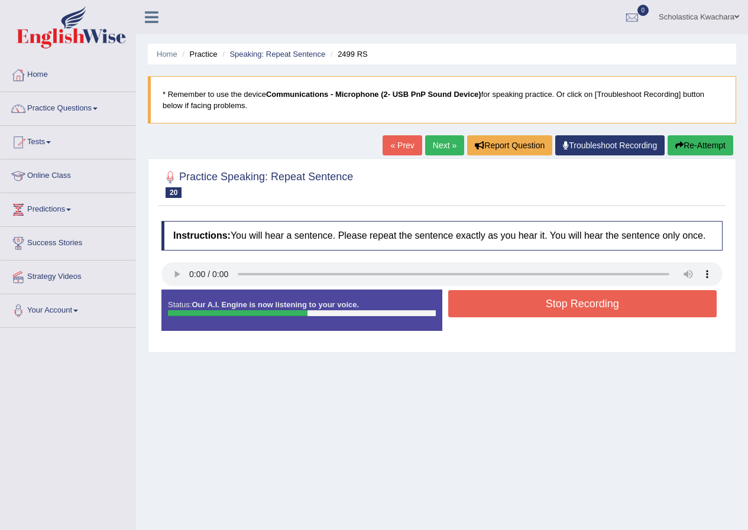
click at [531, 296] on button "Stop Recording" at bounding box center [582, 303] width 269 height 27
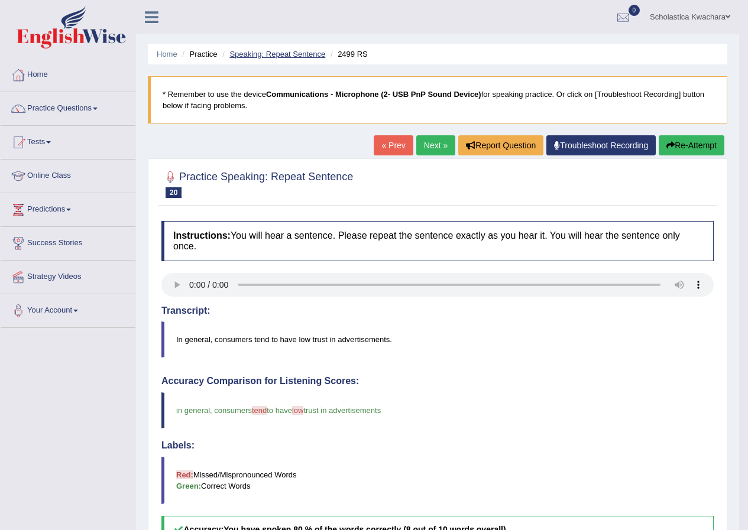
click at [298, 53] on link "Speaking: Repeat Sentence" at bounding box center [277, 54] width 96 height 9
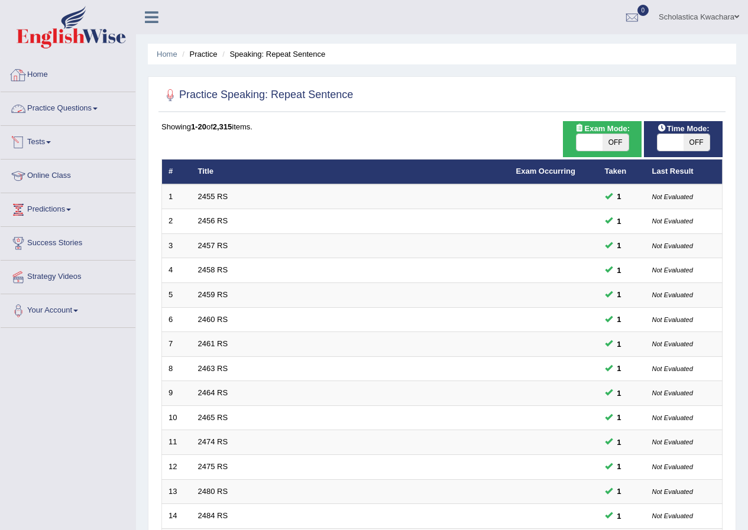
click at [98, 109] on span at bounding box center [95, 109] width 5 height 2
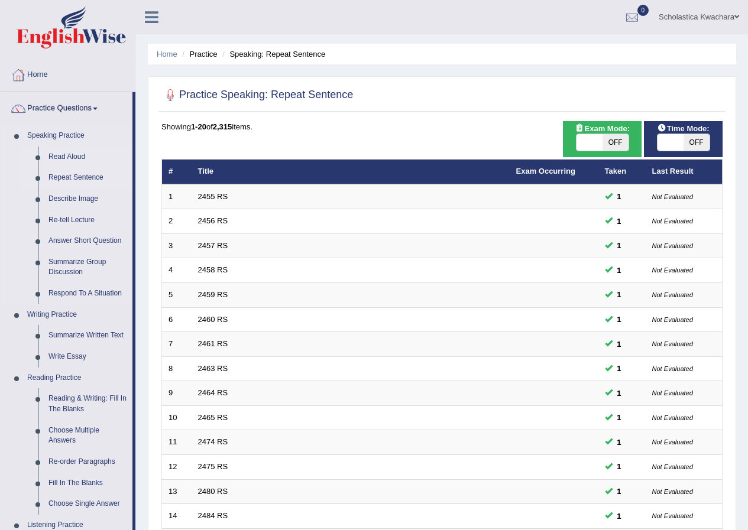
click at [67, 154] on link "Read Aloud" at bounding box center [87, 157] width 89 height 21
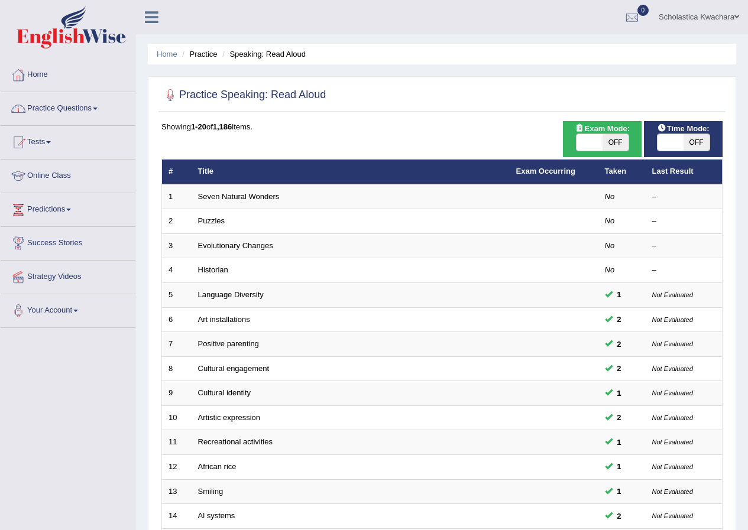
click at [99, 111] on link "Practice Questions" at bounding box center [68, 107] width 135 height 30
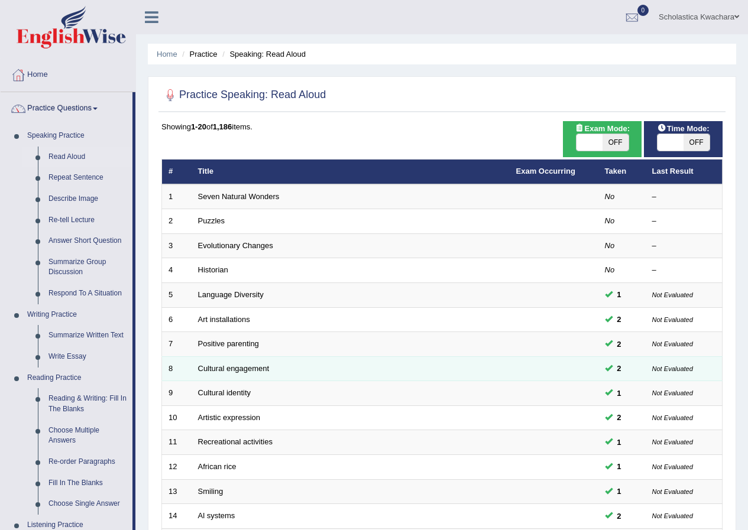
scroll to position [430, 0]
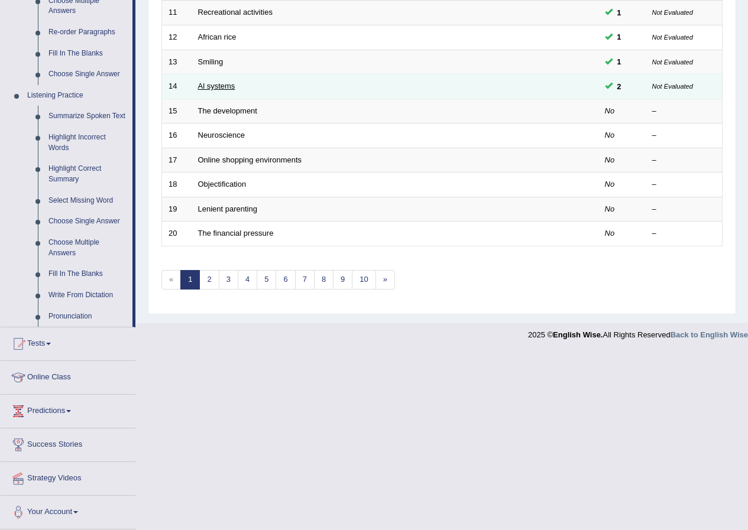
click at [209, 83] on link "Al systems" at bounding box center [216, 86] width 37 height 9
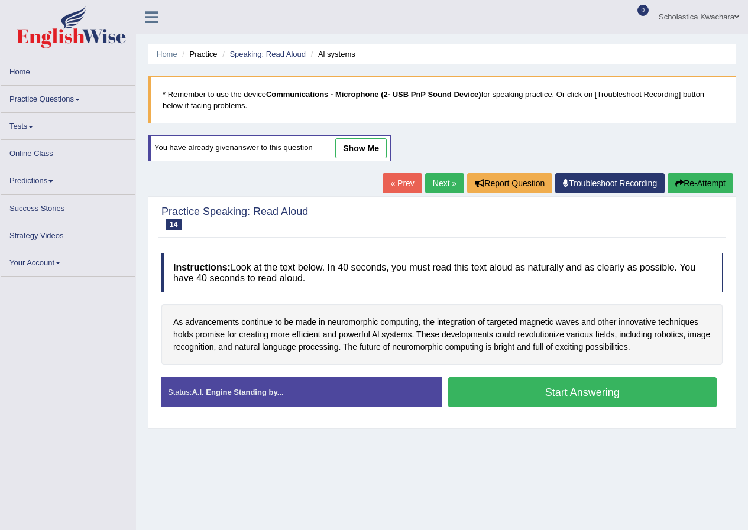
click at [373, 148] on link "show me" at bounding box center [360, 148] width 51 height 20
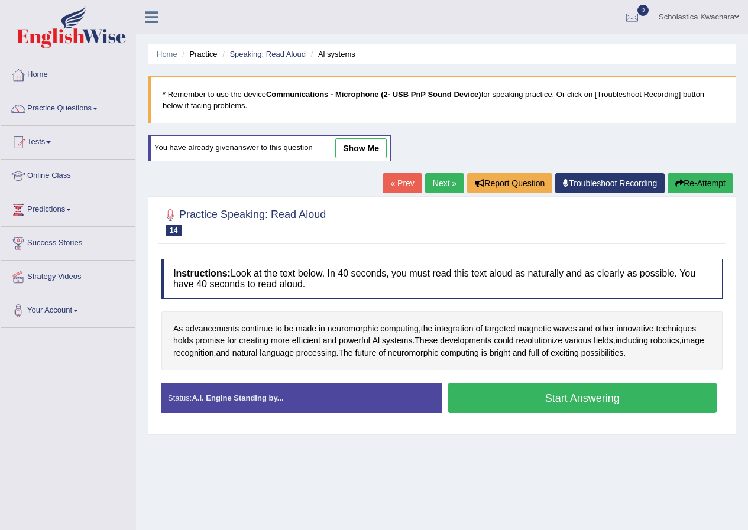
click at [352, 147] on link "show me" at bounding box center [360, 148] width 51 height 20
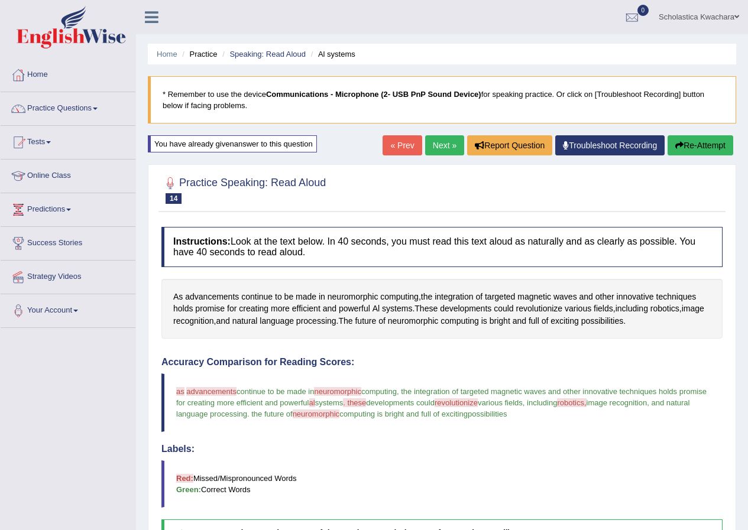
click at [704, 139] on button "Re-Attempt" at bounding box center [700, 145] width 66 height 20
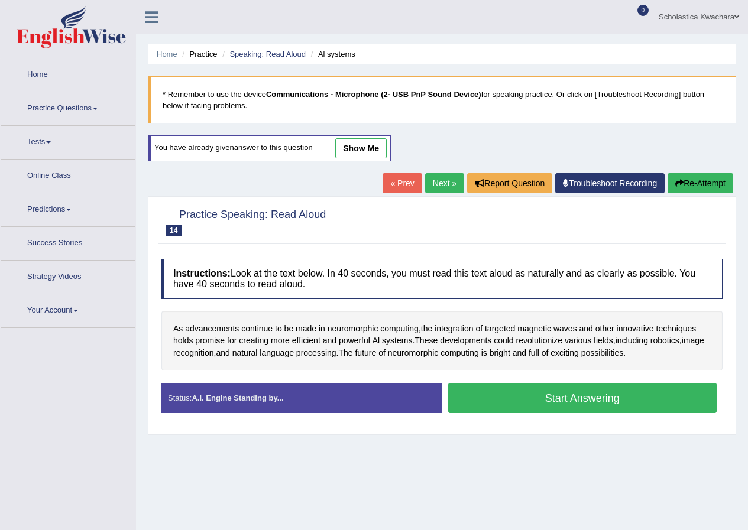
click at [602, 388] on button "Start Answering" at bounding box center [582, 398] width 269 height 30
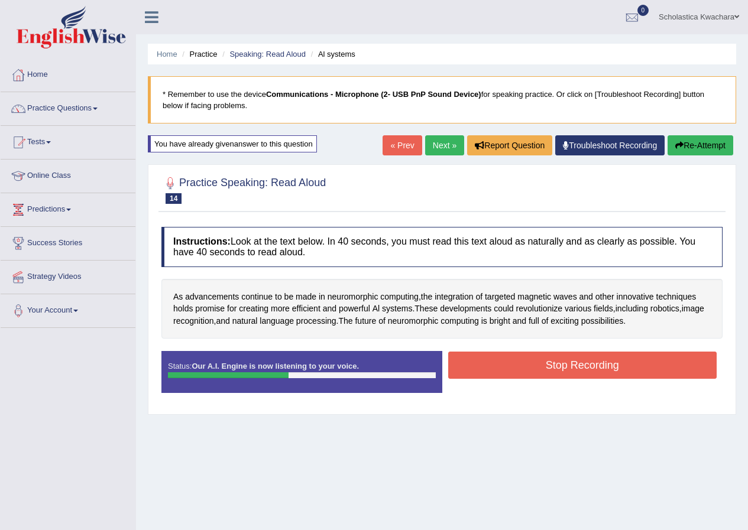
click at [621, 372] on button "Stop Recording" at bounding box center [582, 365] width 269 height 27
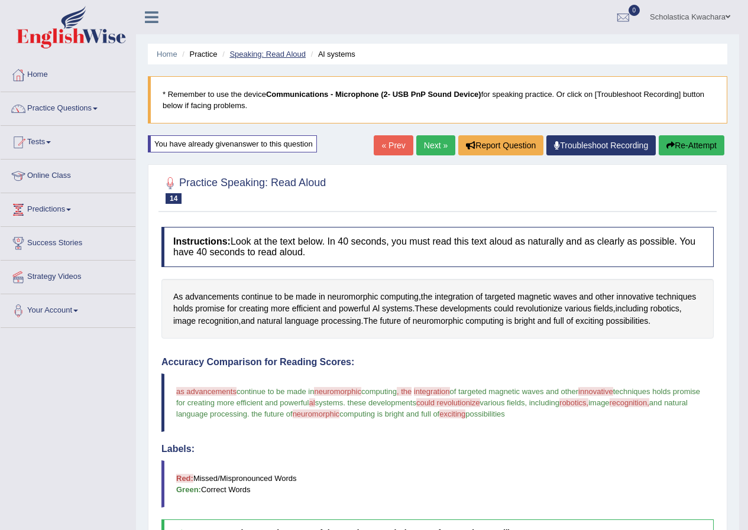
click at [300, 56] on link "Speaking: Read Aloud" at bounding box center [267, 54] width 76 height 9
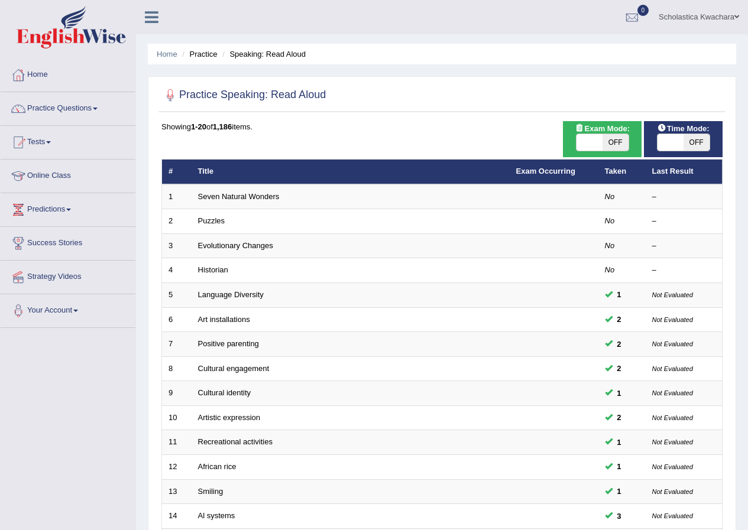
scroll to position [248, 0]
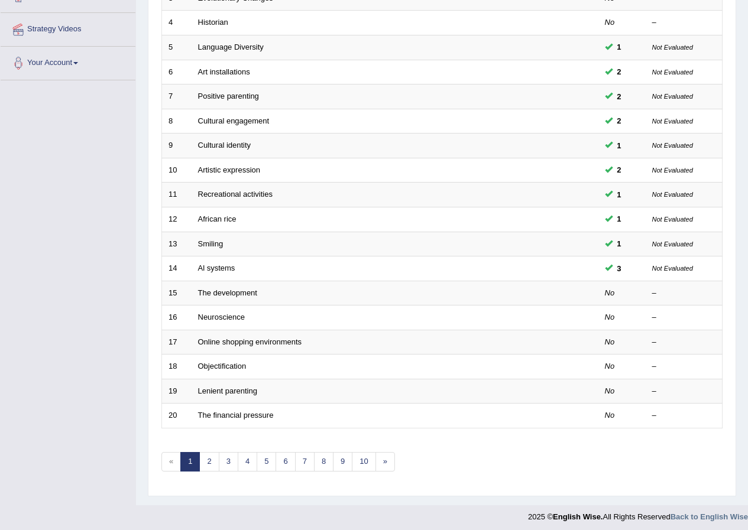
click at [215, 244] on link "Smiling" at bounding box center [210, 243] width 25 height 9
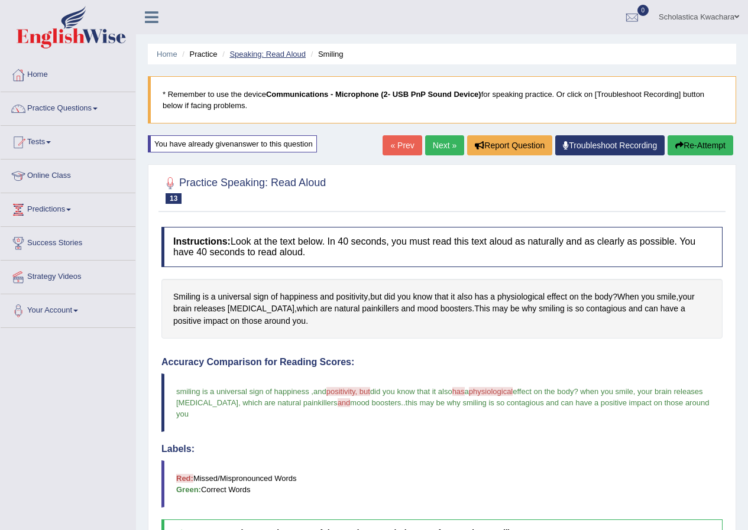
click at [236, 57] on link "Speaking: Read Aloud" at bounding box center [267, 54] width 76 height 9
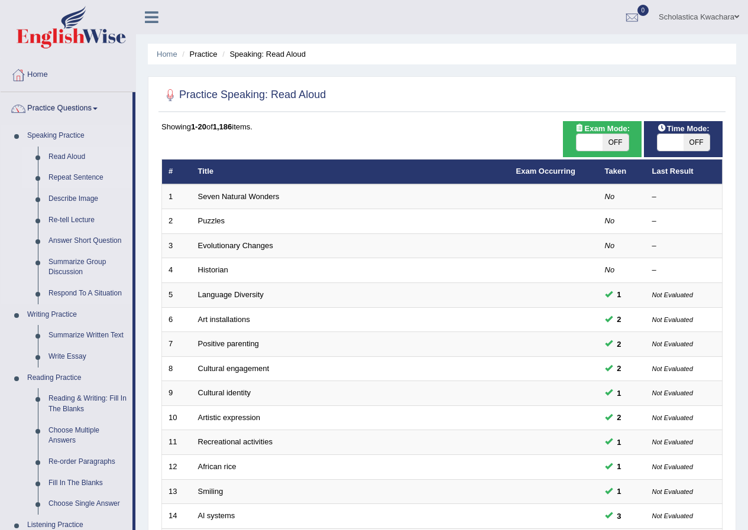
click at [83, 182] on link "Repeat Sentence" at bounding box center [87, 177] width 89 height 21
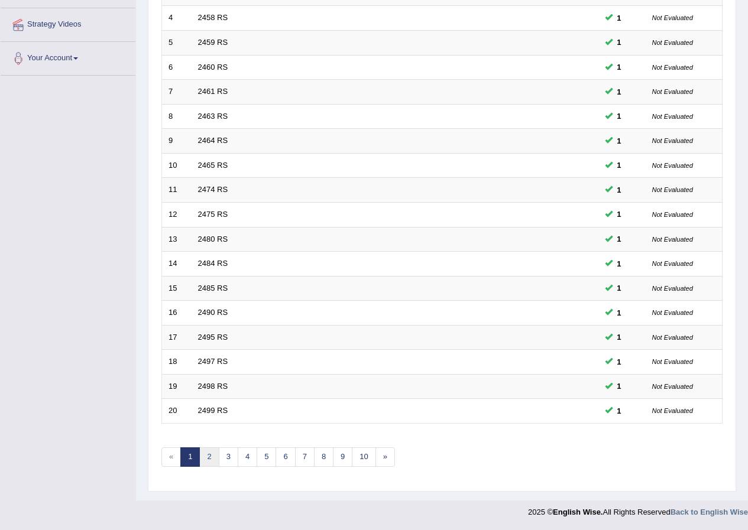
click at [214, 460] on link "2" at bounding box center [209, 458] width 20 height 20
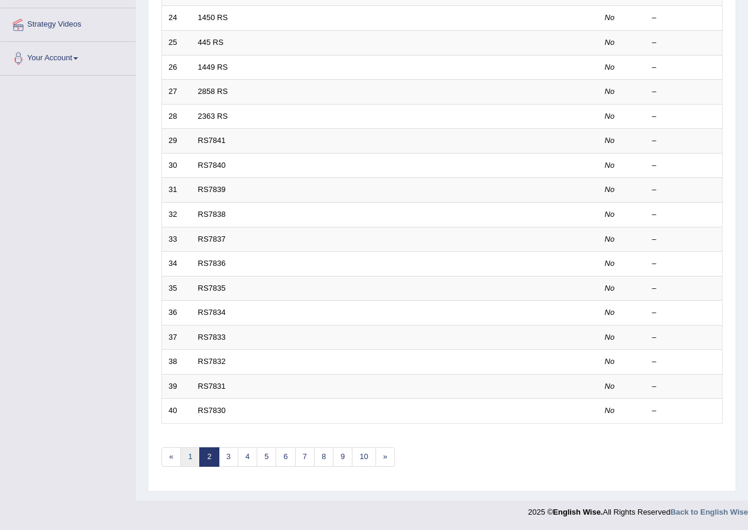
drag, startPoint x: 197, startPoint y: 452, endPoint x: 239, endPoint y: 401, distance: 65.9
click at [196, 452] on link "1" at bounding box center [190, 458] width 20 height 20
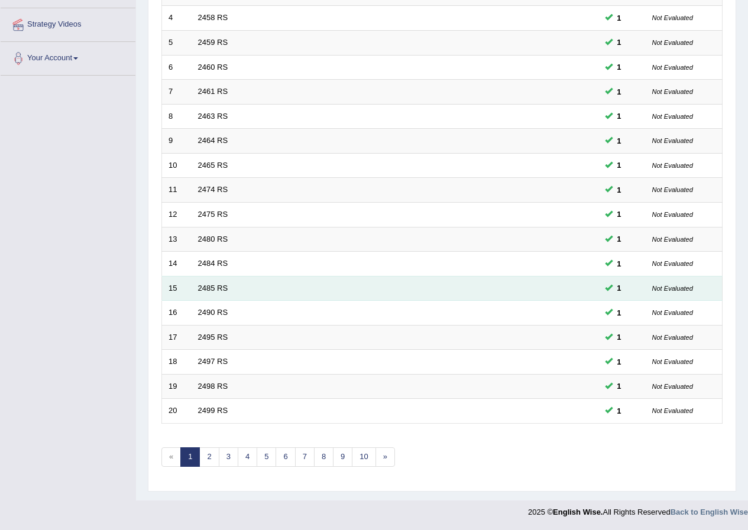
click at [208, 293] on td "2485 RS" at bounding box center [351, 288] width 318 height 25
click at [210, 290] on link "2485 RS" at bounding box center [213, 288] width 30 height 9
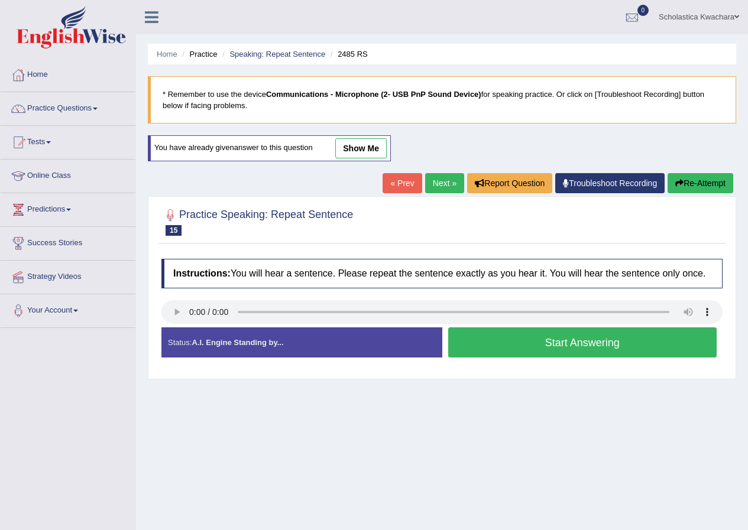
click at [364, 143] on link "show me" at bounding box center [360, 148] width 51 height 20
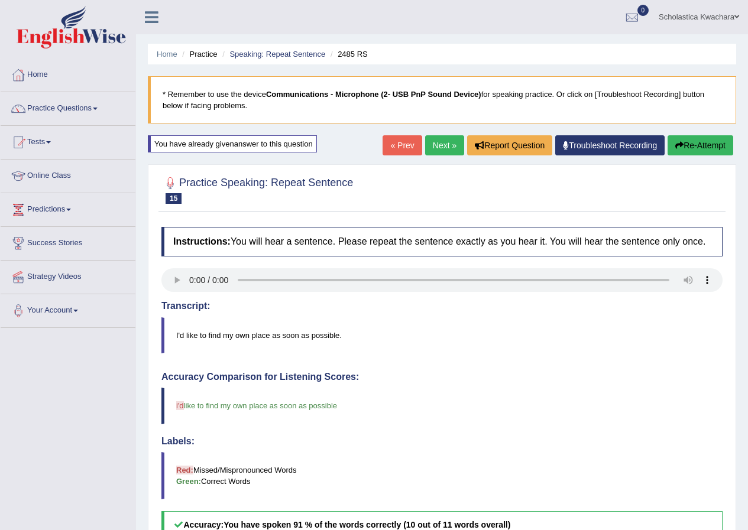
click at [429, 148] on link "Next »" at bounding box center [444, 145] width 39 height 20
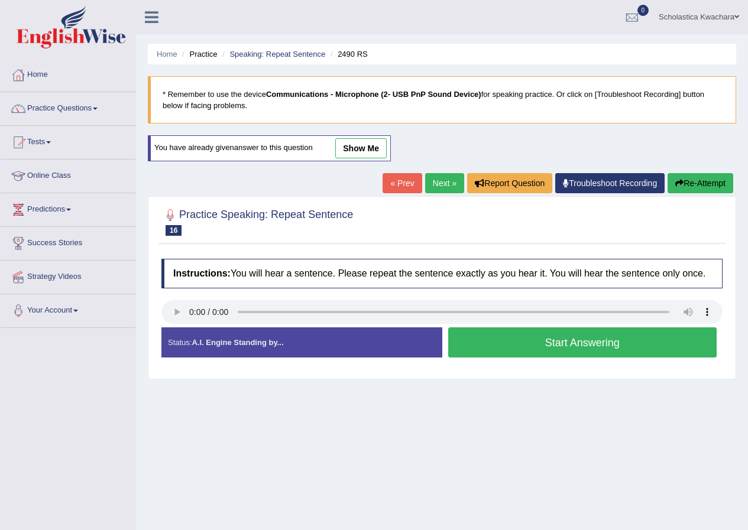
click at [361, 154] on link "show me" at bounding box center [360, 148] width 51 height 20
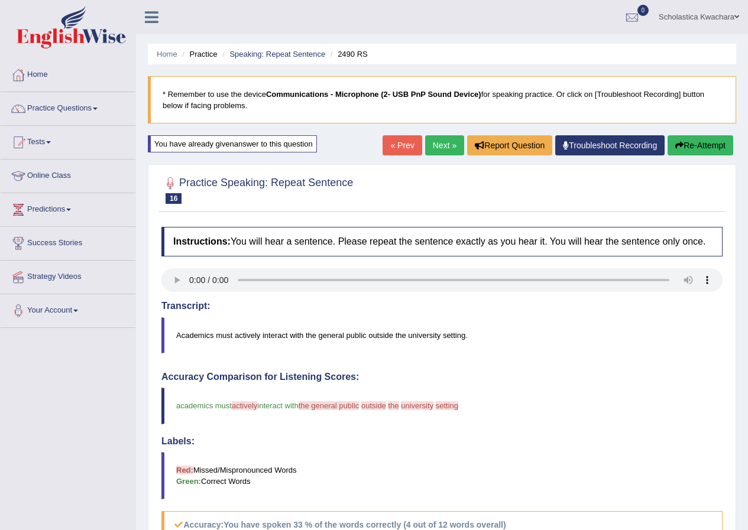
click at [686, 137] on button "Re-Attempt" at bounding box center [700, 145] width 66 height 20
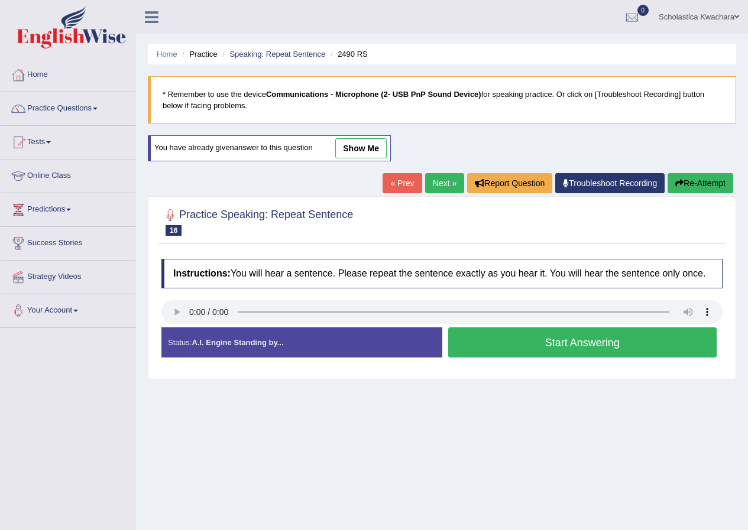
click at [509, 340] on button "Start Answering" at bounding box center [582, 343] width 269 height 30
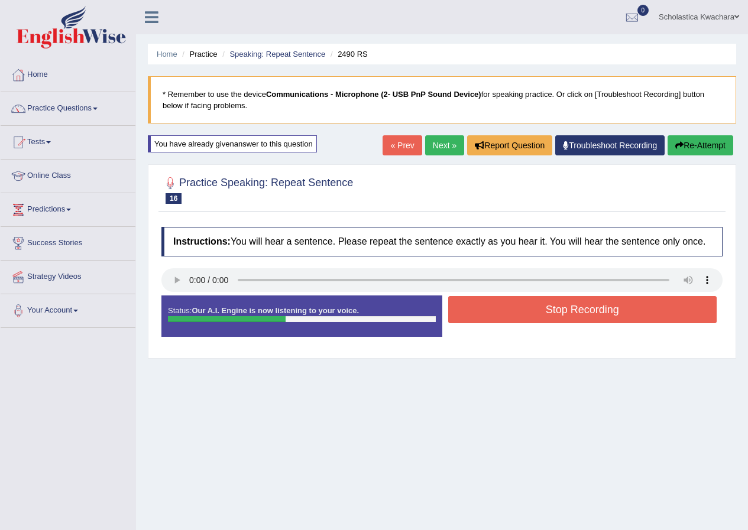
click at [527, 309] on button "Stop Recording" at bounding box center [582, 309] width 269 height 27
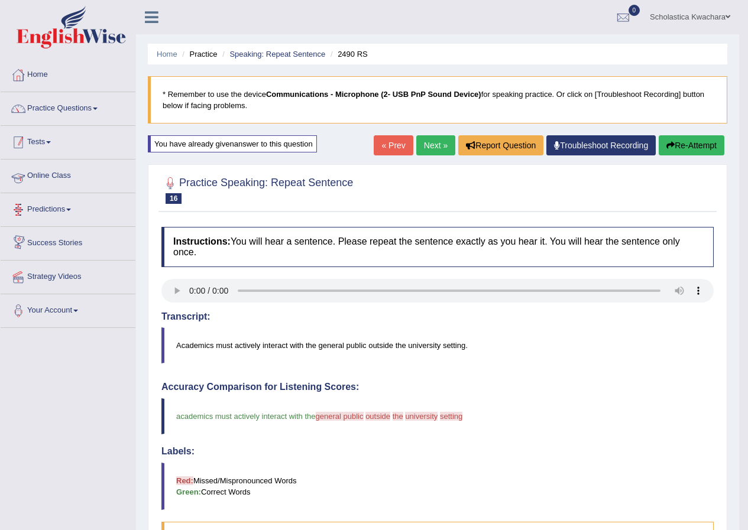
click at [88, 114] on link "Practice Questions" at bounding box center [68, 107] width 135 height 30
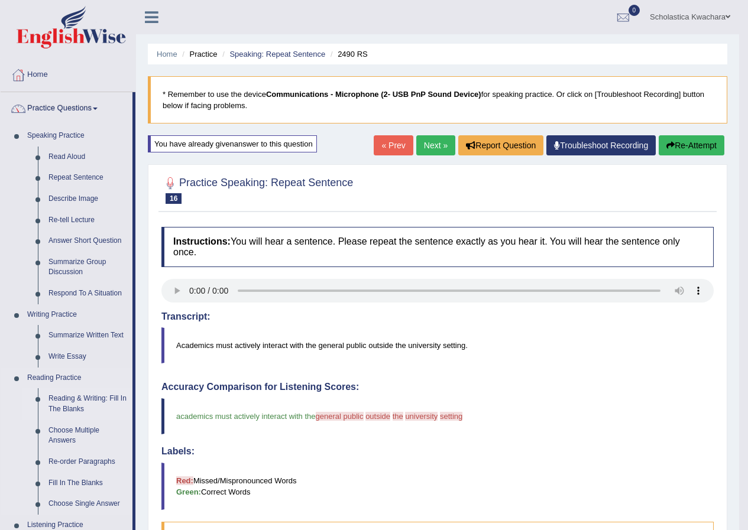
click at [75, 400] on link "Reading & Writing: Fill In The Blanks" at bounding box center [87, 403] width 89 height 31
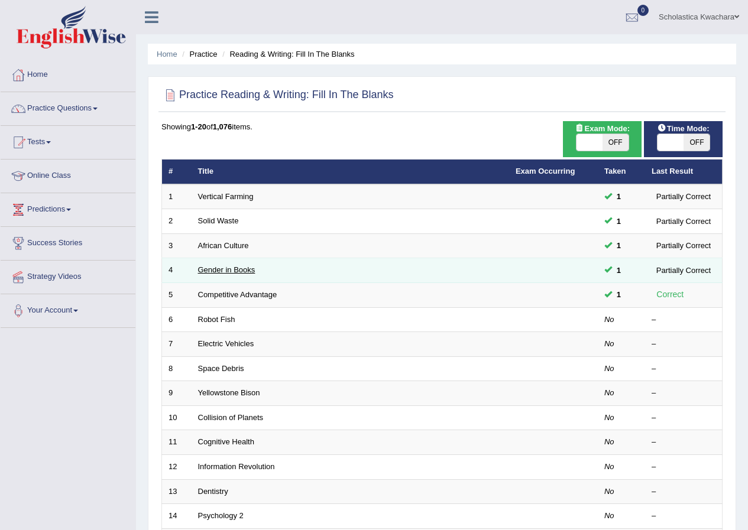
click at [238, 270] on link "Gender in Books" at bounding box center [226, 269] width 57 height 9
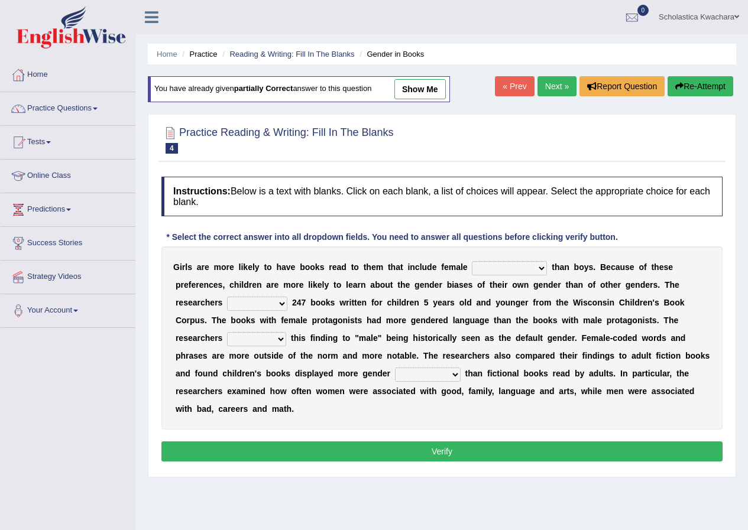
click at [409, 89] on link "show me" at bounding box center [419, 89] width 51 height 20
select select "cosmogonists"
select select "analyzed"
select select "attribute"
select select "stereotypes"
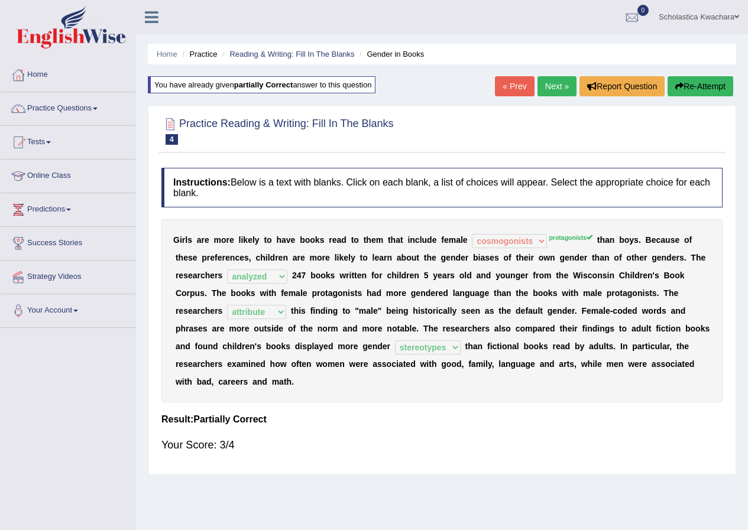
click at [517, 93] on link "« Prev" at bounding box center [514, 86] width 39 height 20
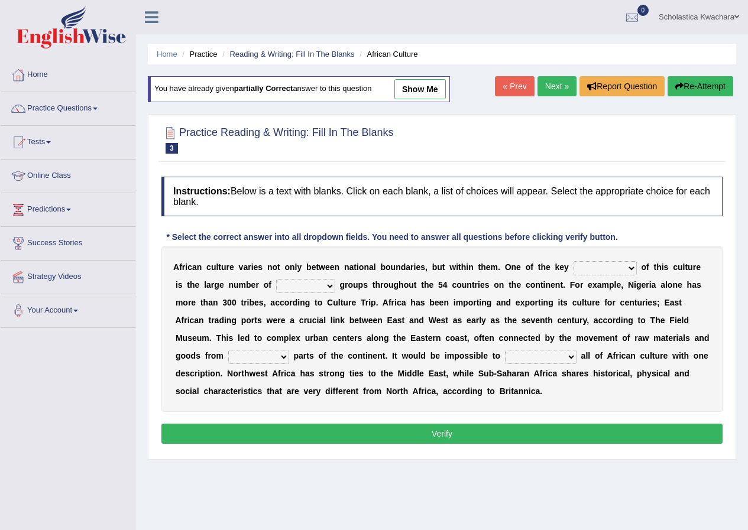
click at [431, 92] on link "show me" at bounding box center [419, 89] width 51 height 20
select select "features"
select select "ethic"
select select "landlocked"
select select "symbolize"
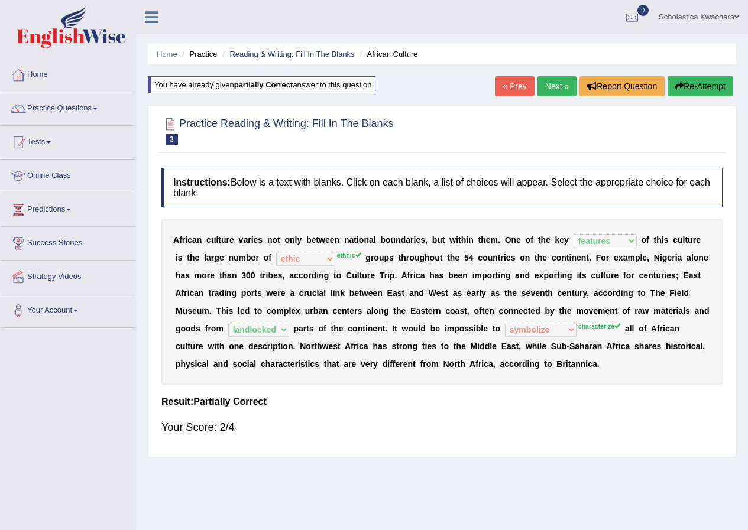
click at [505, 92] on link "« Prev" at bounding box center [514, 86] width 39 height 20
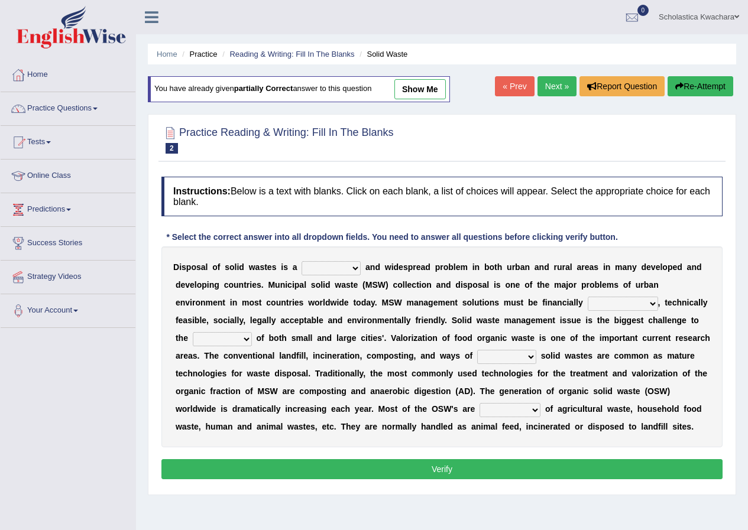
click at [434, 92] on link "show me" at bounding box center [419, 89] width 51 height 20
select select "shafting"
select select "sustainable"
select select "plants"
select select "preserving"
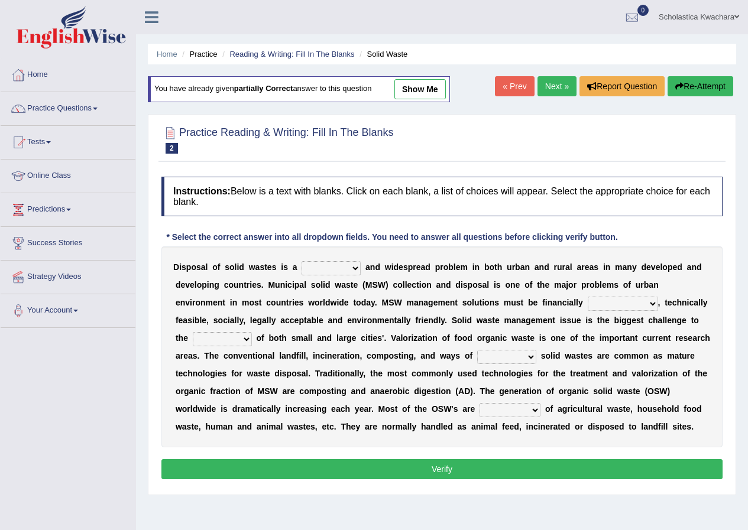
select select "composed"
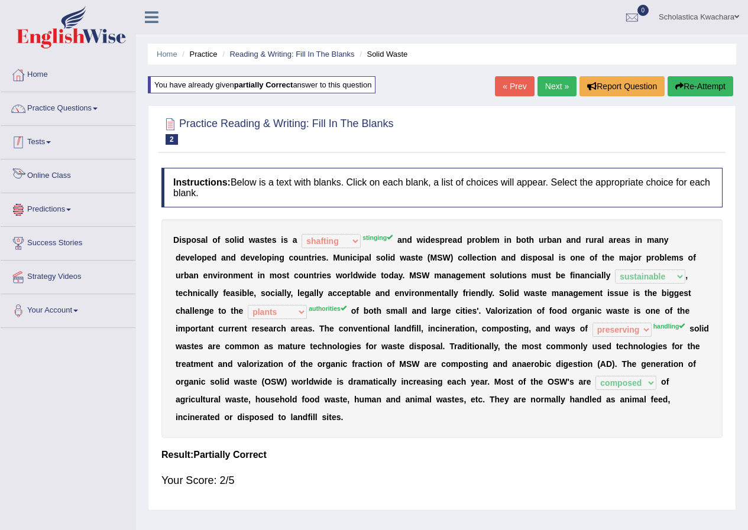
click at [93, 122] on li "Practice Questions Speaking Practice Read Aloud Repeat Sentence Describe Image …" at bounding box center [68, 109] width 135 height 34
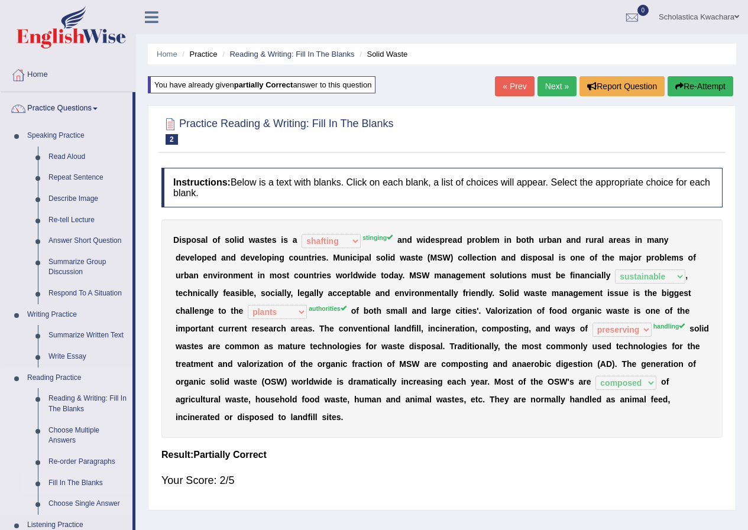
click at [96, 478] on link "Fill In The Blanks" at bounding box center [87, 483] width 89 height 21
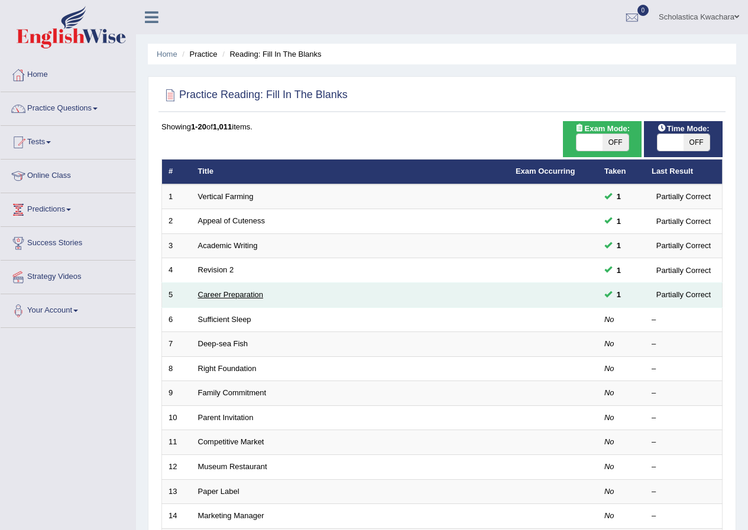
click at [246, 297] on link "Career Preparation" at bounding box center [231, 294] width 66 height 9
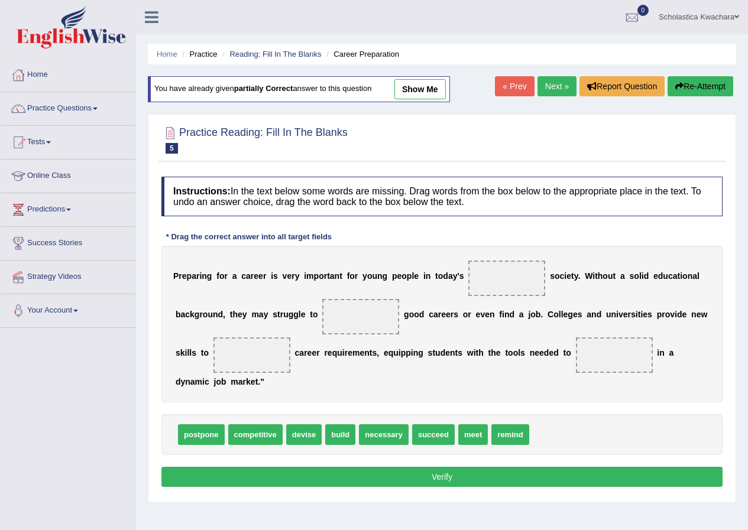
click at [426, 93] on link "show me" at bounding box center [419, 89] width 51 height 20
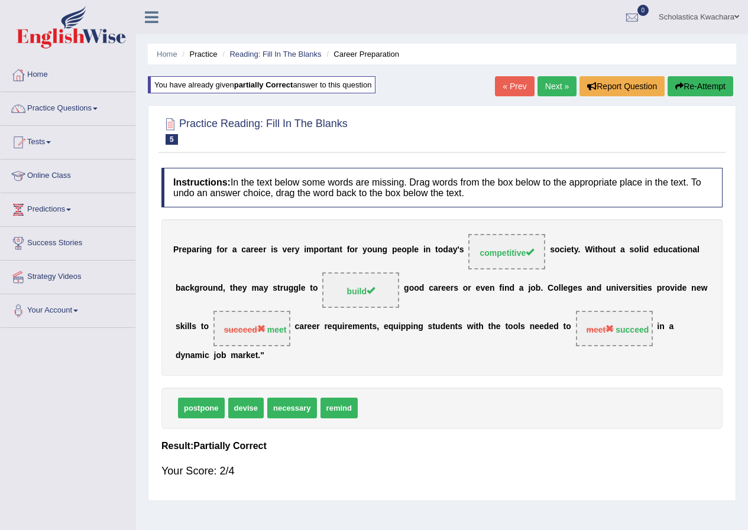
click at [505, 87] on link "« Prev" at bounding box center [514, 86] width 39 height 20
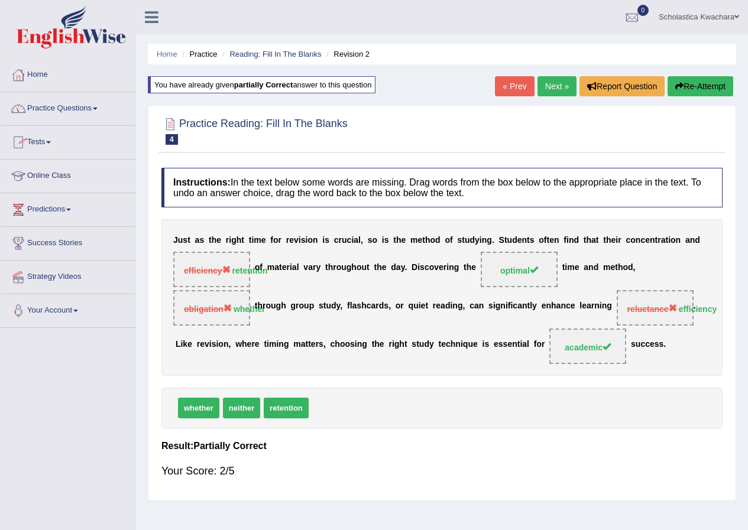
click at [65, 112] on link "Practice Questions" at bounding box center [68, 107] width 135 height 30
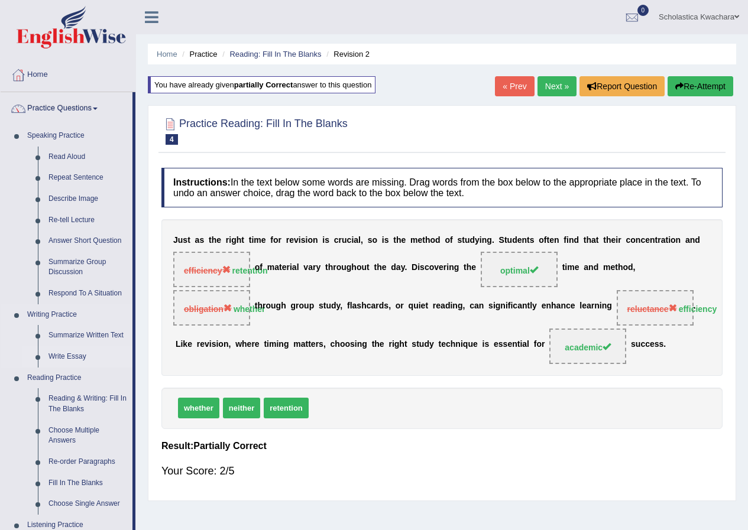
scroll to position [430, 0]
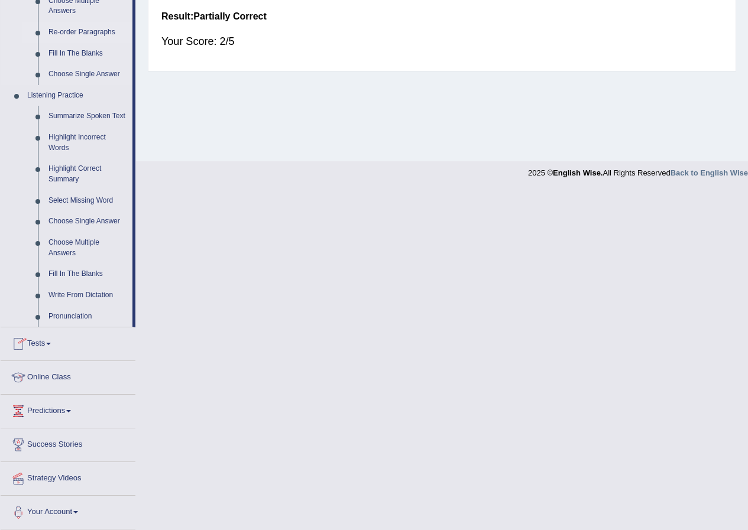
click at [103, 32] on link "Re-order Paragraphs" at bounding box center [87, 32] width 89 height 21
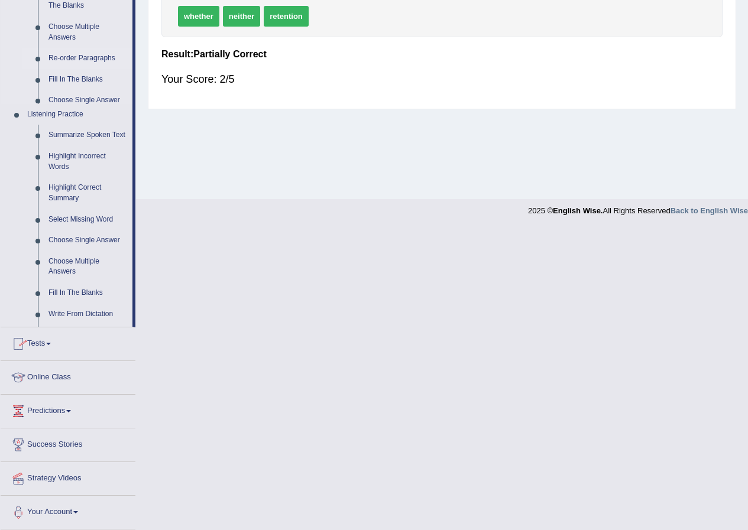
scroll to position [90, 0]
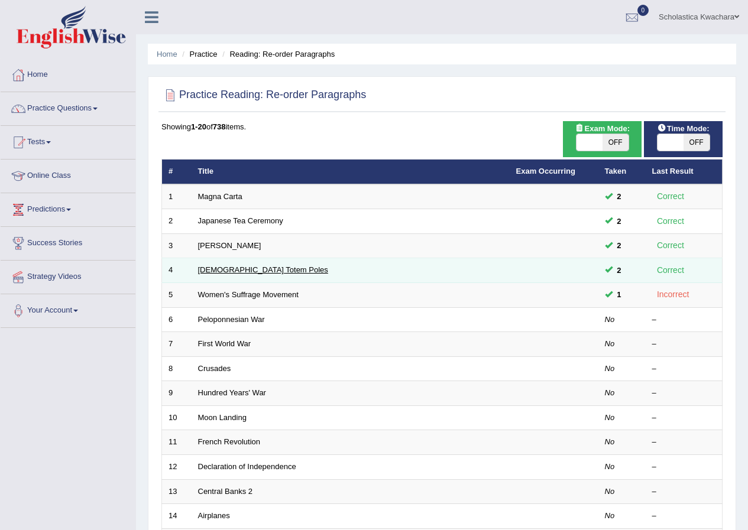
click at [245, 270] on link "Native American Totem Poles" at bounding box center [263, 269] width 130 height 9
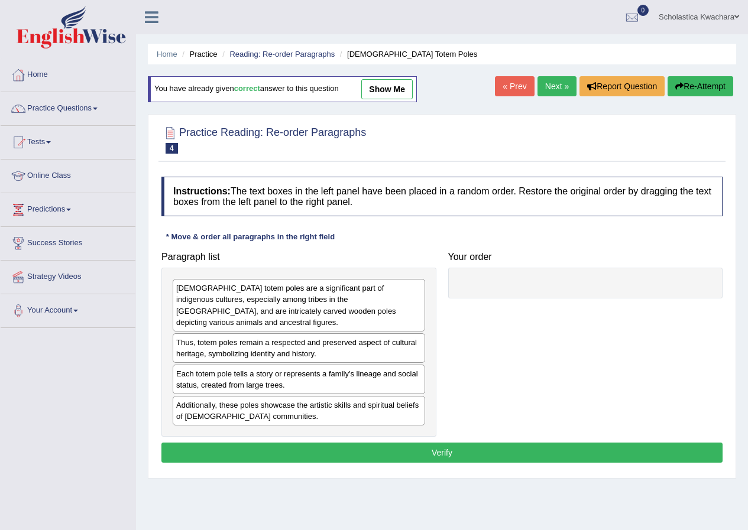
click at [400, 86] on link "show me" at bounding box center [386, 89] width 51 height 20
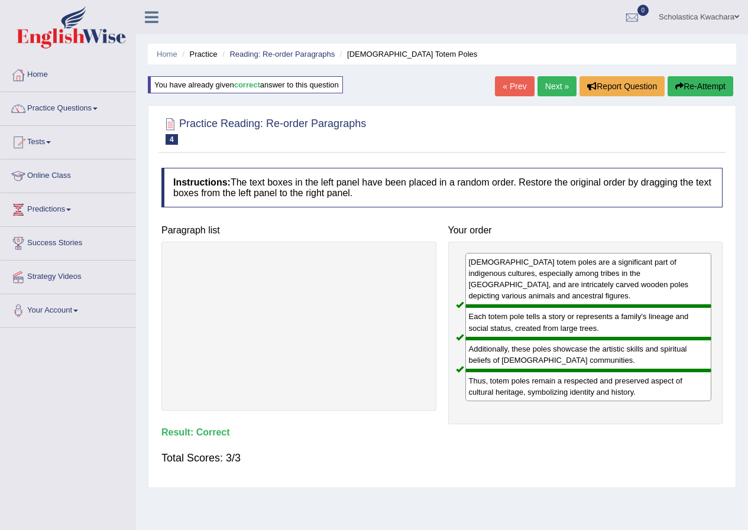
click at [545, 90] on link "Next »" at bounding box center [556, 86] width 39 height 20
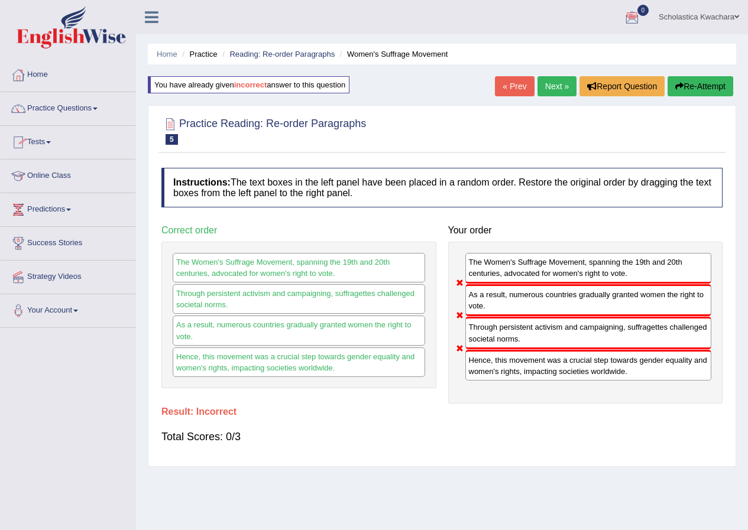
click at [93, 108] on link "Practice Questions" at bounding box center [68, 107] width 135 height 30
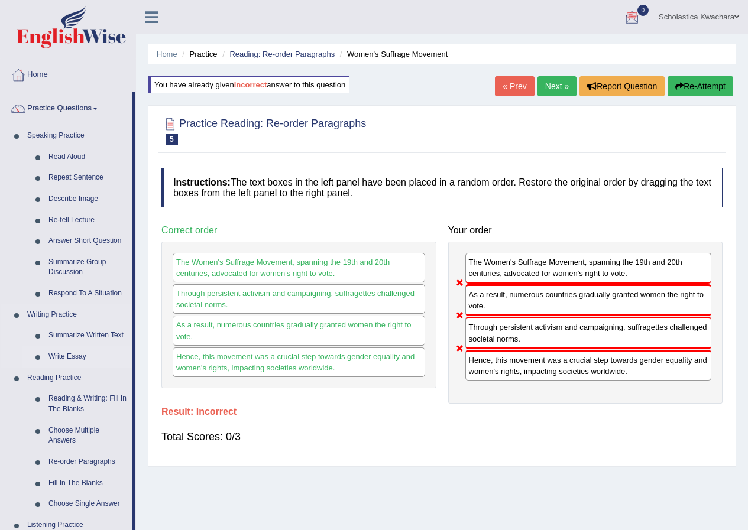
click at [60, 358] on link "Write Essay" at bounding box center [87, 356] width 89 height 21
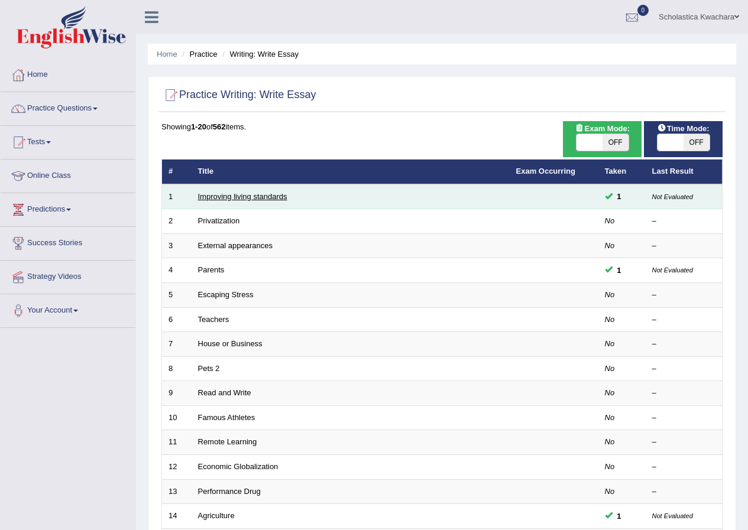
click at [245, 195] on link "Improving living standards" at bounding box center [242, 196] width 89 height 9
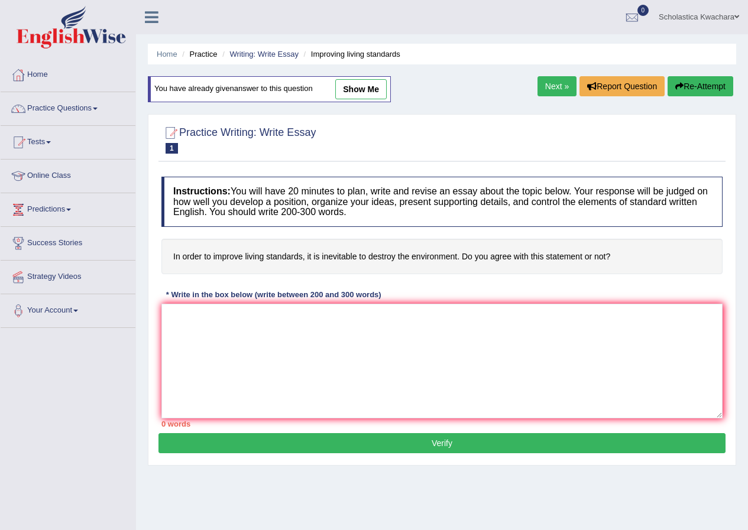
click at [357, 85] on link "show me" at bounding box center [360, 89] width 51 height 20
type textarea "In today's complex world, numerous issues and scenarios are subject to debate. …"
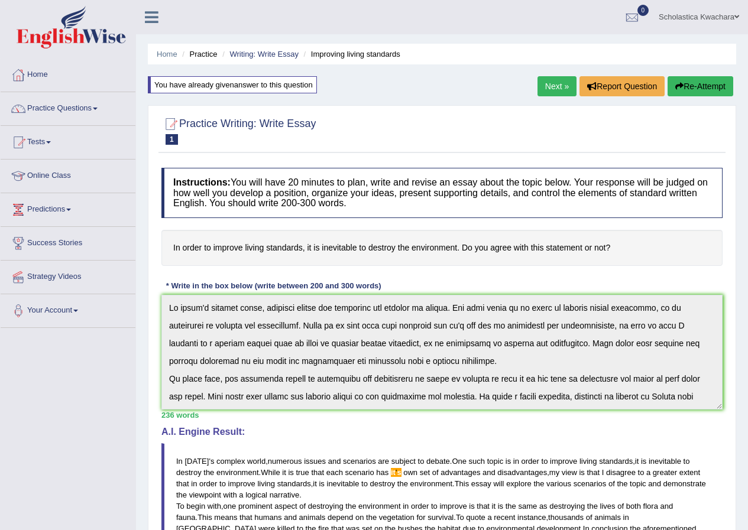
scroll to position [297, 0]
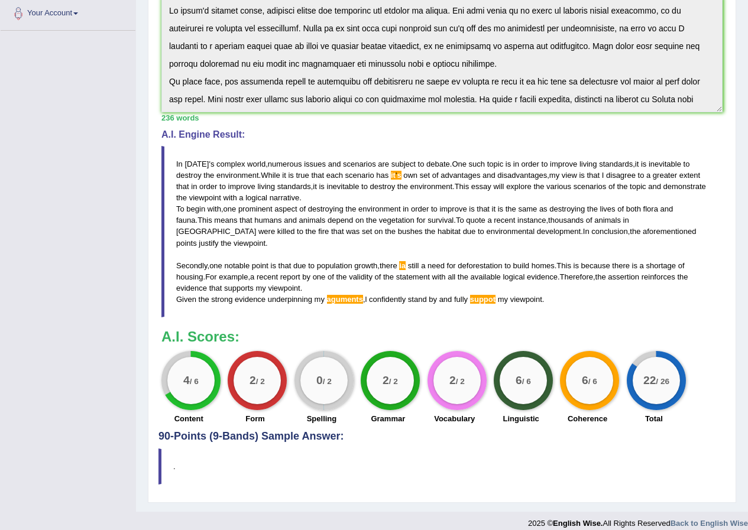
click at [698, 275] on blockquote "In today ' s complex world , numerous issues and scenarios are subject to debat…" at bounding box center [441, 231] width 561 height 171
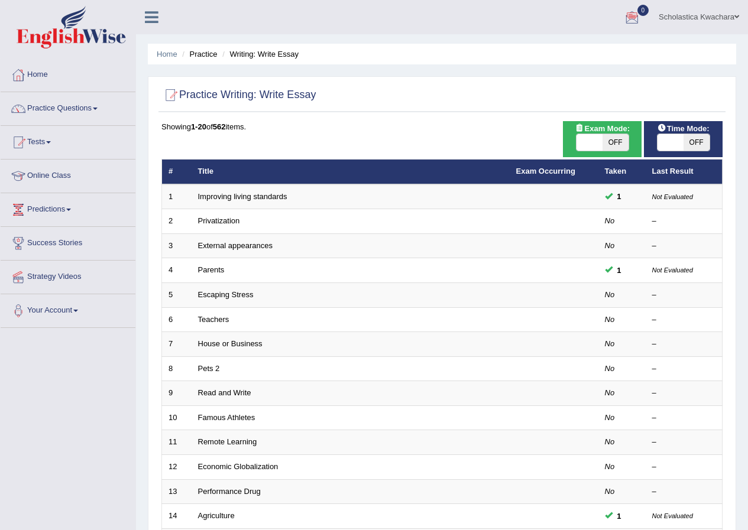
click at [727, 16] on link "Scholastica Kwachara" at bounding box center [699, 15] width 98 height 31
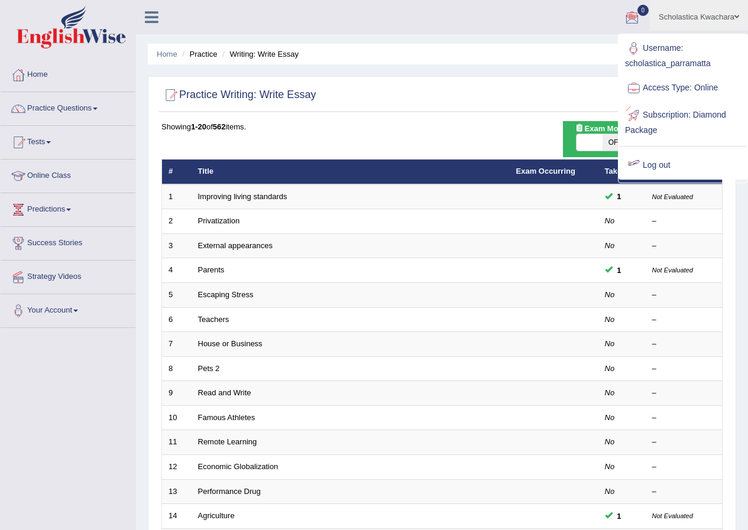
click at [663, 161] on link "Log out" at bounding box center [683, 165] width 128 height 27
